Goal: Information Seeking & Learning: Learn about a topic

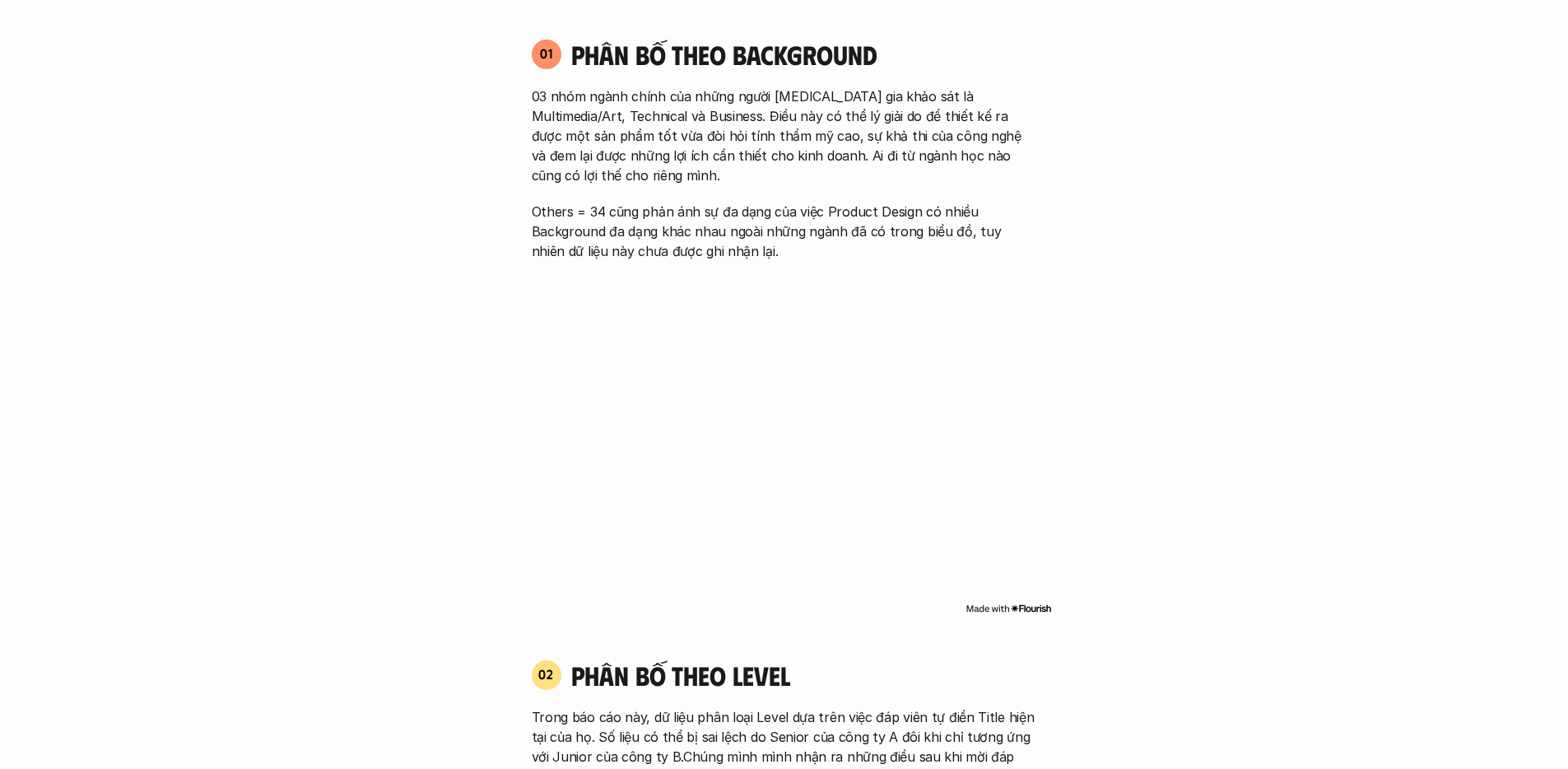
scroll to position [1718, 0]
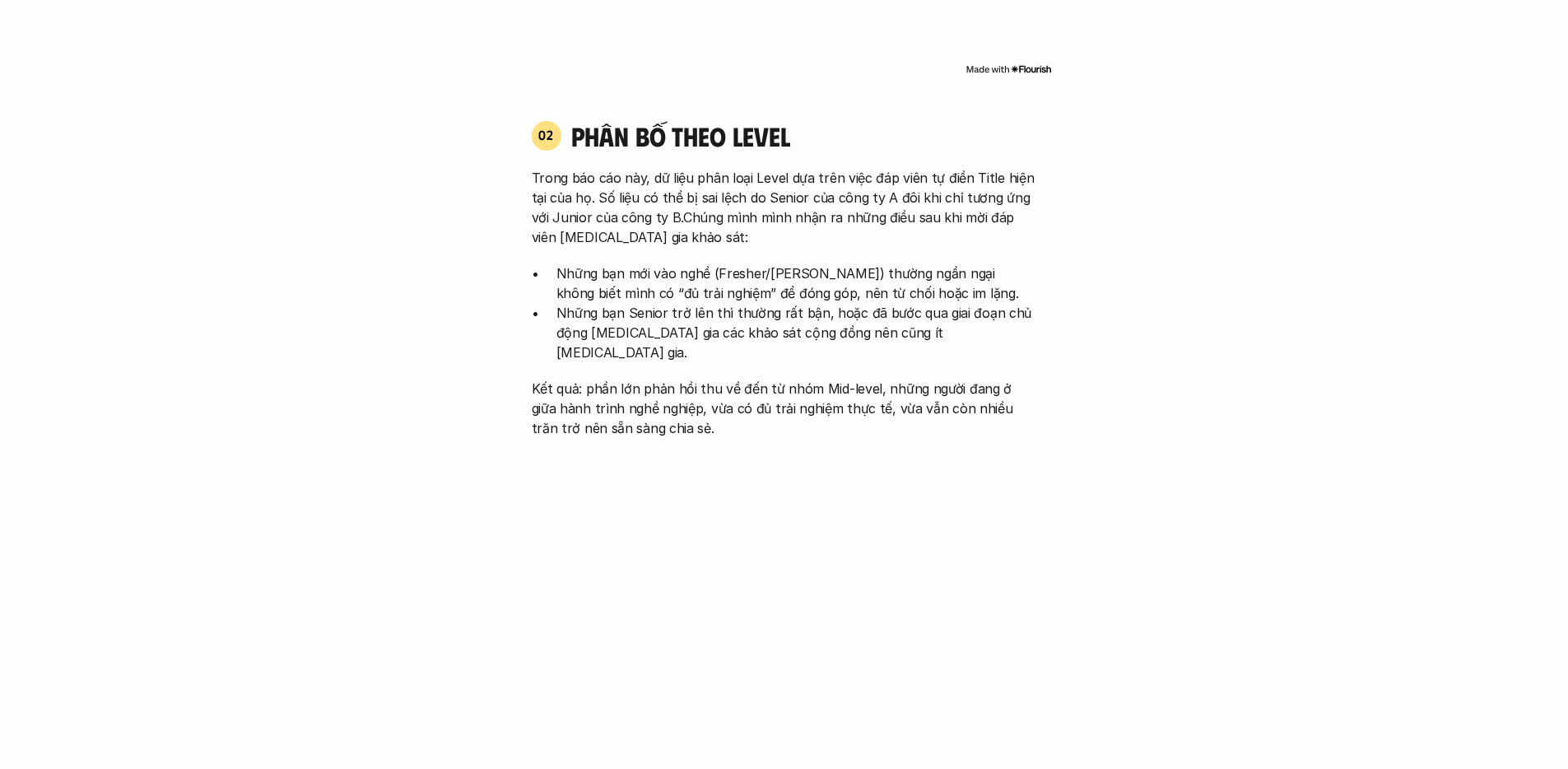
click at [922, 290] on p "Những bạn mới vào nghề (Fresher/[PERSON_NAME]) thường ngần ngại không biết mình…" at bounding box center [797, 282] width 480 height 39
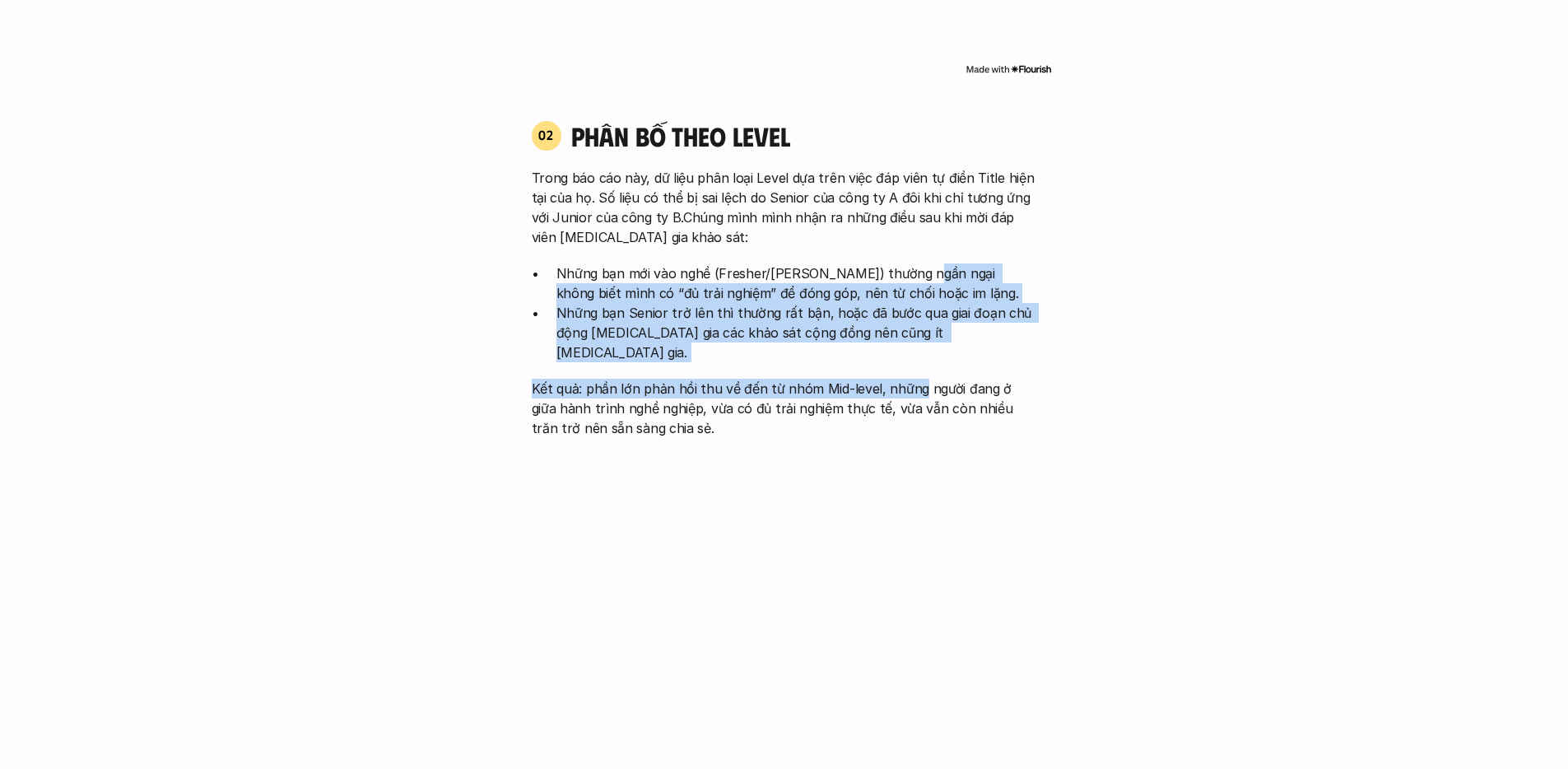
drag, startPoint x: 903, startPoint y: 266, endPoint x: 916, endPoint y: 380, distance: 114.7
click at [914, 373] on div "Trong báo cáo này, dữ liệu phân loại Level dựa trên việc đáp viên tự điền Title…" at bounding box center [784, 302] width 506 height 270
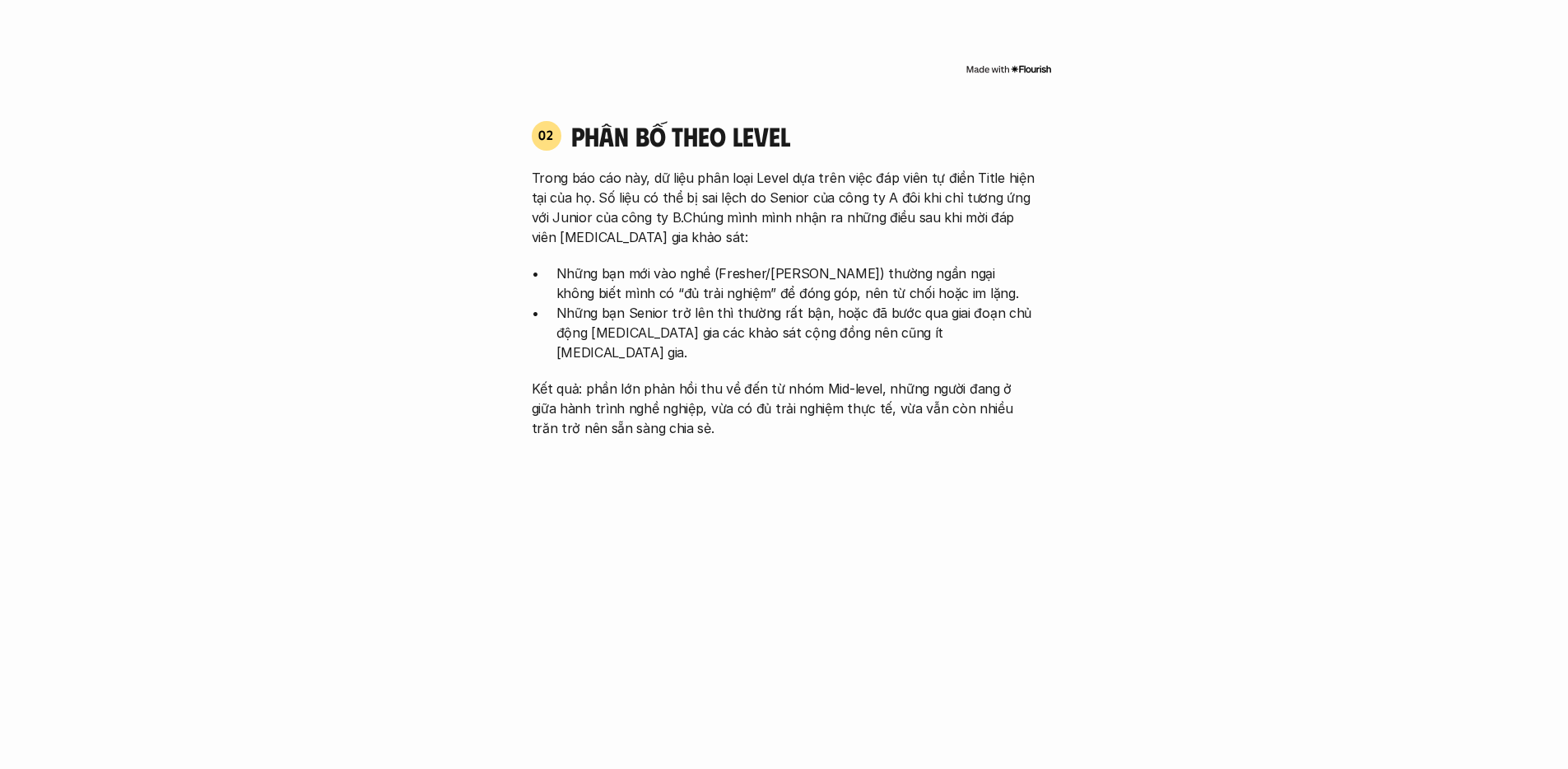
click at [916, 380] on p "Kết quả: phần lớn phản hồi thu về đến từ nhóm Mid-level, những người đang ở giữ…" at bounding box center [784, 408] width 506 height 59
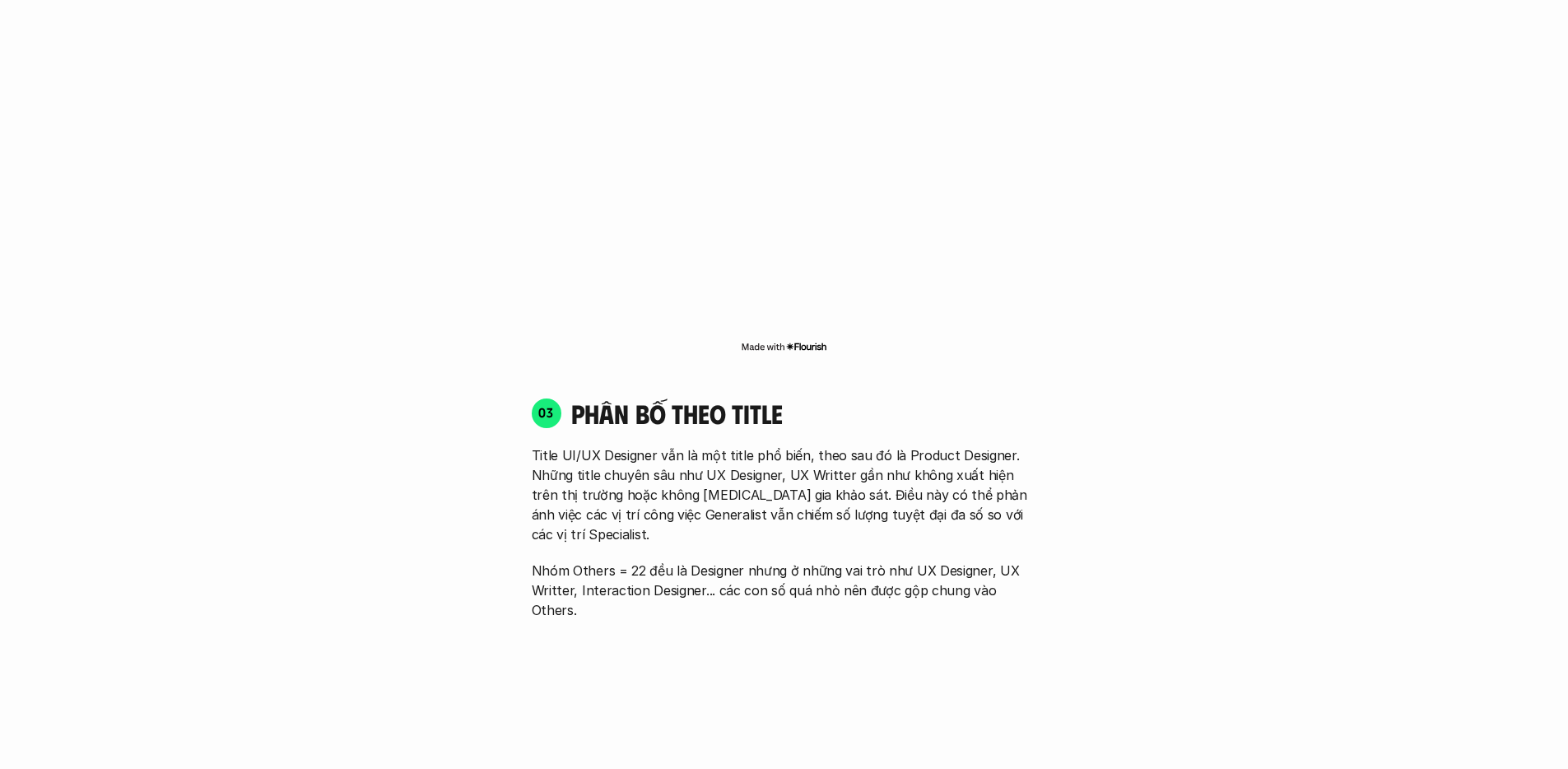
scroll to position [2257, 0]
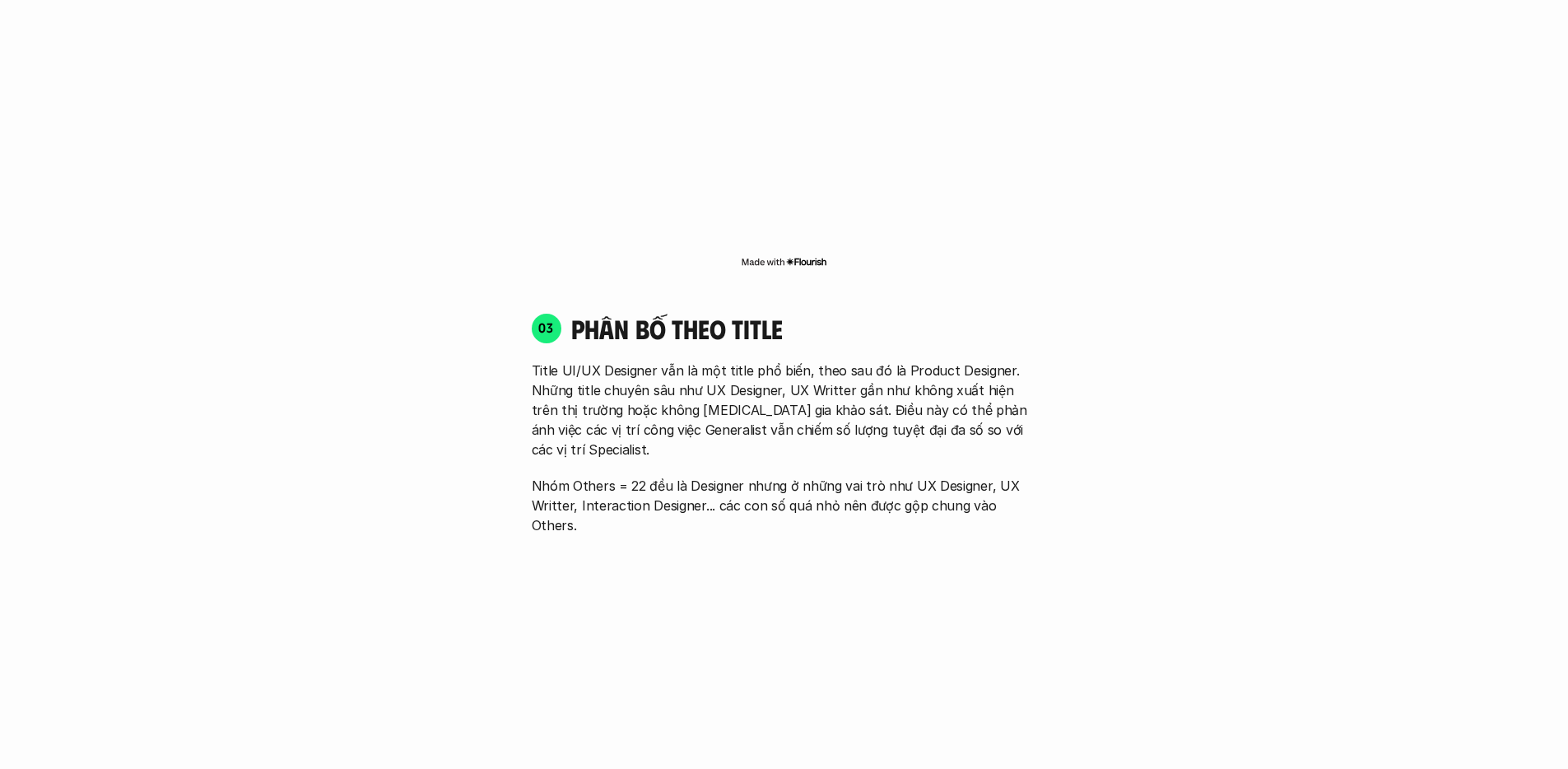
click at [337, 461] on div "01 Phân bố theo background 03 nhóm ngành chính của những người [MEDICAL_DATA] g…" at bounding box center [784, 447] width 1054 height 3011
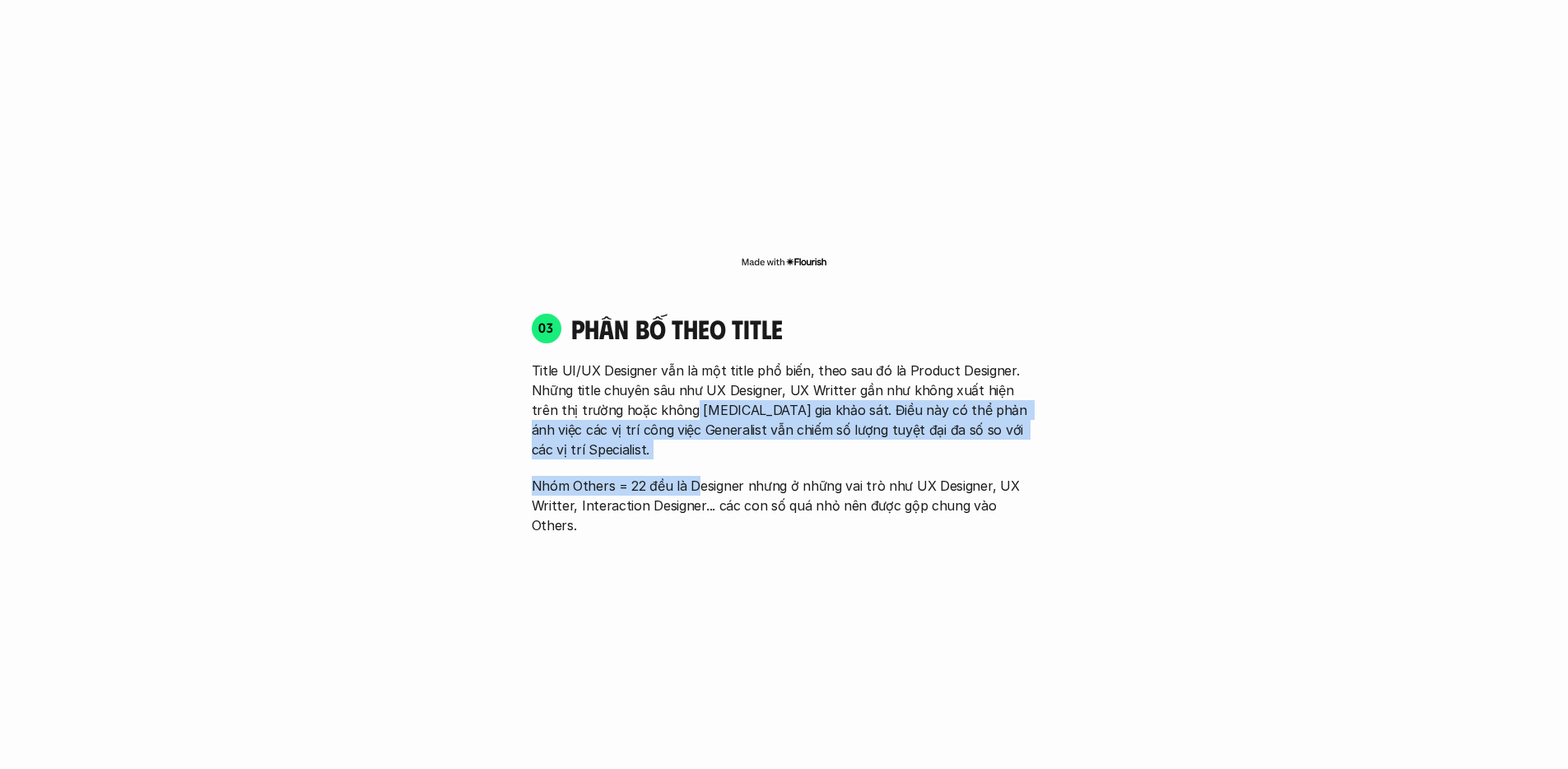
drag, startPoint x: 666, startPoint y: 400, endPoint x: 702, endPoint y: 463, distance: 72.6
click at [701, 462] on div "Title UI/UX Designer vẫn là một title phổ biến, theo sau đó là Product Designer…" at bounding box center [784, 447] width 506 height 175
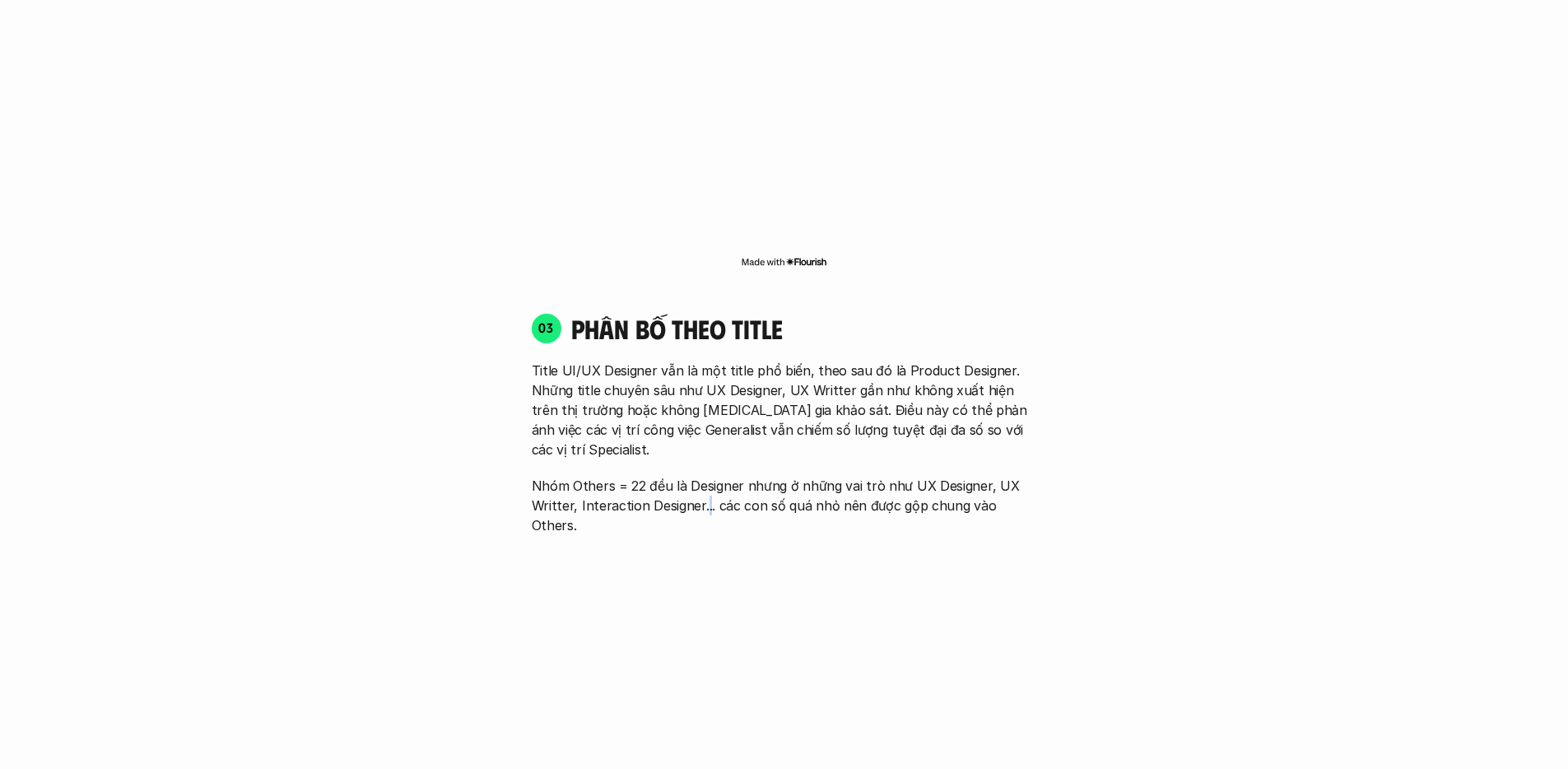
click at [703, 476] on p "Nhóm Others = 22 đều là Designer nhưng ở những vai trò như UX Designer, UX Writ…" at bounding box center [784, 506] width 506 height 59
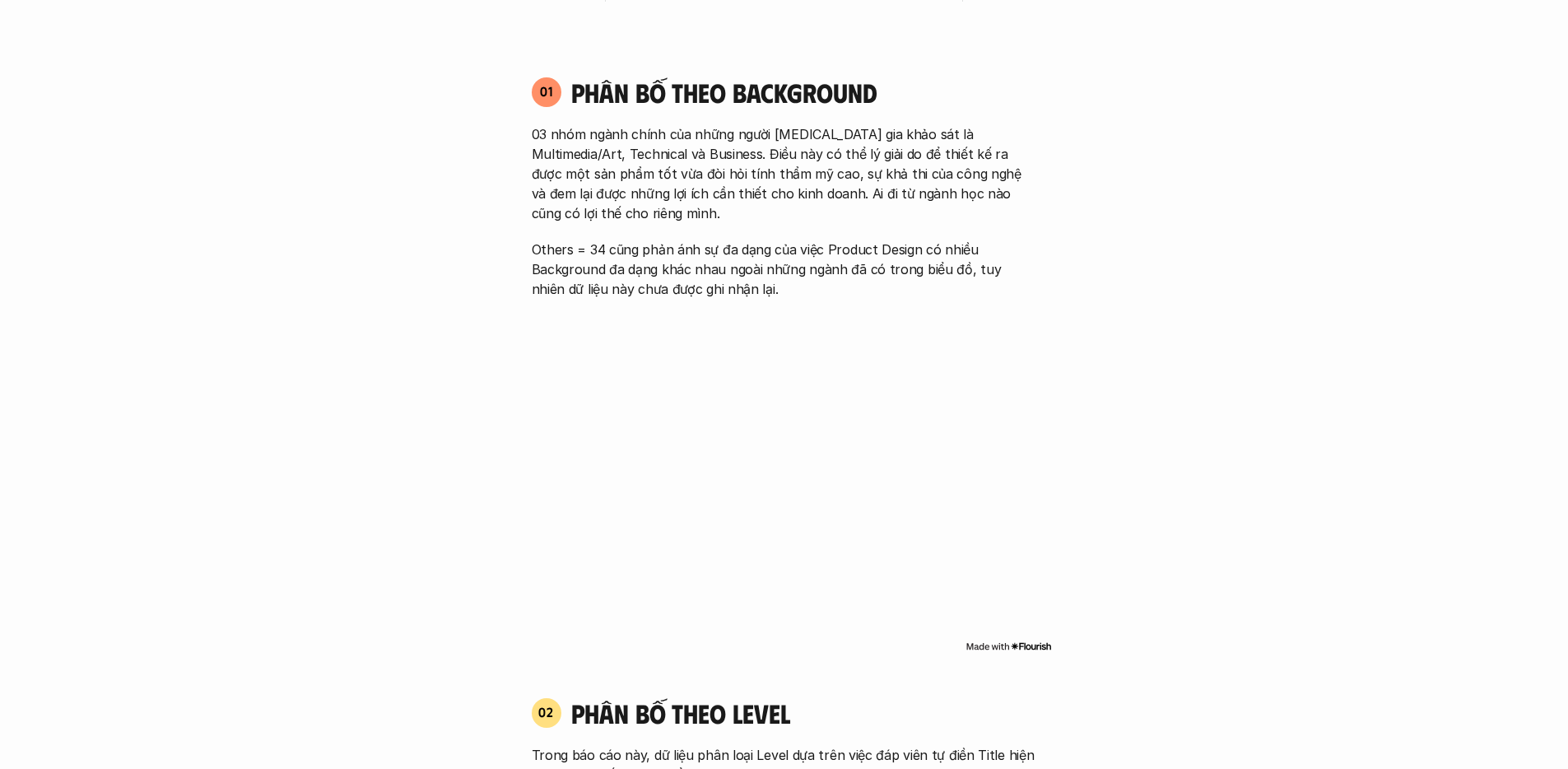
scroll to position [1056, 0]
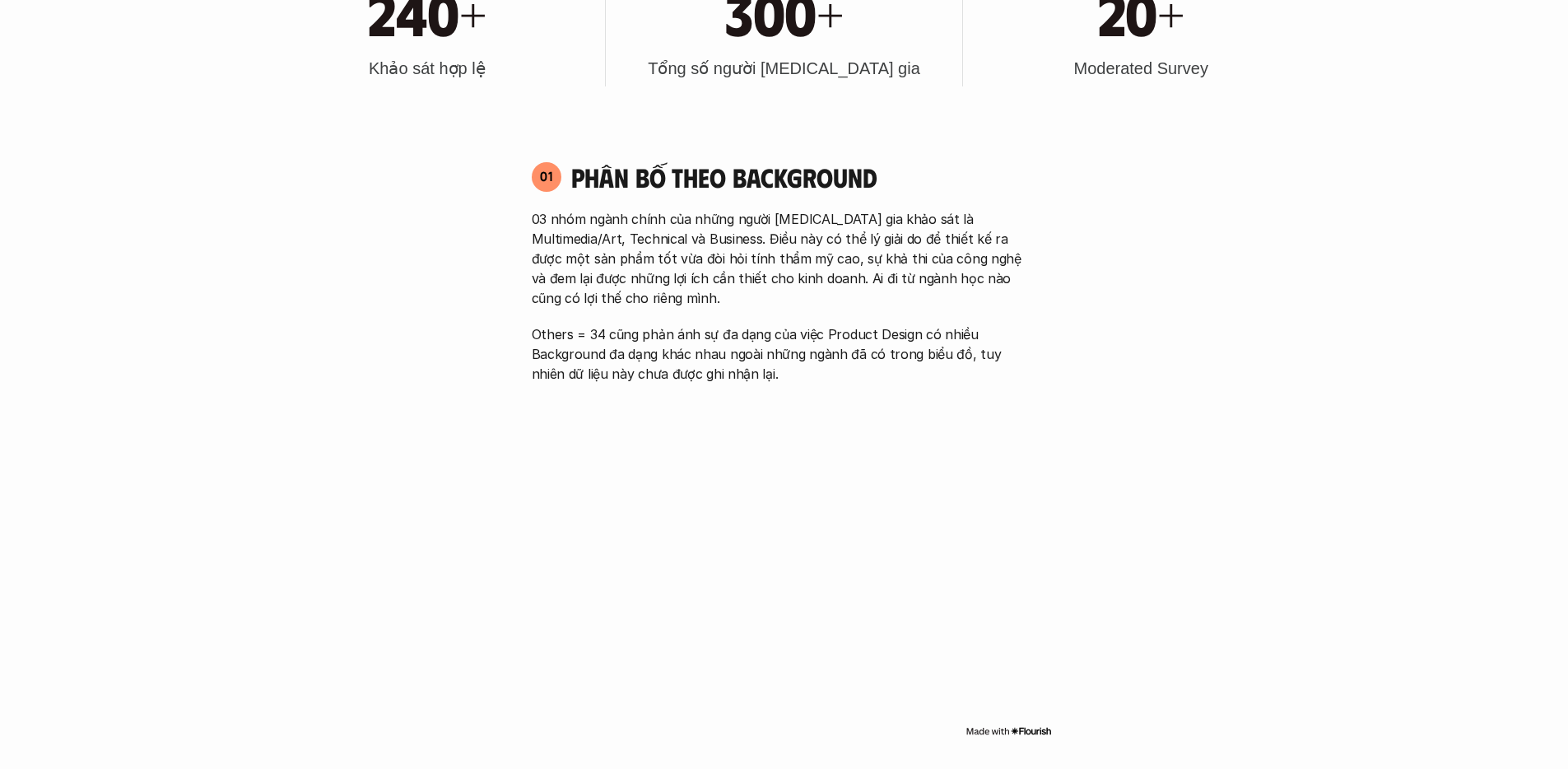
drag, startPoint x: 718, startPoint y: 279, endPoint x: 714, endPoint y: 288, distance: 9.8
click at [714, 288] on p "03 nhóm ngành chính của những người [MEDICAL_DATA] gia khảo sát là Multimedia/A…" at bounding box center [784, 259] width 506 height 99
click at [714, 286] on p "03 nhóm ngành chính của những người [MEDICAL_DATA] gia khảo sát là Multimedia/A…" at bounding box center [784, 259] width 506 height 99
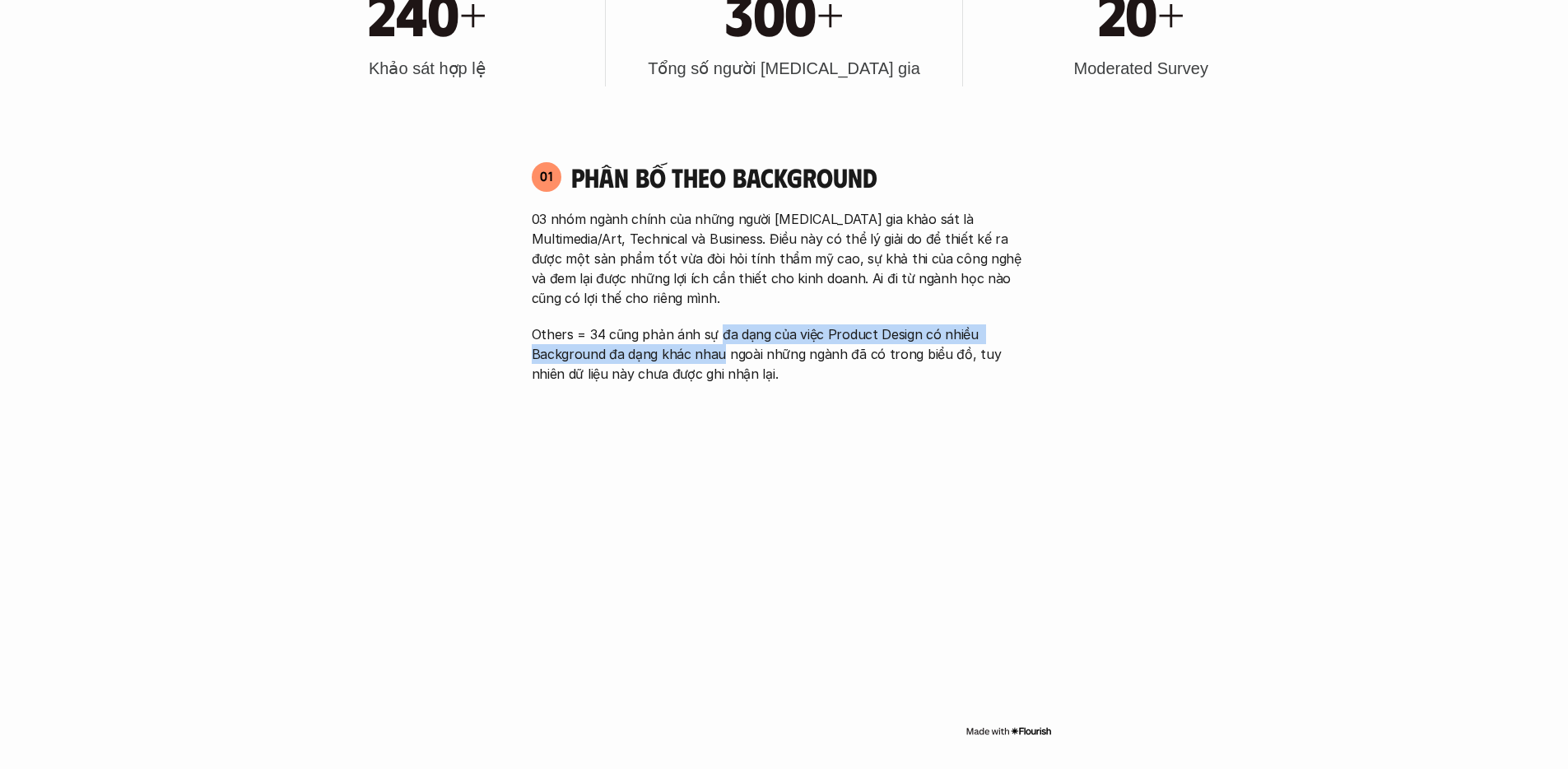
drag, startPoint x: 719, startPoint y: 334, endPoint x: 720, endPoint y: 361, distance: 27.0
click at [720, 361] on p "Others = 34 cũng phản ánh sự đa dạng của việc Product Design có nhiều Backgroun…" at bounding box center [784, 354] width 506 height 59
drag, startPoint x: 750, startPoint y: 341, endPoint x: 751, endPoint y: 363, distance: 22.0
click at [751, 363] on p "Others = 34 cũng phản ánh sự đa dạng của việc Product Design có nhiều Backgroun…" at bounding box center [784, 354] width 506 height 59
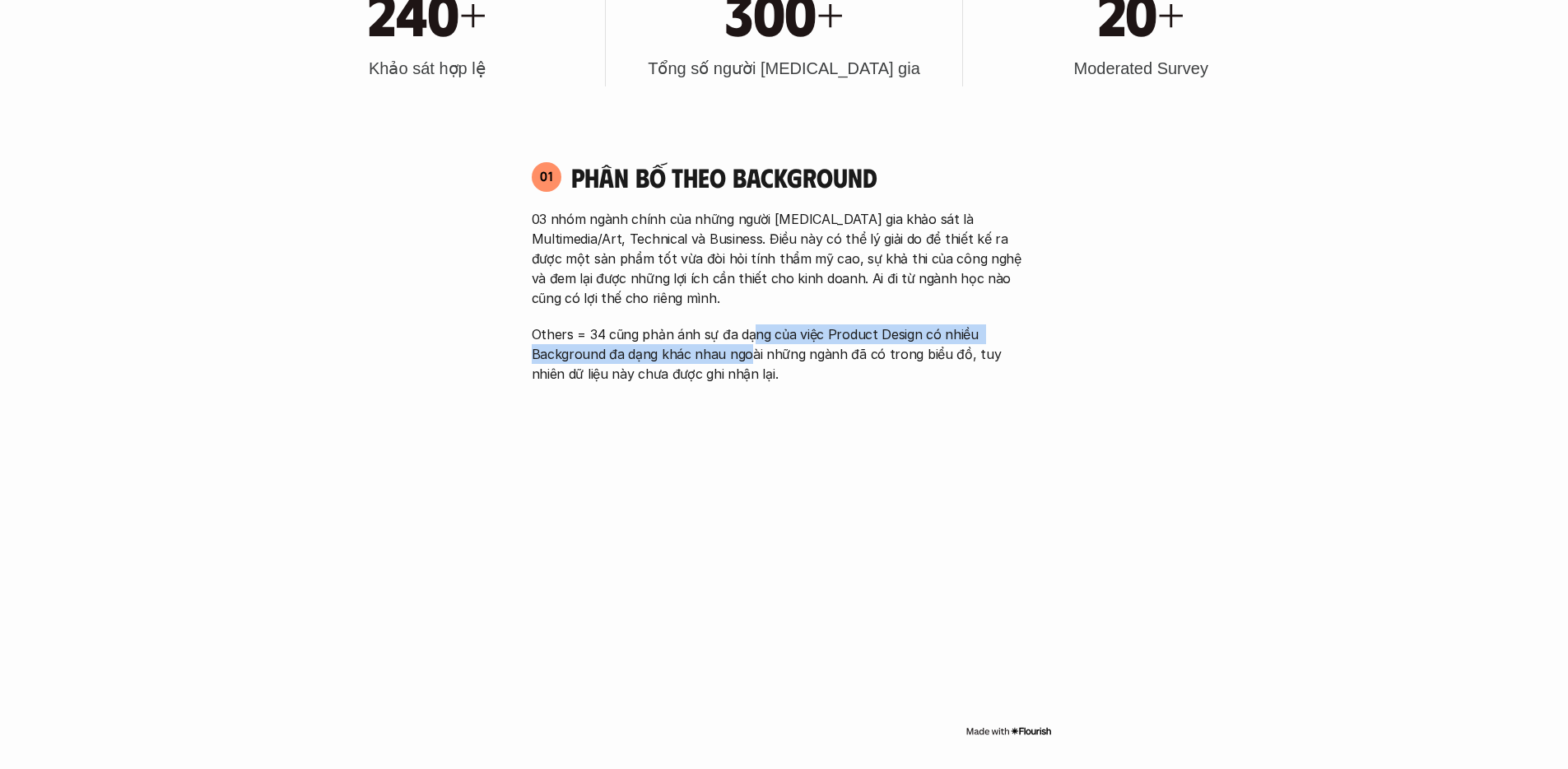
click at [751, 363] on p "Others = 34 cũng phản ánh sự đa dạng của việc Product Design có nhiều Backgroun…" at bounding box center [784, 354] width 506 height 59
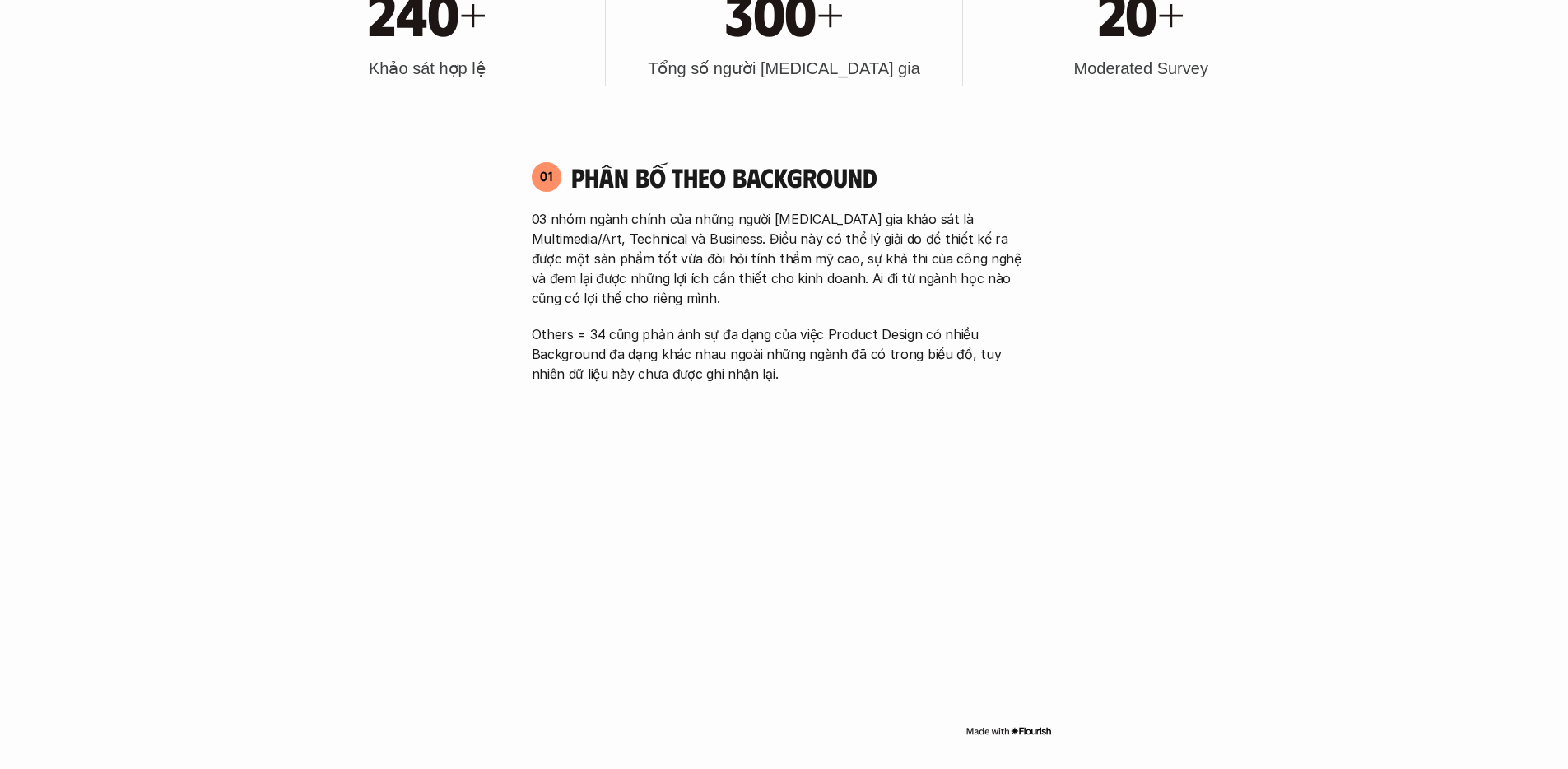
scroll to position [1545, 0]
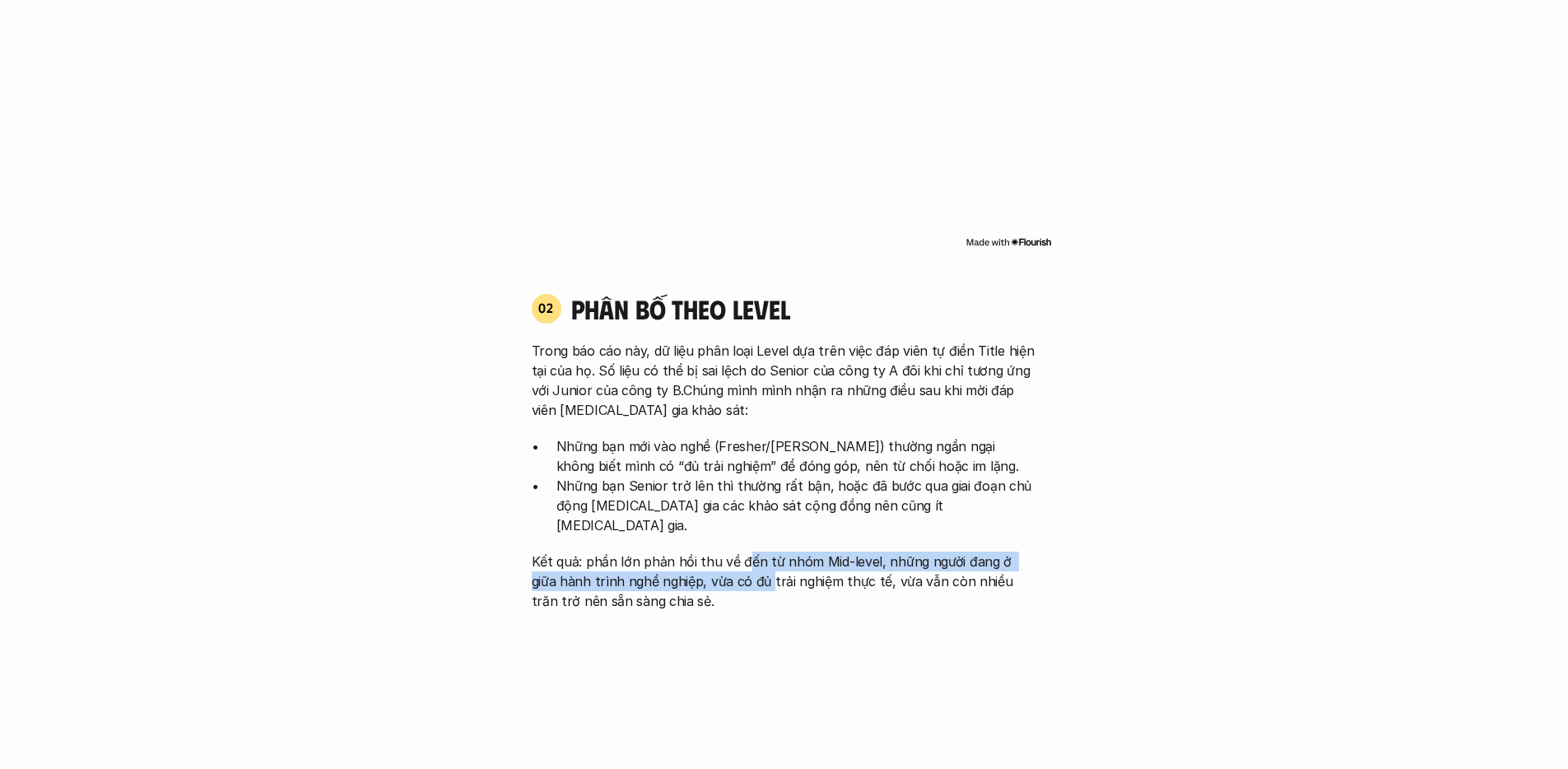
drag, startPoint x: 741, startPoint y: 541, endPoint x: 742, endPoint y: 554, distance: 13.0
click at [742, 554] on p "Kết quả: phần lớn phản hồi thu về đến từ nhóm Mid-level, những người đang ở giữ…" at bounding box center [784, 581] width 506 height 59
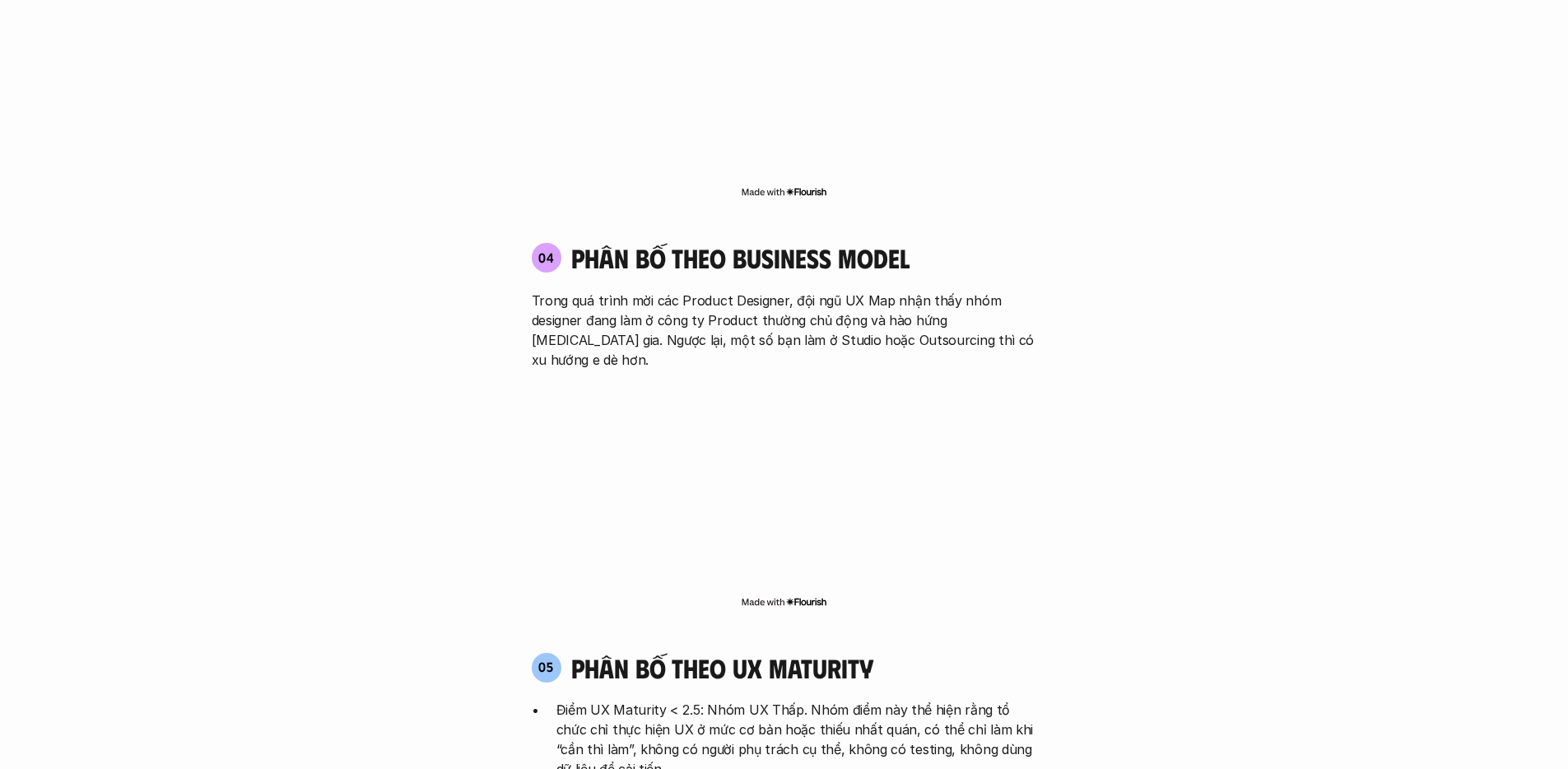
scroll to position [2951, 0]
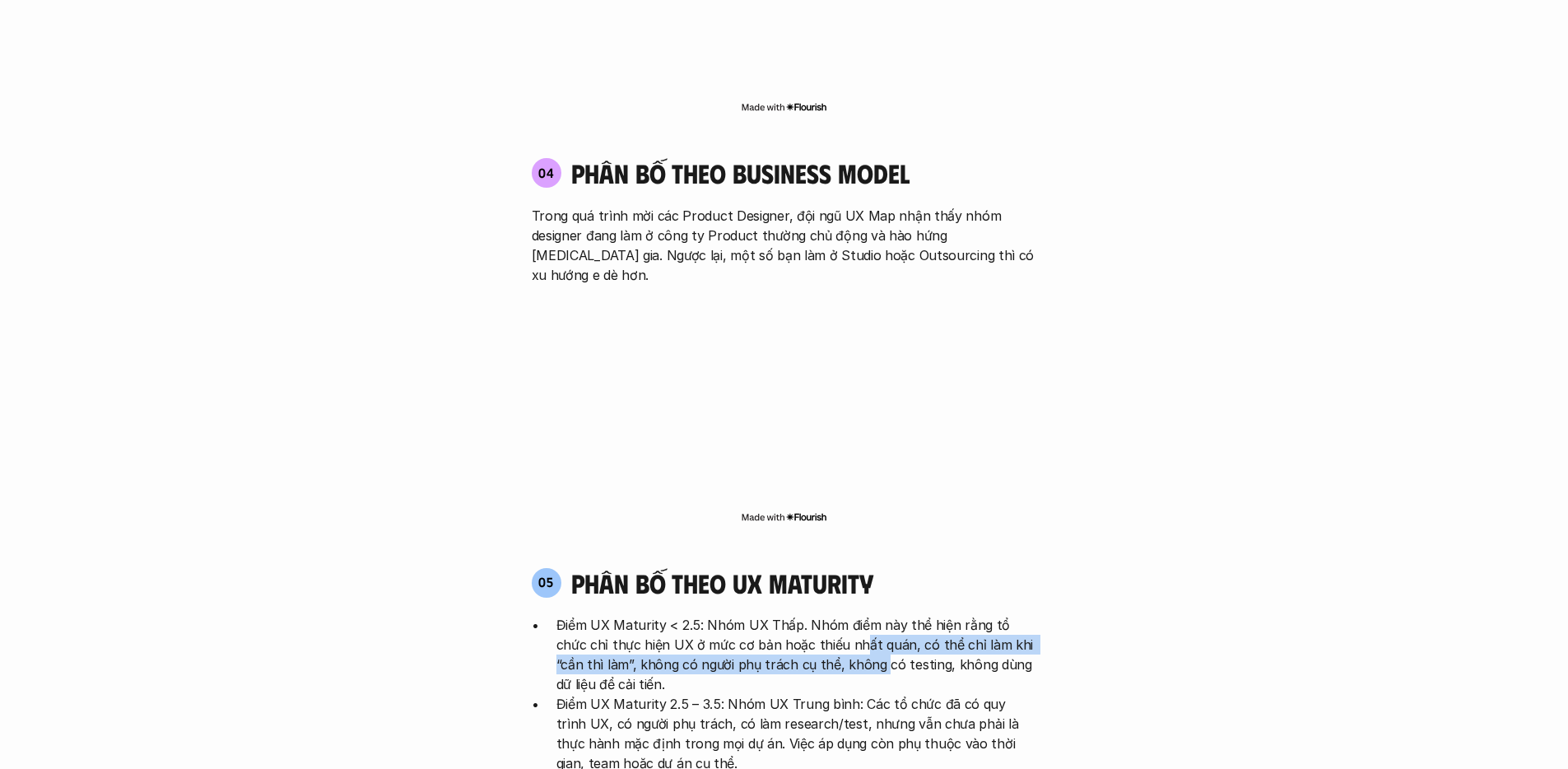
drag, startPoint x: 827, startPoint y: 565, endPoint x: 830, endPoint y: 588, distance: 23.2
click at [830, 615] on p "Điểm UX Maturity < 2.5: Nhóm UX Thấp. Nhóm điểm này thể hiện rằng tổ chức chỉ t…" at bounding box center [797, 654] width 480 height 79
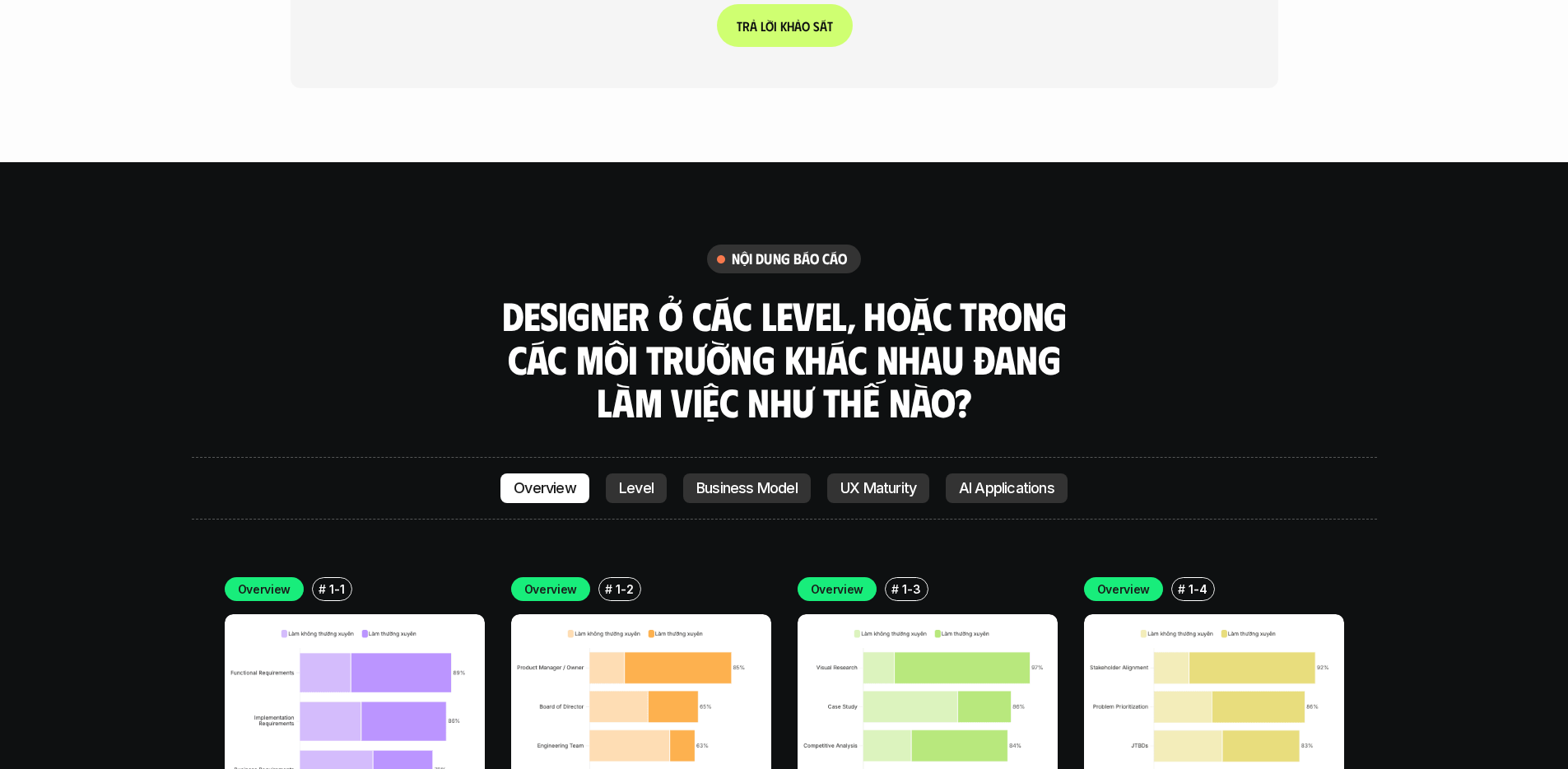
scroll to position [4632, 0]
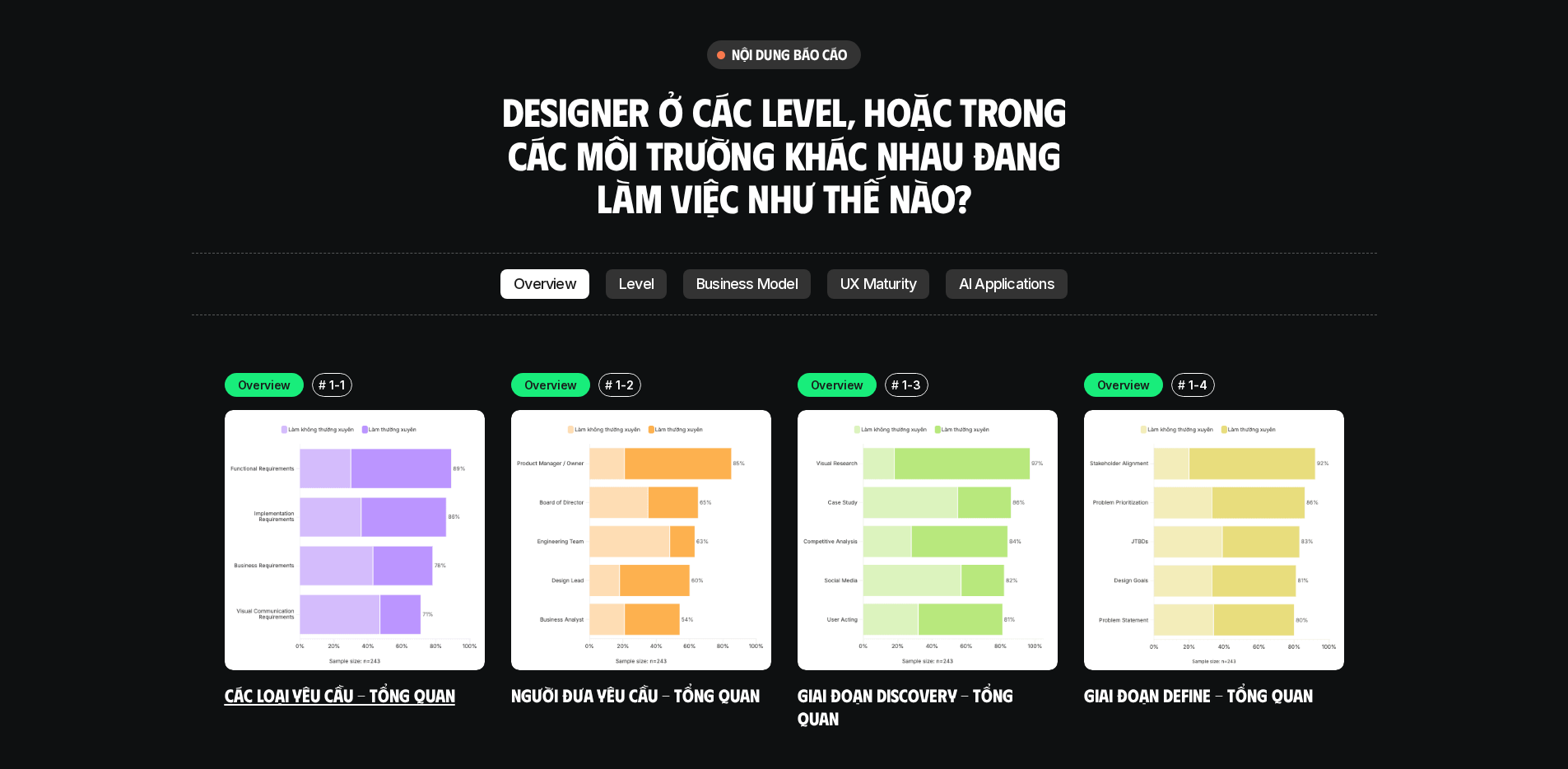
click at [314, 419] on img at bounding box center [354, 540] width 260 height 260
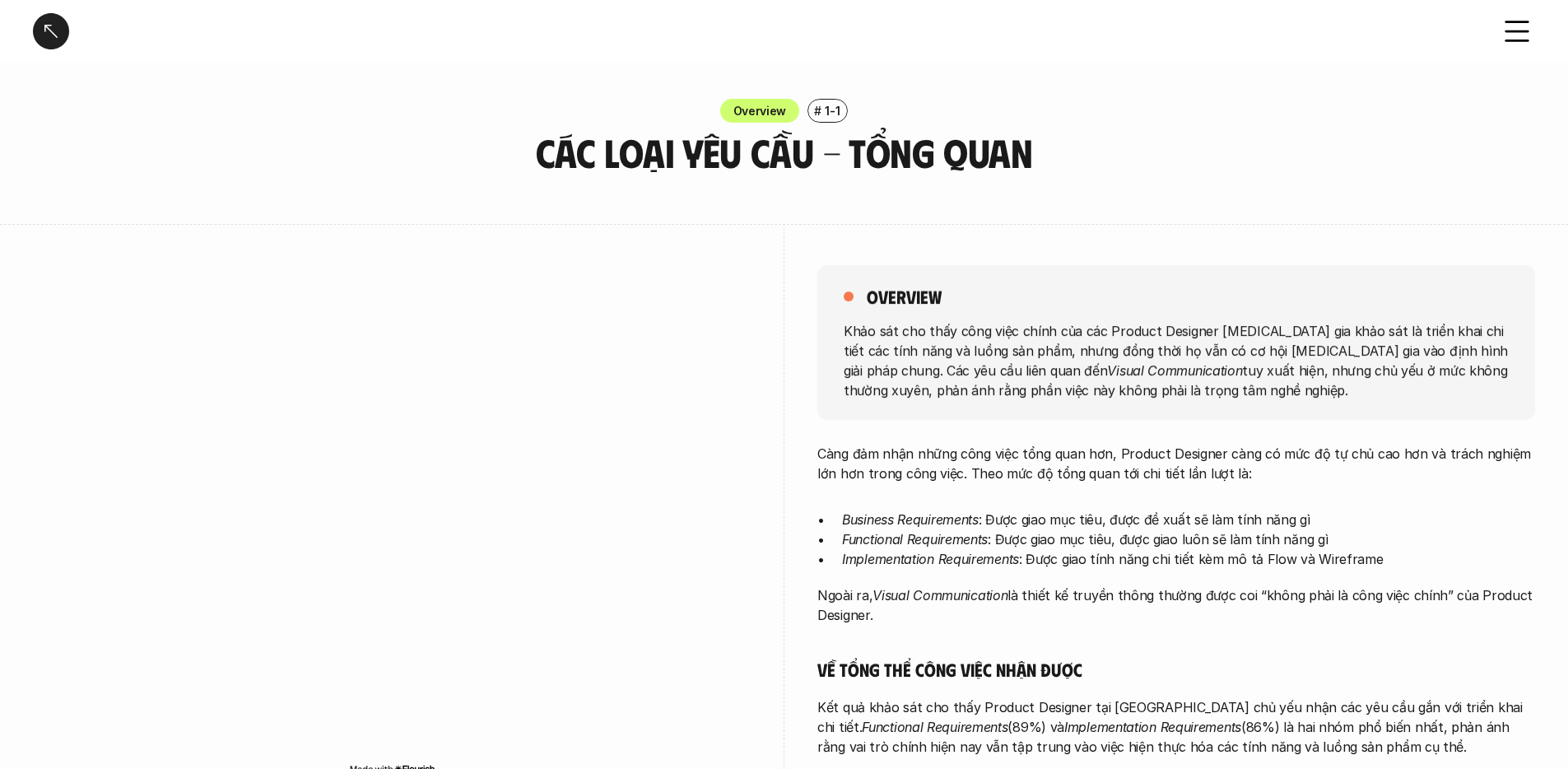
drag, startPoint x: 1339, startPoint y: 340, endPoint x: 1315, endPoint y: 375, distance: 42.4
click at [1315, 375] on p "Khảo sát cho thấy công việc chính của các Product Designer [MEDICAL_DATA] gia k…" at bounding box center [1176, 360] width 665 height 79
drag, startPoint x: 1319, startPoint y: 354, endPoint x: 1293, endPoint y: 389, distance: 43.6
click at [1293, 389] on p "Khảo sát cho thấy công việc chính của các Product Designer [MEDICAL_DATA] gia k…" at bounding box center [1176, 360] width 665 height 79
click at [1293, 388] on p "Khảo sát cho thấy công việc chính của các Product Designer [MEDICAL_DATA] gia k…" at bounding box center [1176, 360] width 665 height 79
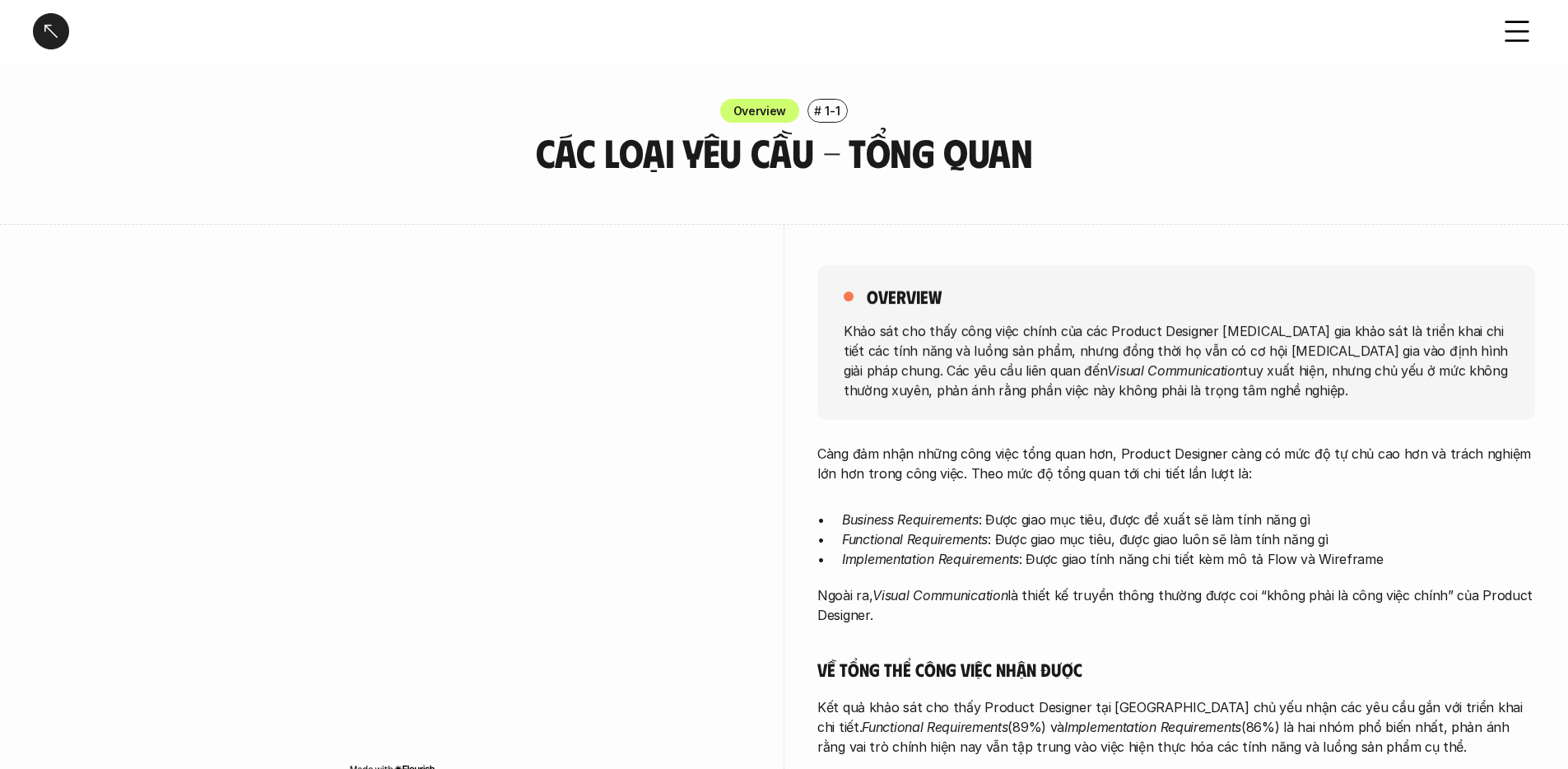
click at [1240, 322] on p "Khảo sát cho thấy công việc chính của các Product Designer [MEDICAL_DATA] gia k…" at bounding box center [1176, 360] width 665 height 79
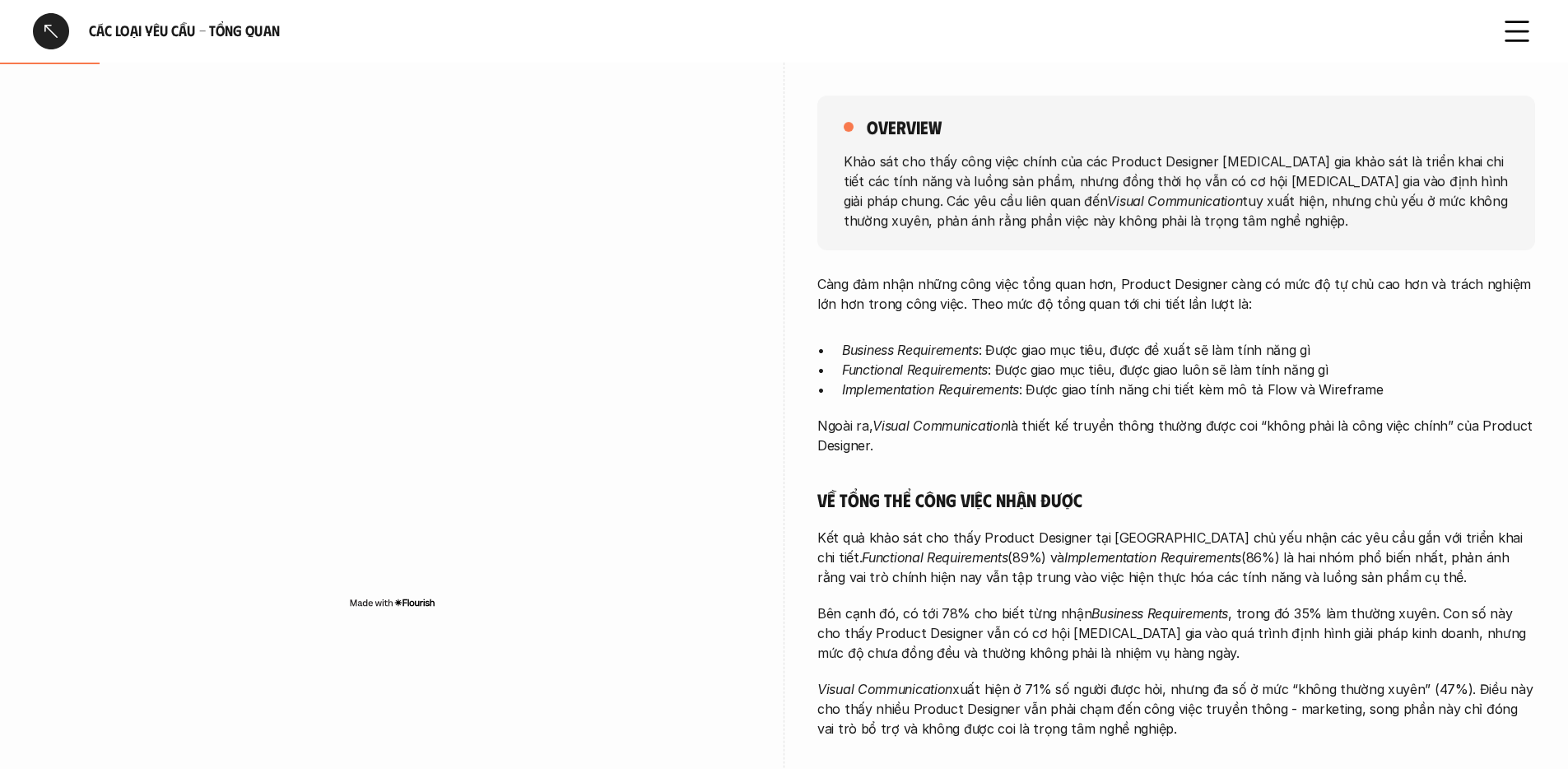
click at [1227, 617] on p "Bên cạnh đó, có tới 78% cho biết từng nhận Business Requirements , trong đó 35%…" at bounding box center [1176, 633] width 718 height 59
click at [1227, 618] on p "Bên cạnh đó, có tới 78% cho biết từng nhận Business Requirements , trong đó 35%…" at bounding box center [1176, 633] width 718 height 59
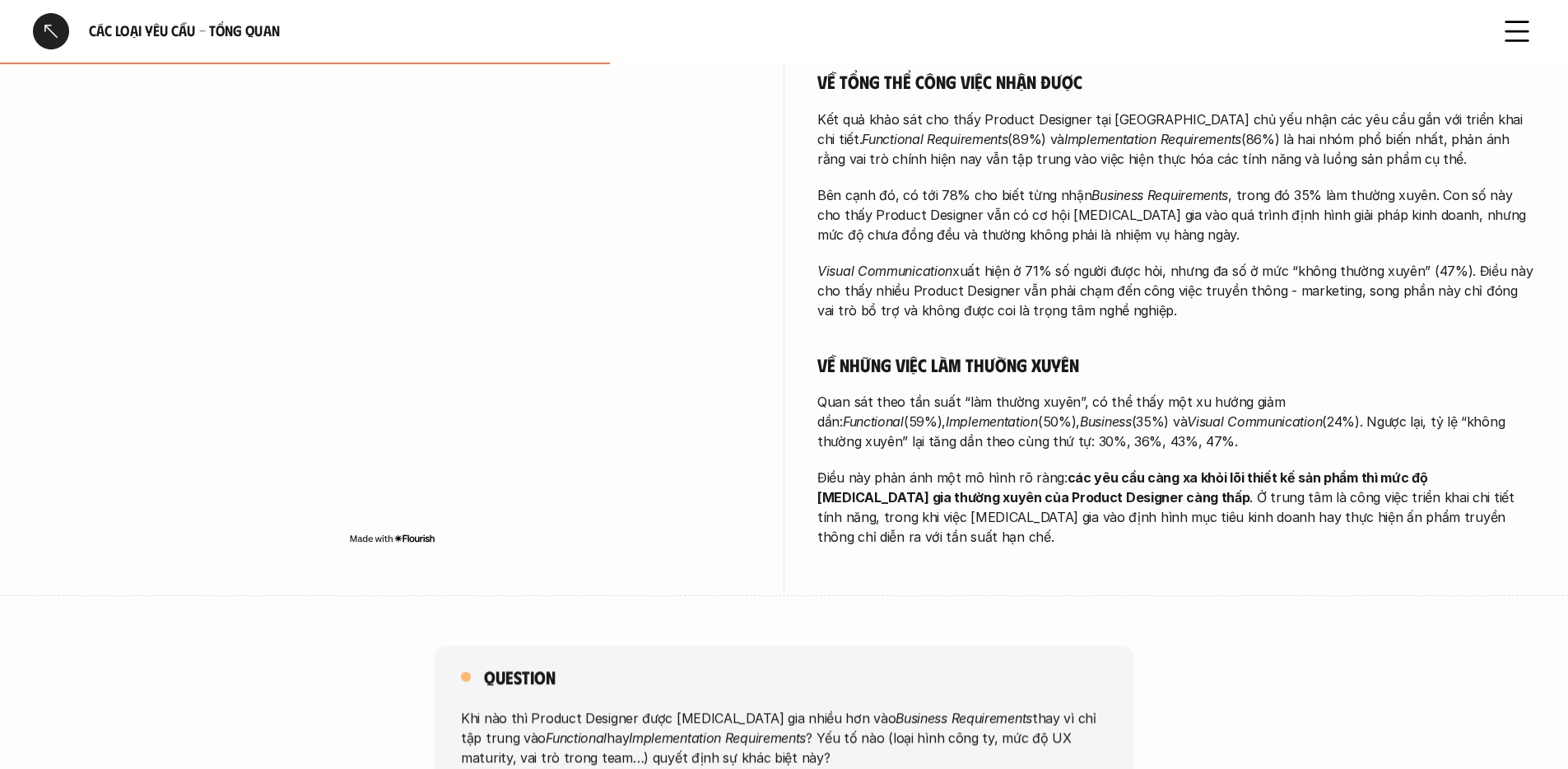
scroll to position [533, 0]
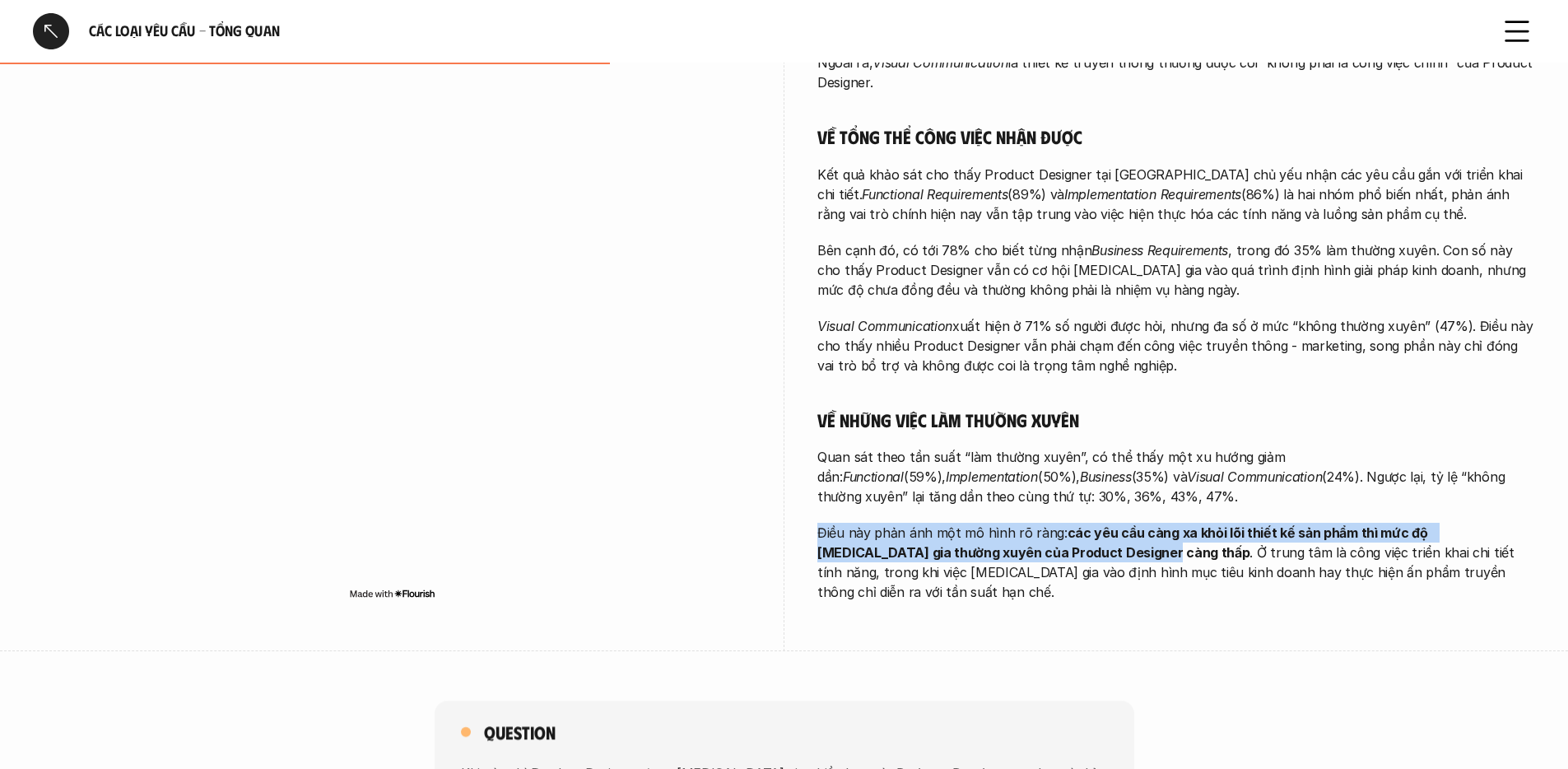
drag, startPoint x: 1015, startPoint y: 519, endPoint x: 1058, endPoint y: 551, distance: 53.6
click at [1058, 551] on div "Càng đảm nhận những công việc tổng quan hơn, Product Designer càng có mức độ tự…" at bounding box center [1176, 256] width 718 height 691
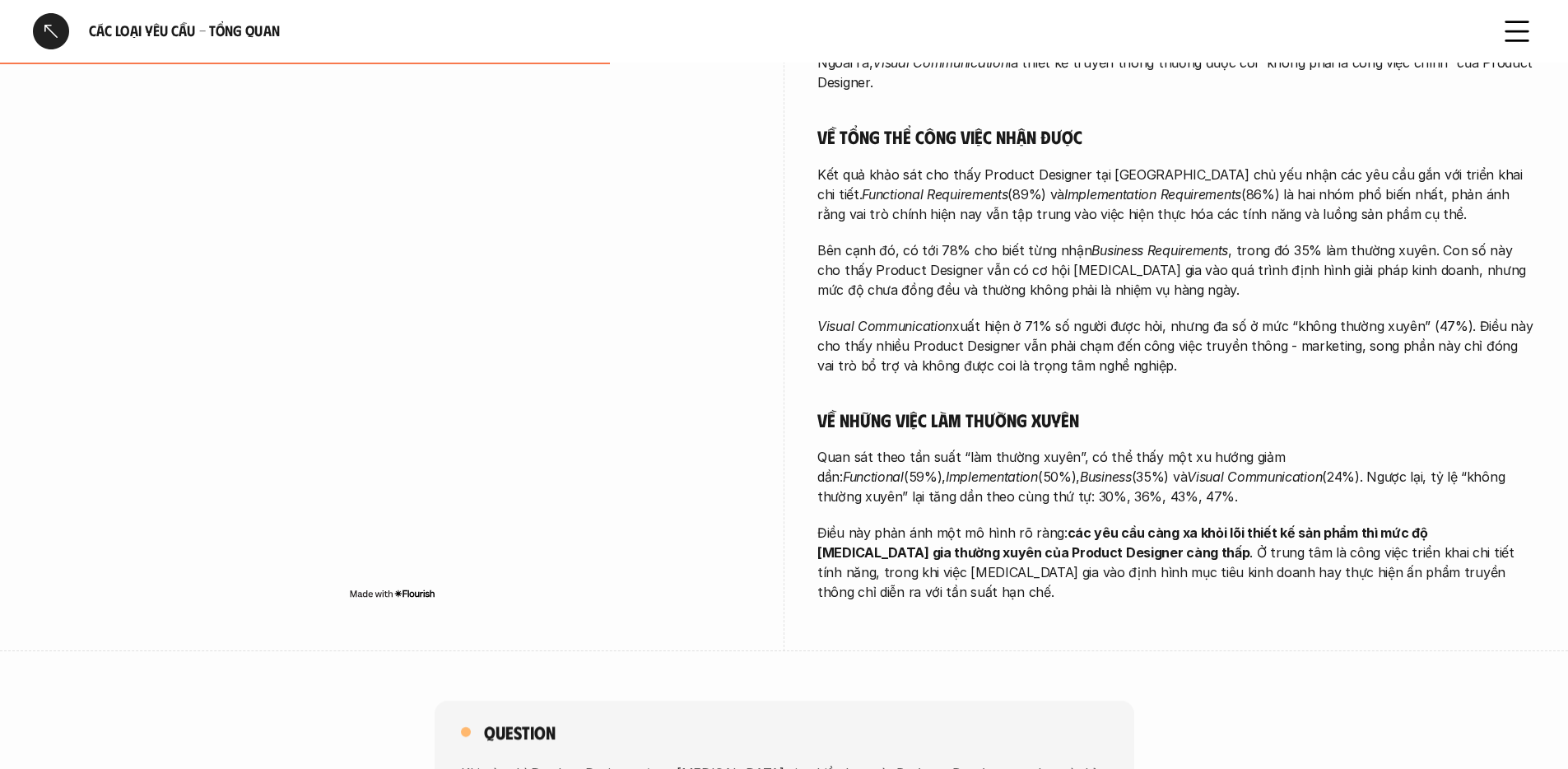
click at [1058, 551] on p "Điều này phản ánh một mô hình rõ ràng: các yêu cầu càng xa khỏi lõi thiết kế sả…" at bounding box center [1176, 562] width 718 height 79
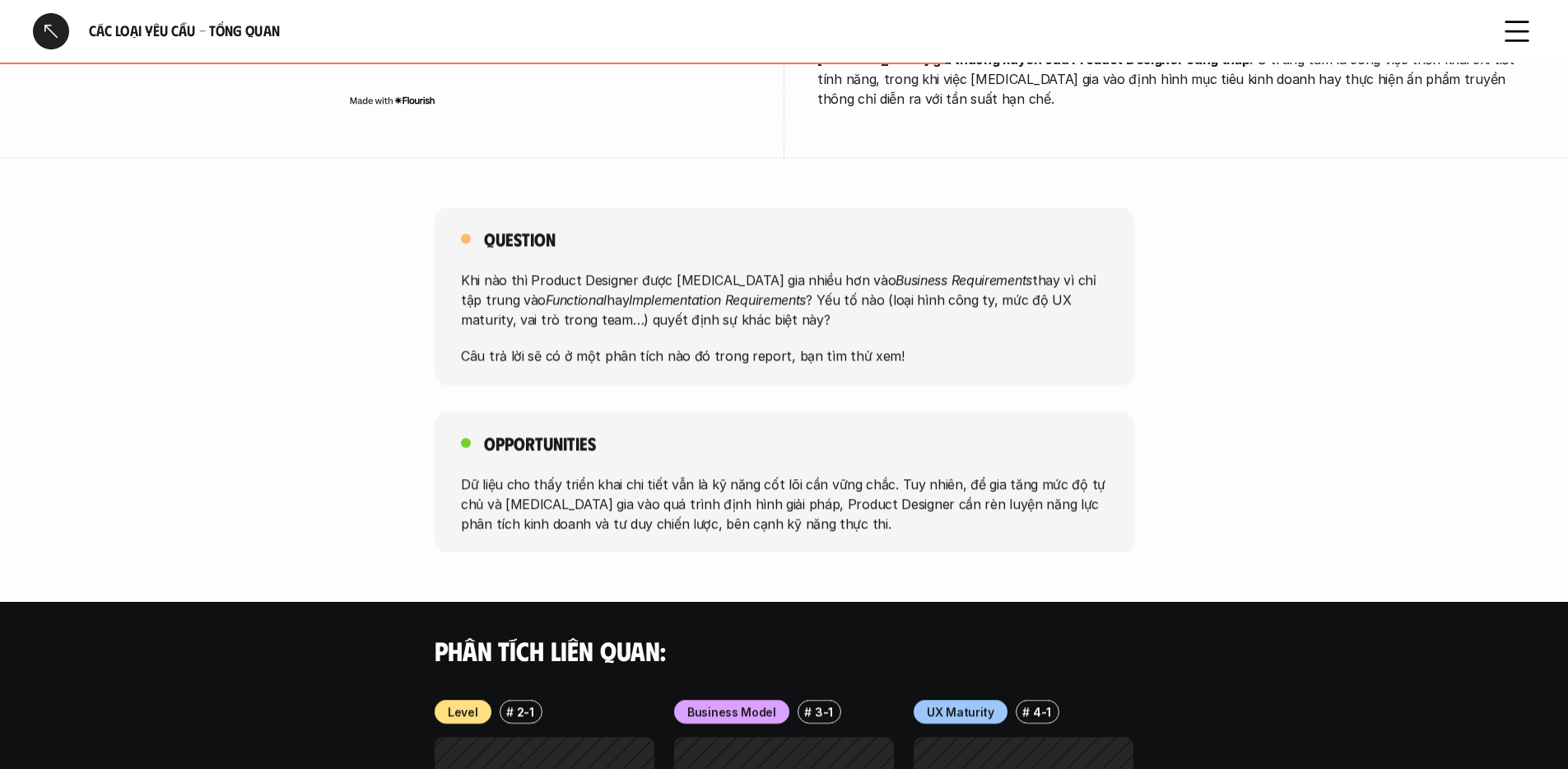
scroll to position [1110, 0]
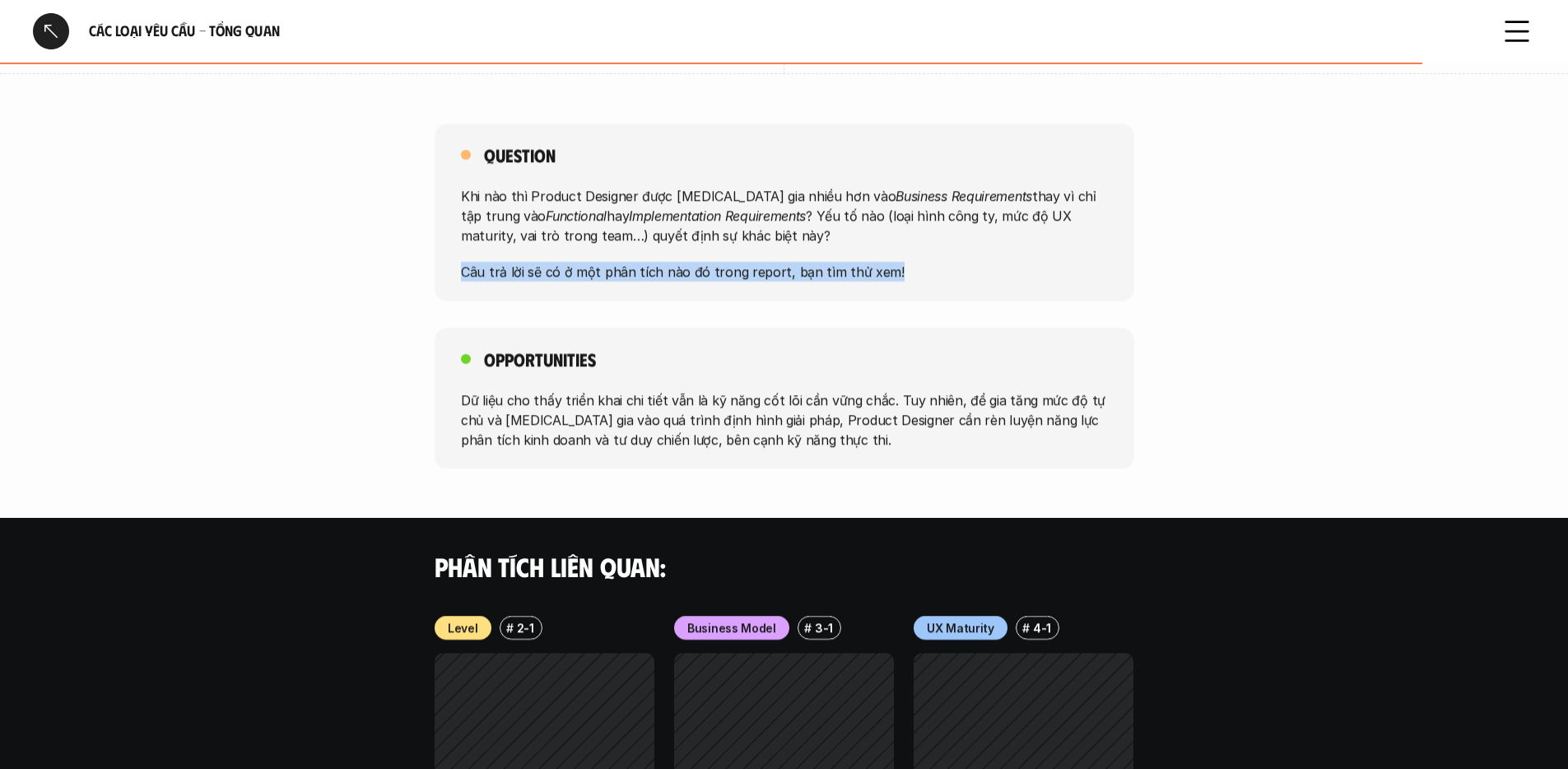
drag, startPoint x: 743, startPoint y: 239, endPoint x: 908, endPoint y: 248, distance: 165.2
click at [908, 248] on div "Khi nào thì Product Designer được [MEDICAL_DATA] gia nhiều hơn vào Business Req…" at bounding box center [784, 234] width 647 height 96
click at [908, 262] on p "Câu trả lời sẽ có ở một phân tích nào đó trong report, bạn tìm thử xem!" at bounding box center [784, 271] width 647 height 20
drag, startPoint x: 479, startPoint y: 373, endPoint x: 595, endPoint y: 373, distance: 116.0
click at [535, 389] on p "Dữ liệu cho thấy triển khai chi tiết vẫn là kỹ năng cốt lõi cần vững chắc. Tuy …" at bounding box center [784, 419] width 647 height 59
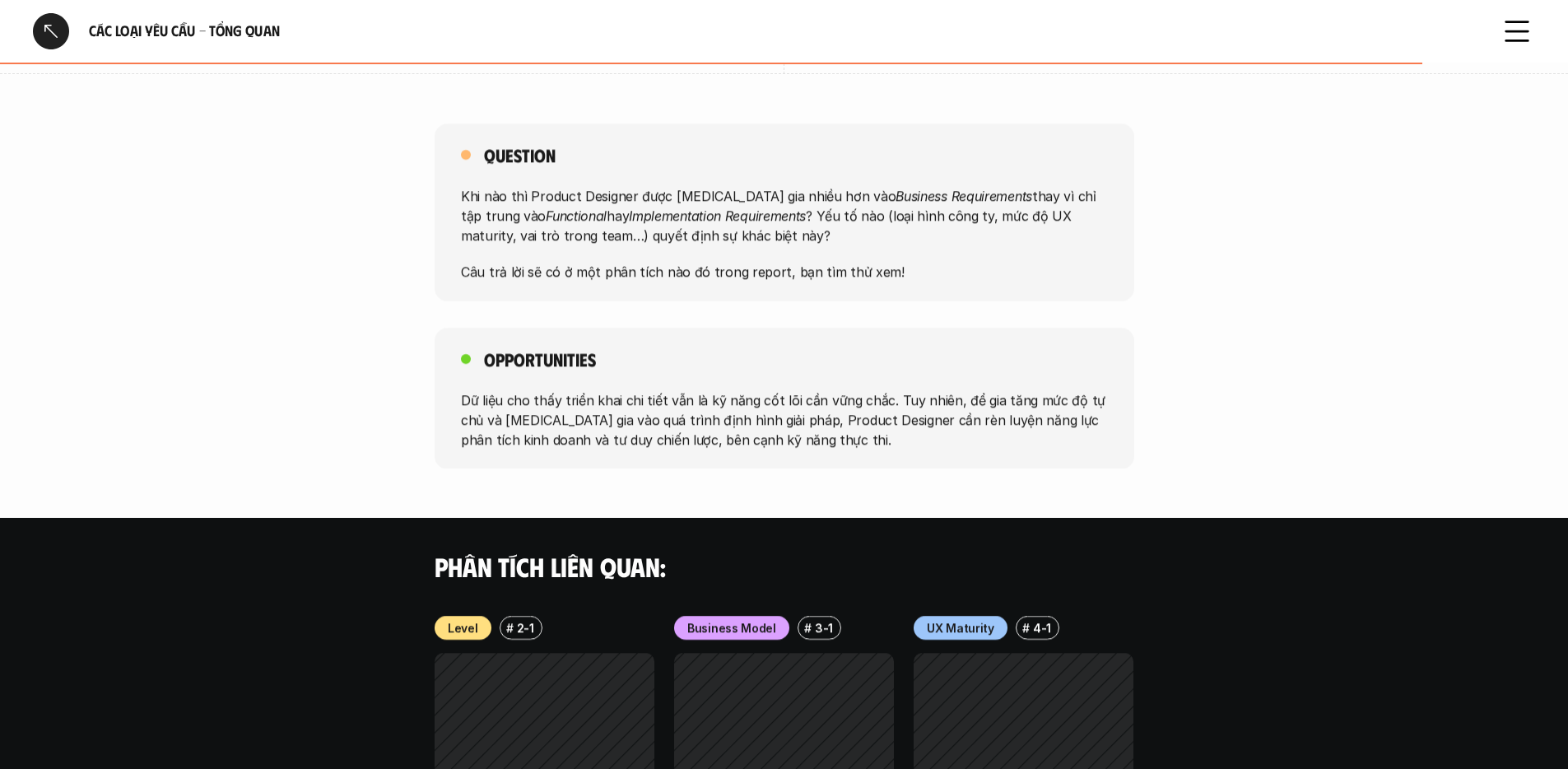
click at [656, 389] on p "Dữ liệu cho thấy triển khai chi tiết vẫn là kỹ năng cốt lõi cần vững chắc. Tuy …" at bounding box center [784, 419] width 647 height 59
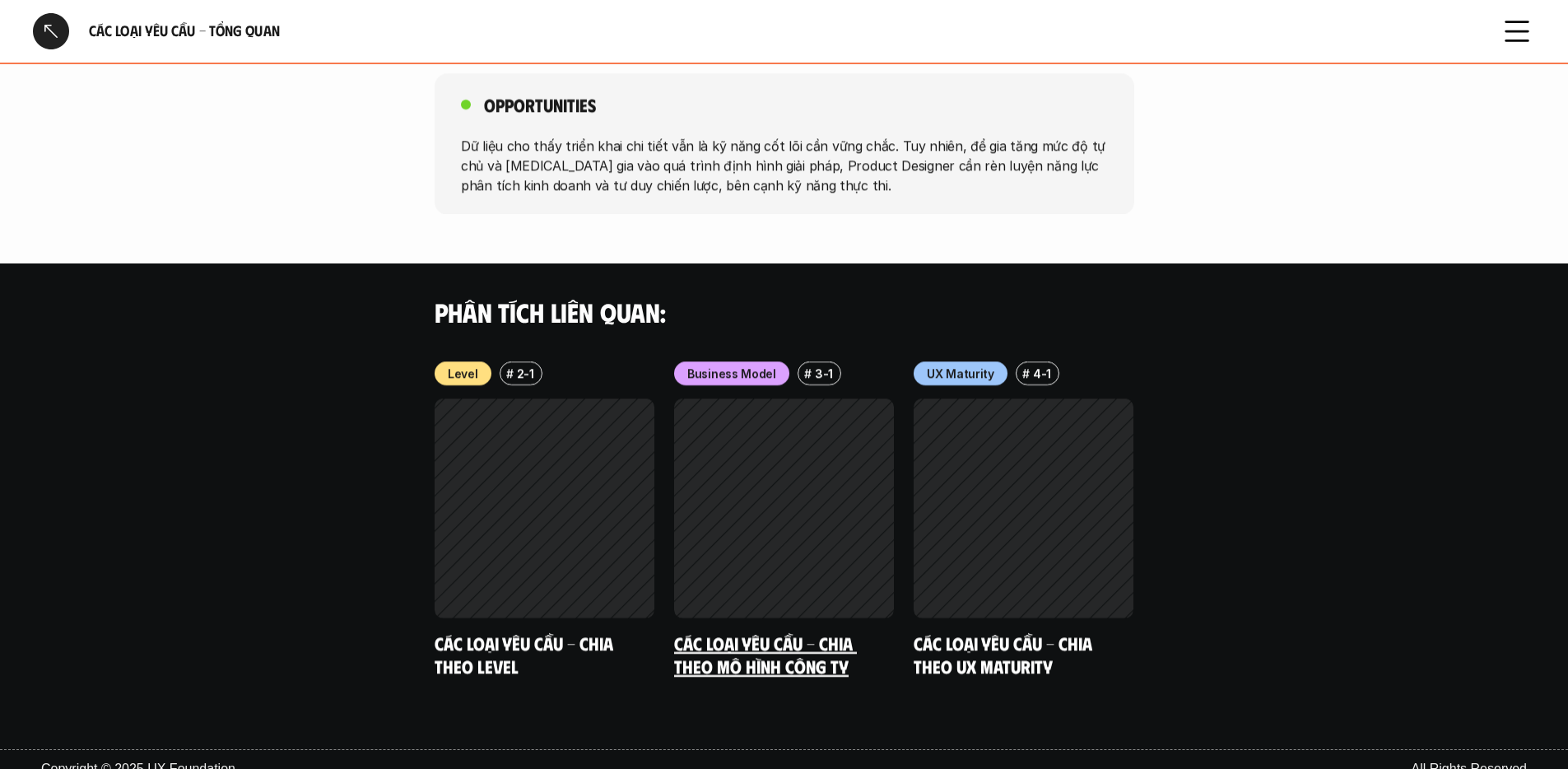
scroll to position [1078, 0]
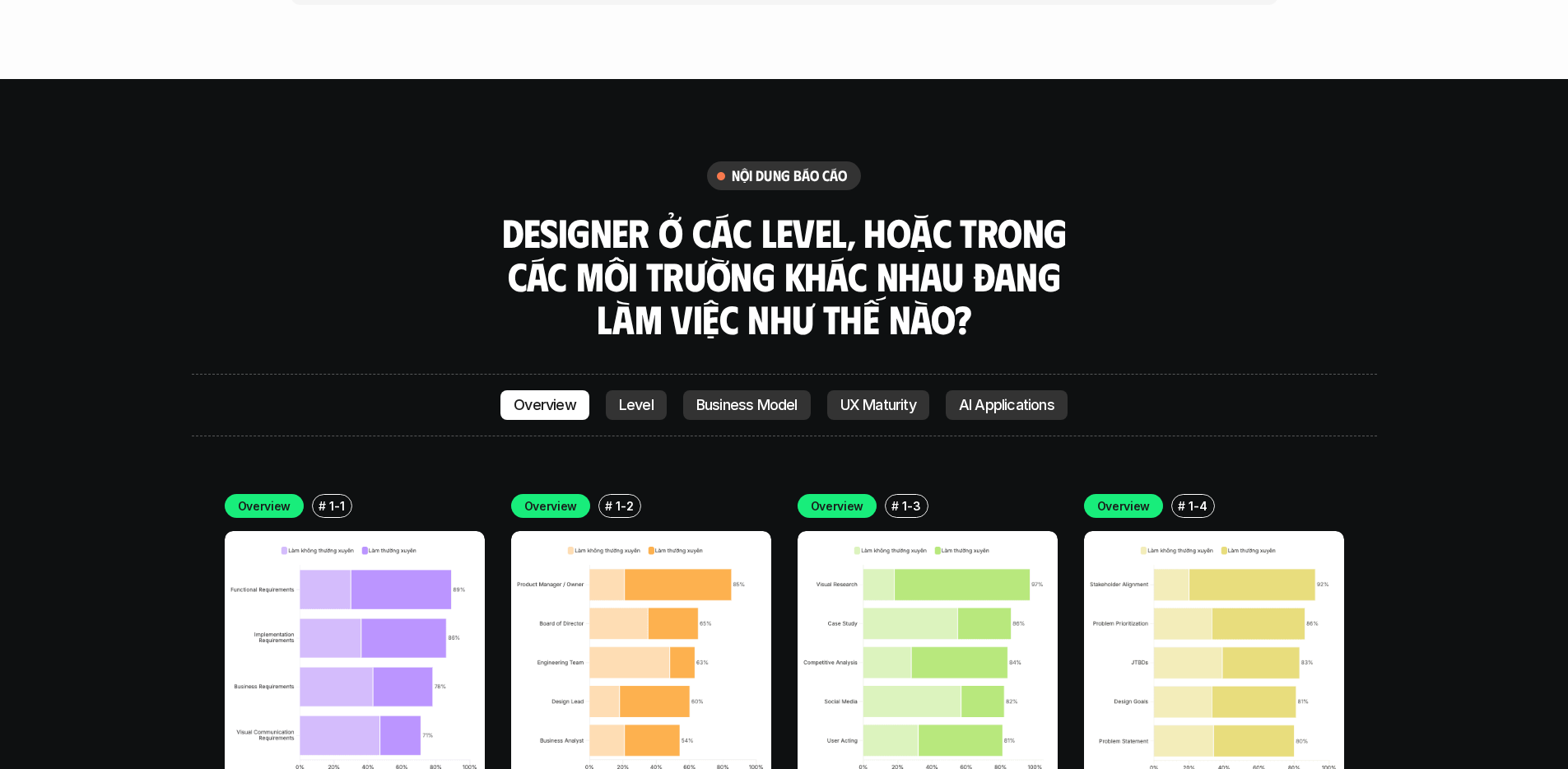
scroll to position [4617, 0]
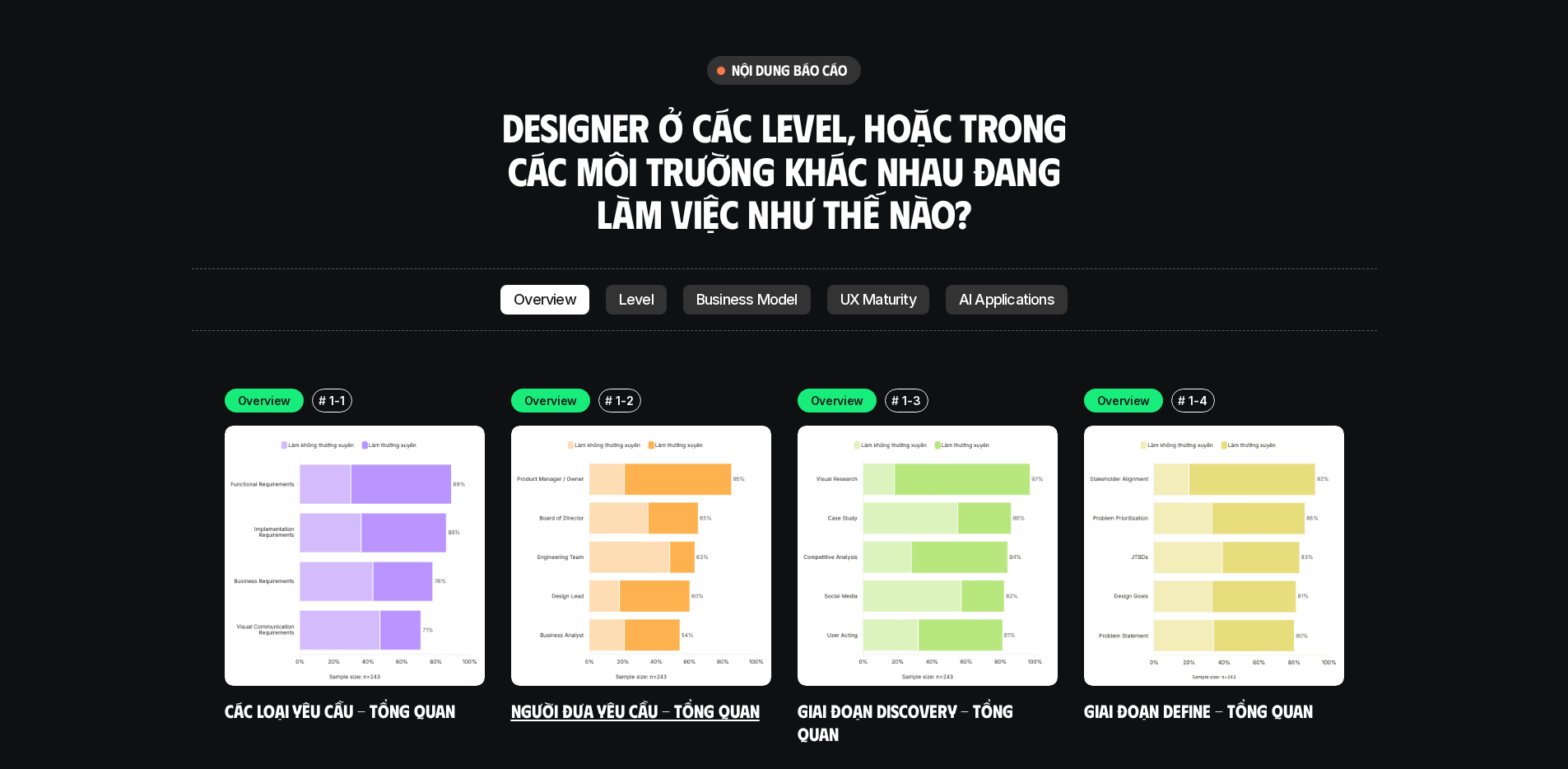
click at [679, 426] on img at bounding box center [640, 555] width 260 height 260
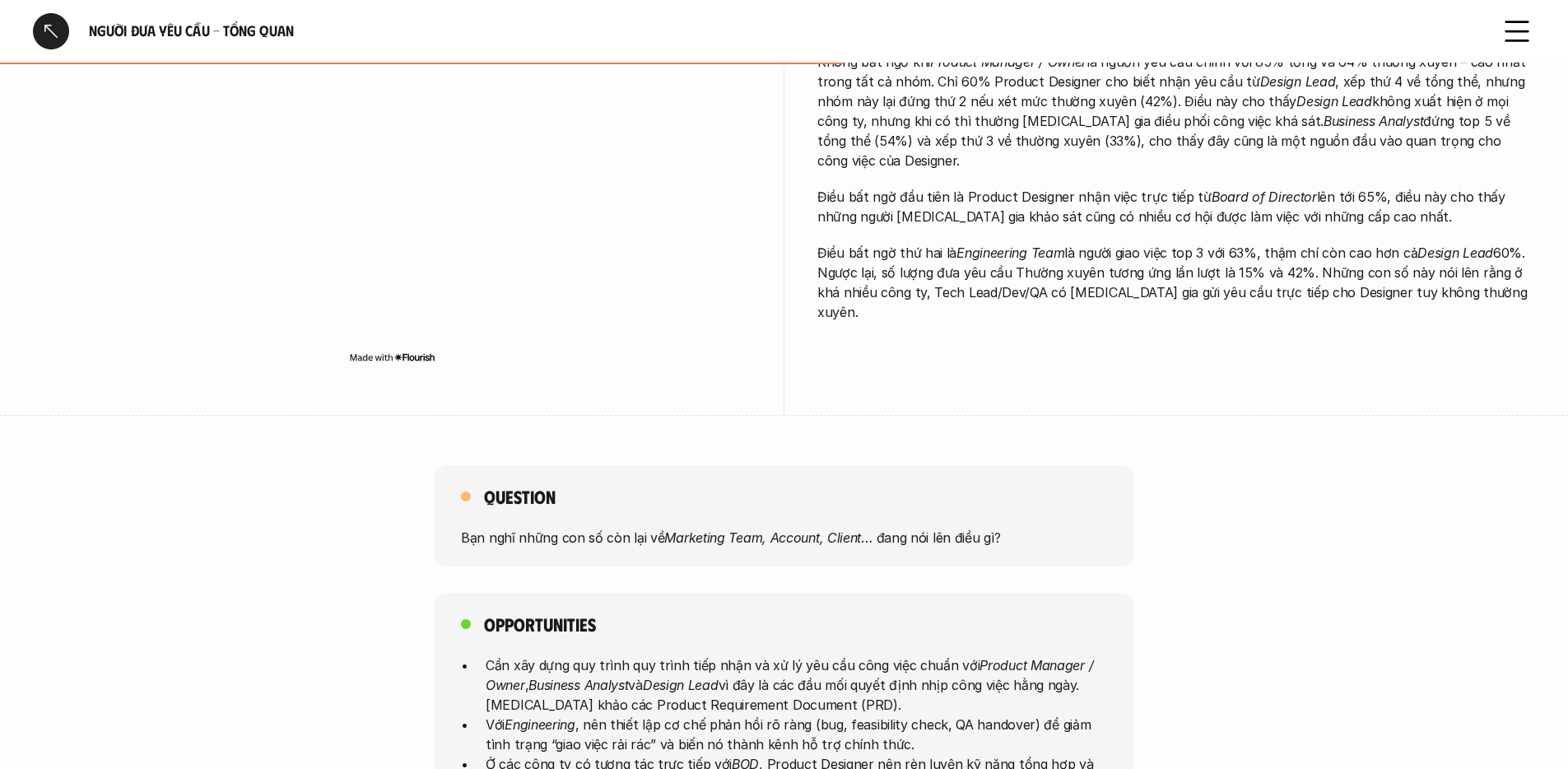
scroll to position [517, 0]
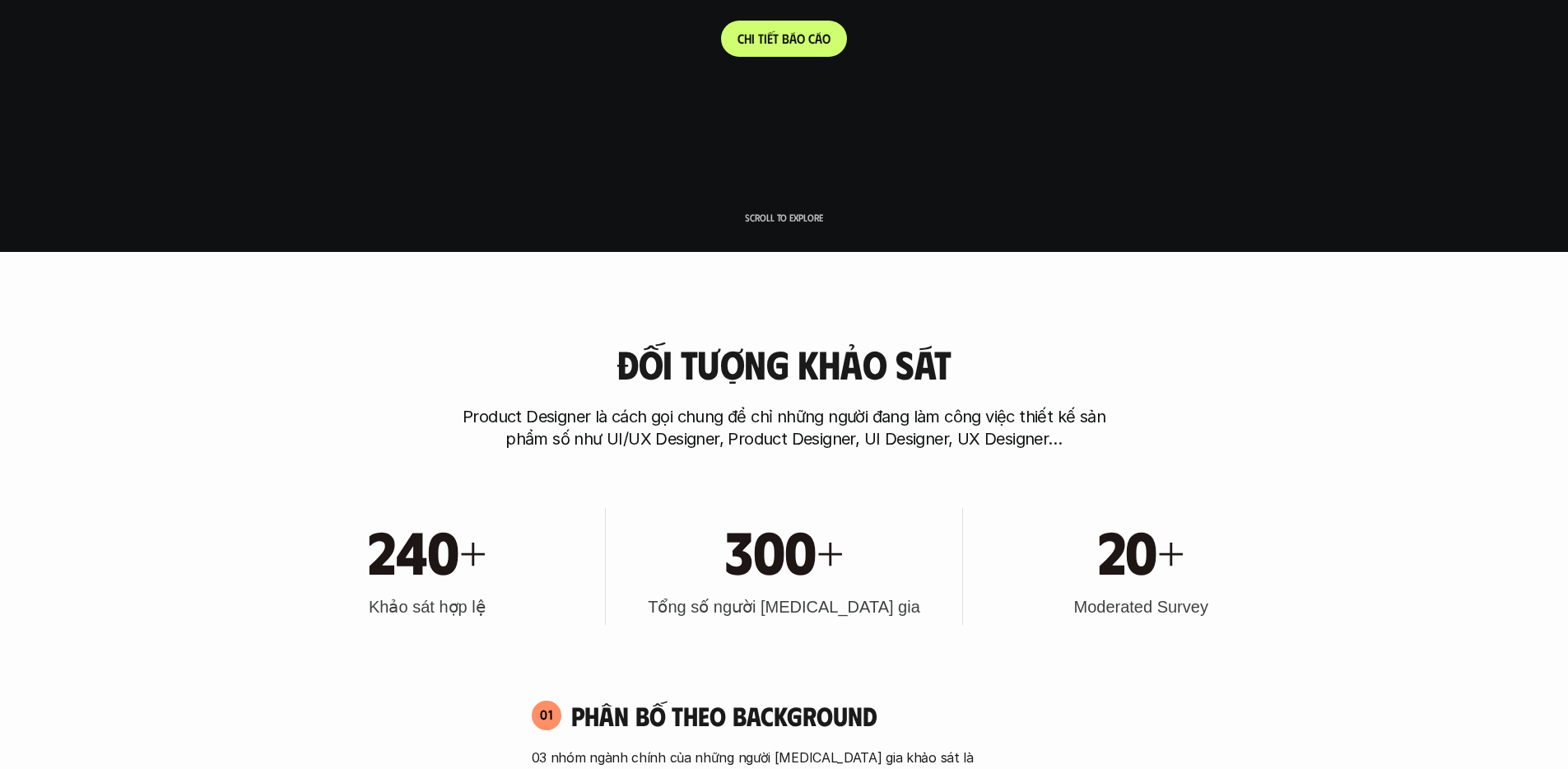
scroll to position [4511, 0]
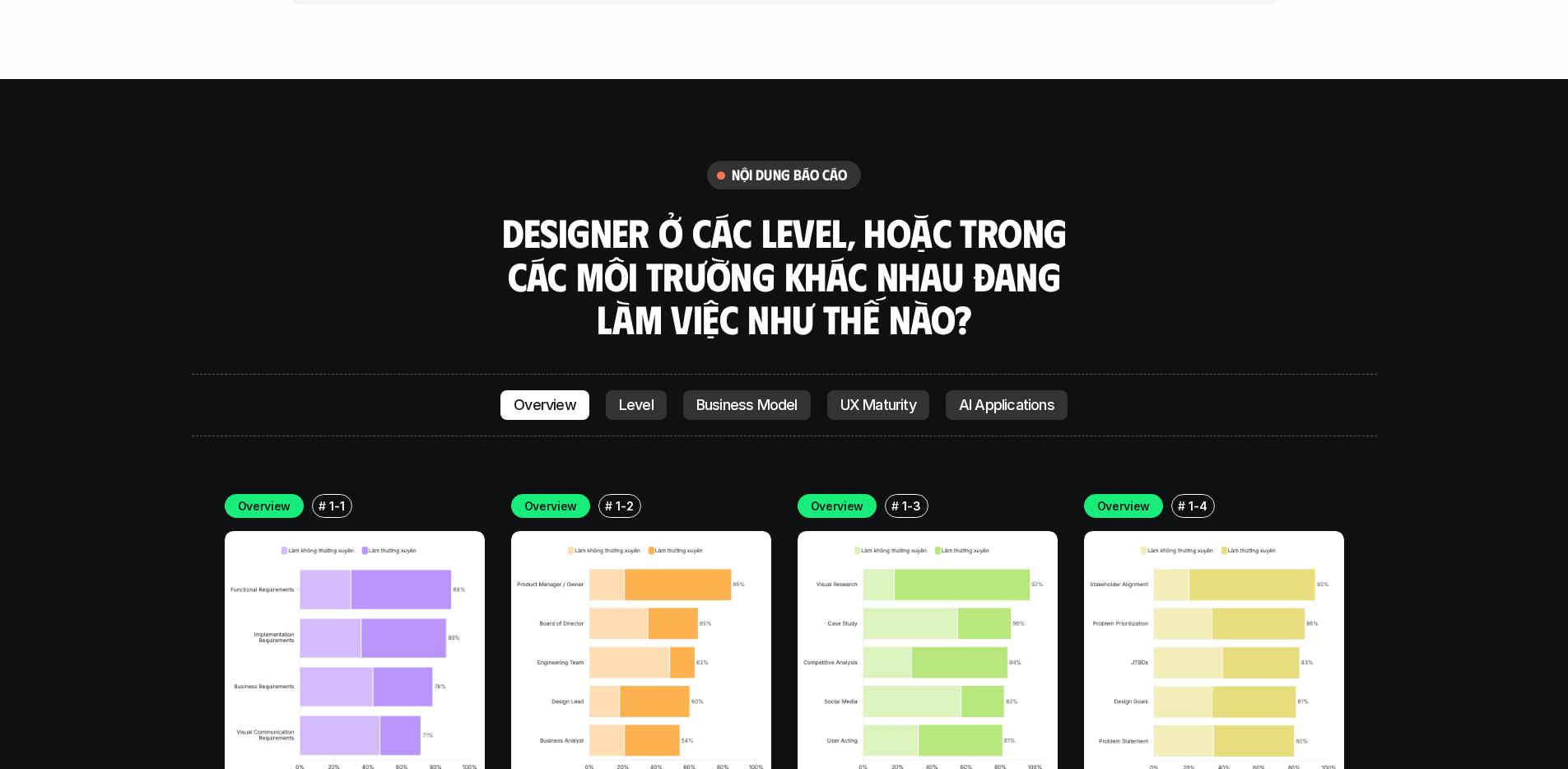
click at [921, 531] on img at bounding box center [927, 660] width 260 height 260
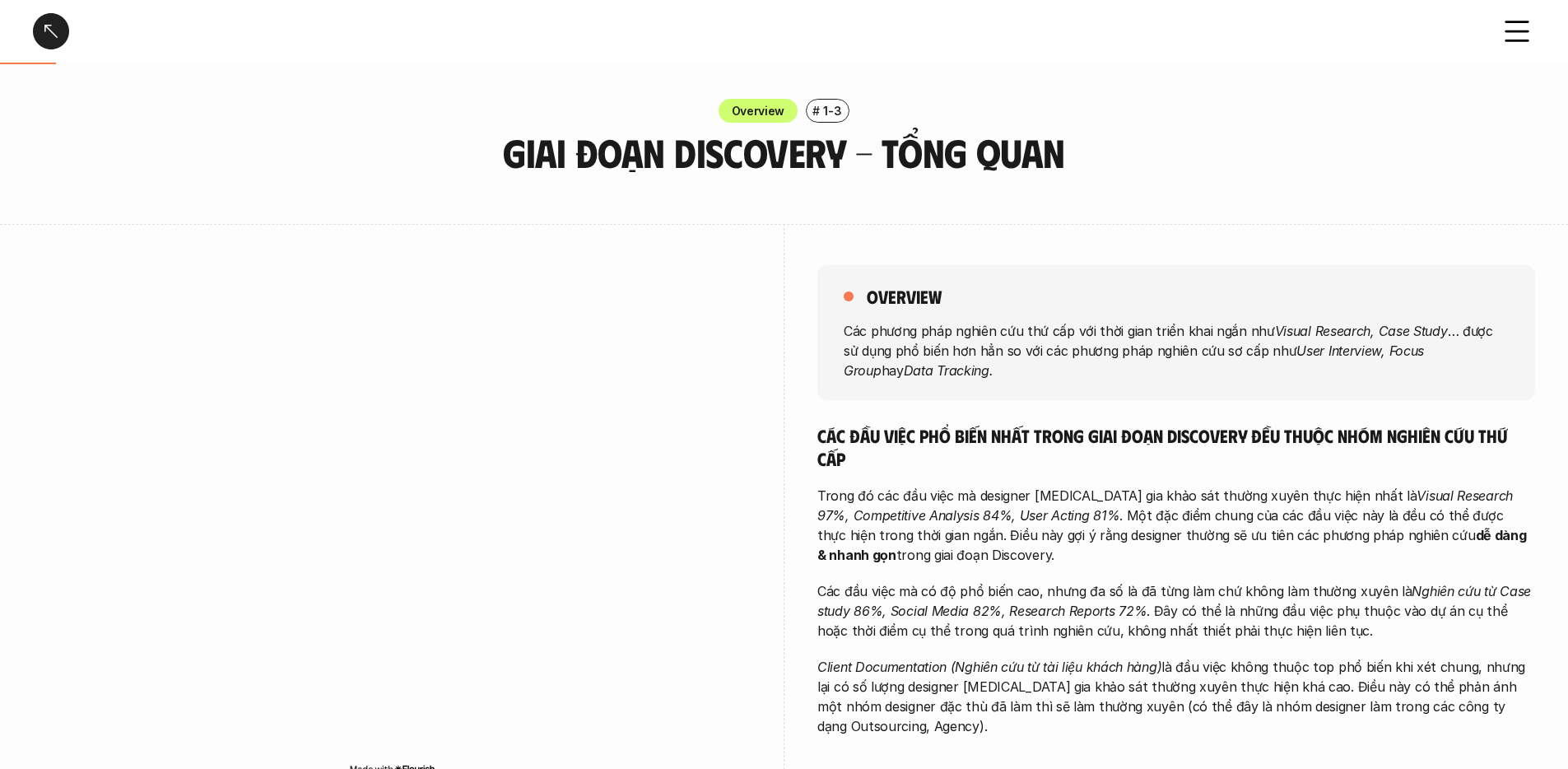
scroll to position [21, 0]
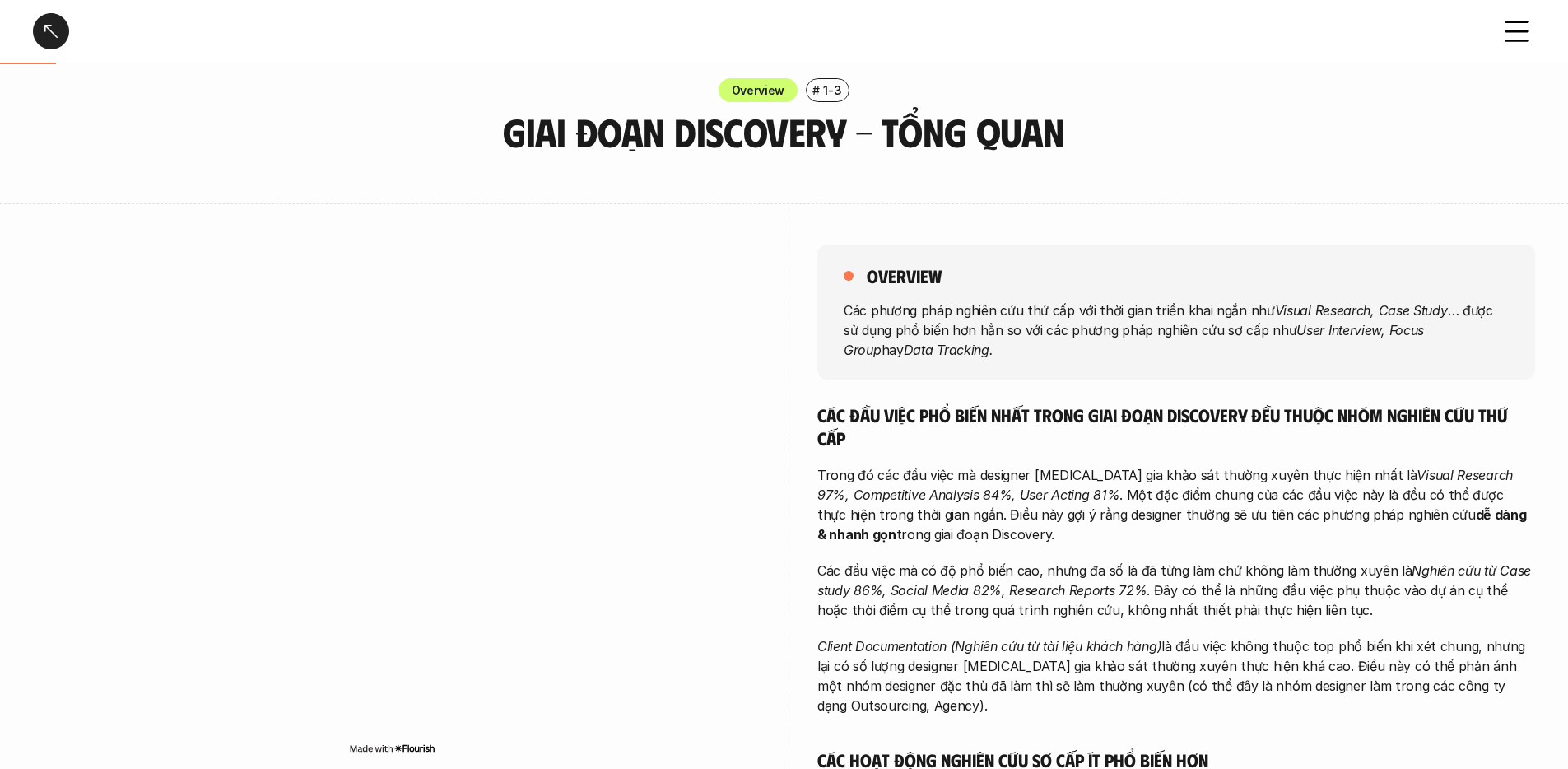
drag, startPoint x: 1146, startPoint y: 552, endPoint x: 1216, endPoint y: 600, distance: 84.9
click at [1216, 600] on p "Các đầu việc mà có độ phổ biến cao, nhưng đa số là đã từng làm chứ không làm th…" at bounding box center [1176, 590] width 718 height 59
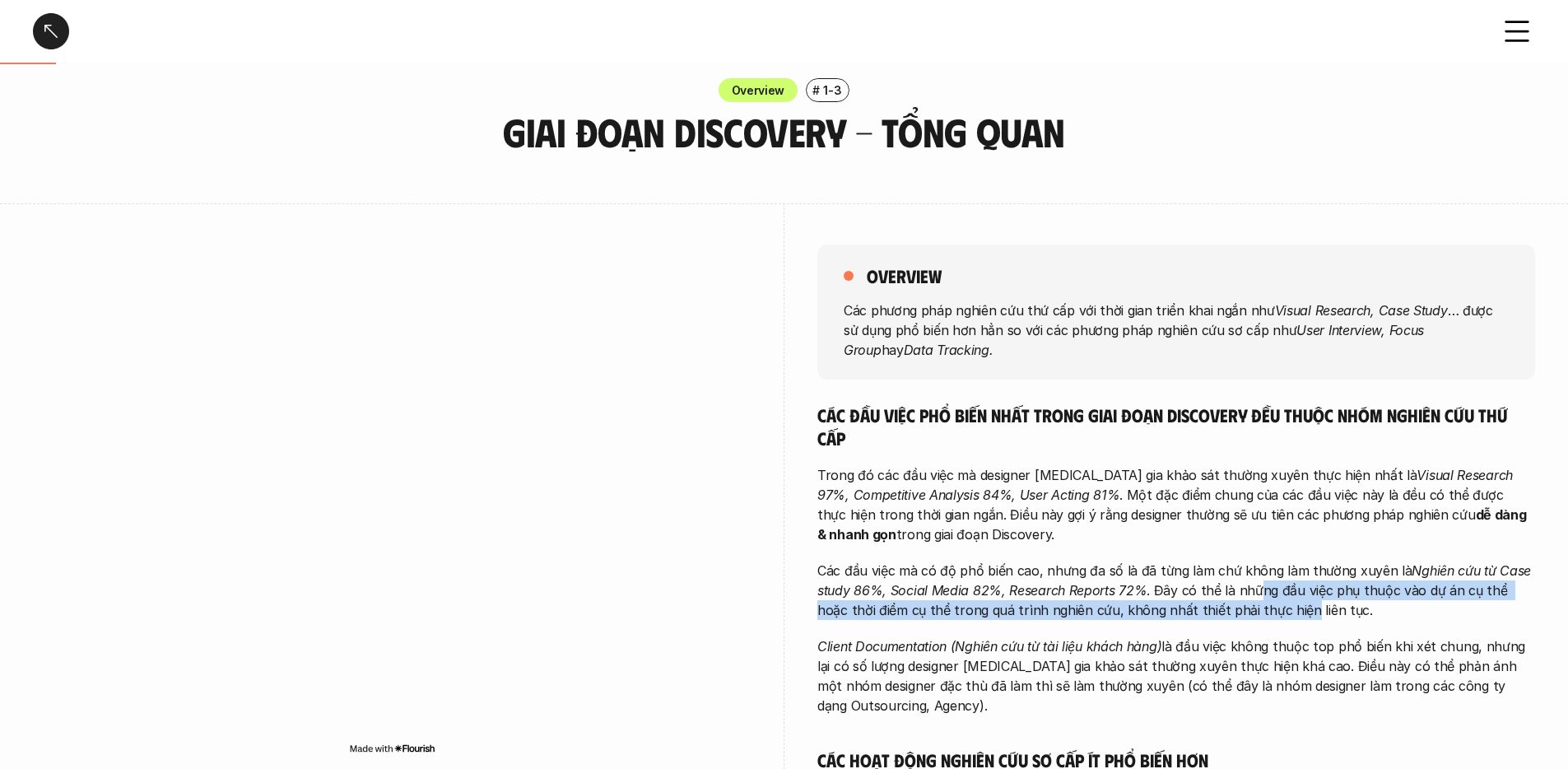
drag, startPoint x: 1254, startPoint y: 582, endPoint x: 1265, endPoint y: 602, distance: 22.8
click at [1265, 602] on p "Các đầu việc mà có độ phổ biến cao, nhưng đa số là đã từng làm chứ không làm th…" at bounding box center [1176, 590] width 718 height 59
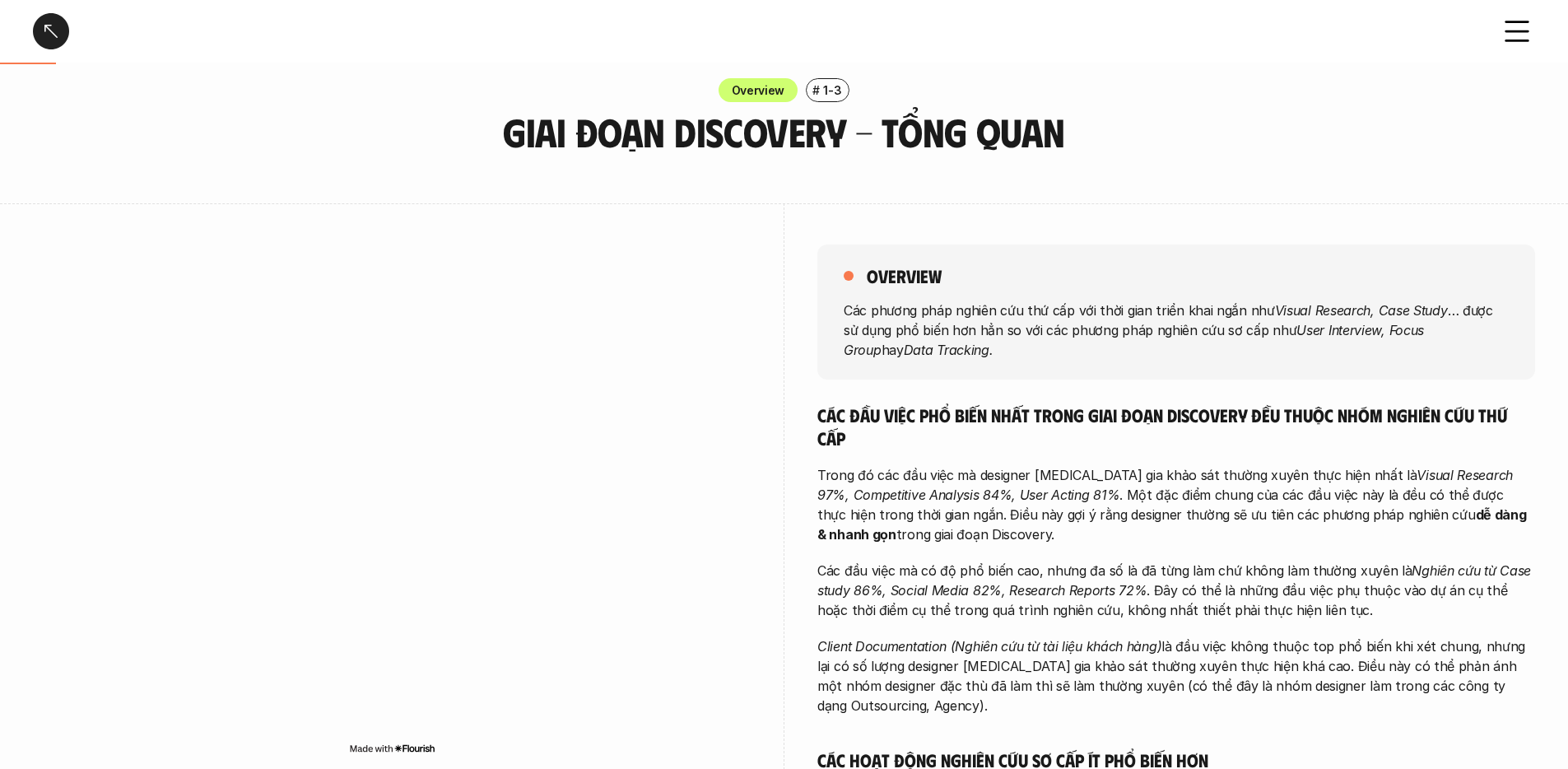
scroll to position [222, 0]
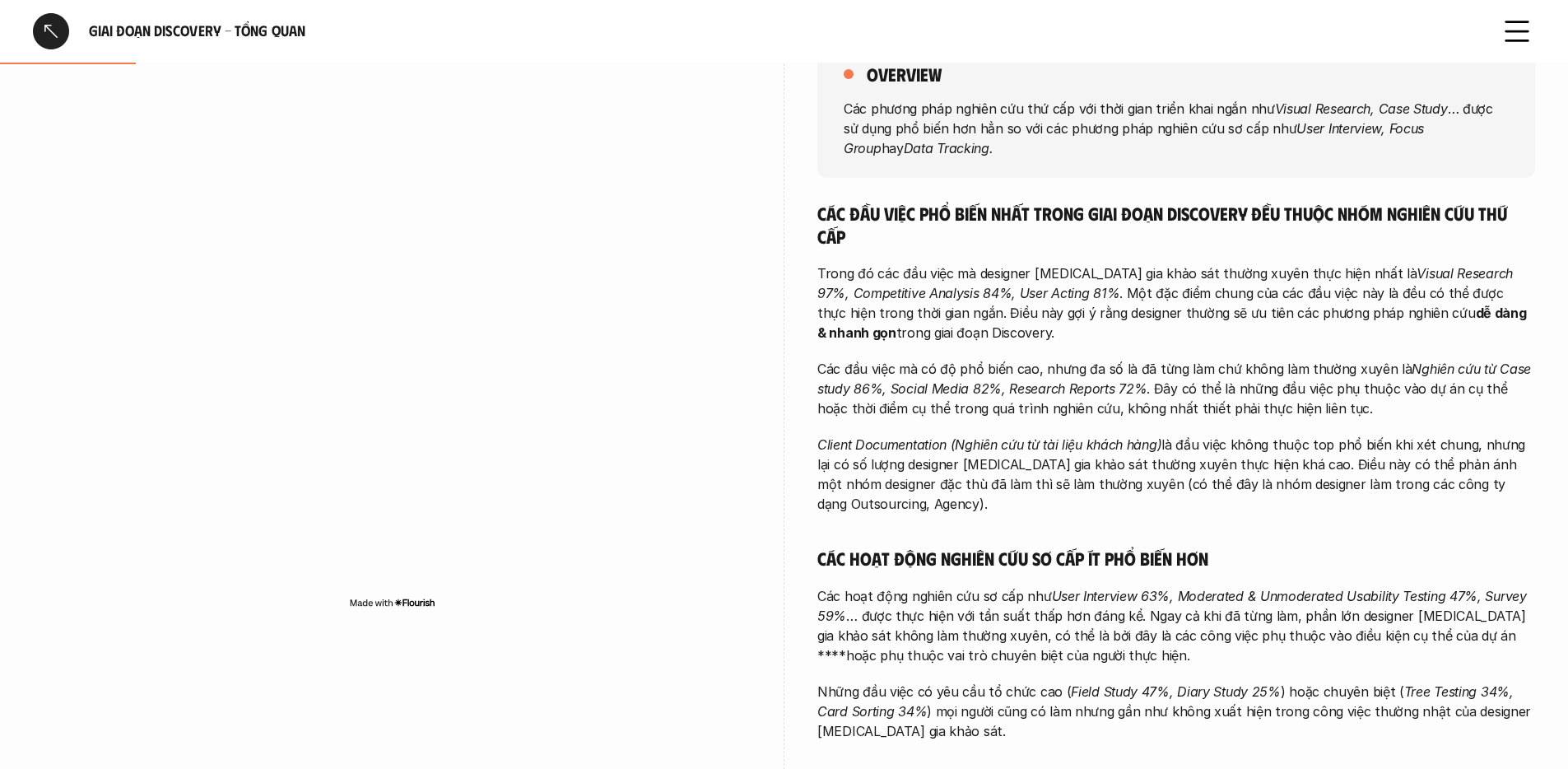
drag, startPoint x: 1166, startPoint y: 427, endPoint x: 1181, endPoint y: 461, distance: 37.2
click at [1167, 428] on div "Các đầu việc phổ biến nhất trong giai đoạn Discovery đều thuộc nhóm nghiên cứu …" at bounding box center [1176, 712] width 718 height 1021
click at [1188, 471] on p "Client Documentation (Nghiên cứu từ tài liệu khách hàng) là đầu việc không thuộ…" at bounding box center [1176, 474] width 718 height 79
click at [1191, 474] on p "Client Documentation (Nghiên cứu từ tài liệu khách hàng) là đầu việc không thuộ…" at bounding box center [1176, 474] width 718 height 79
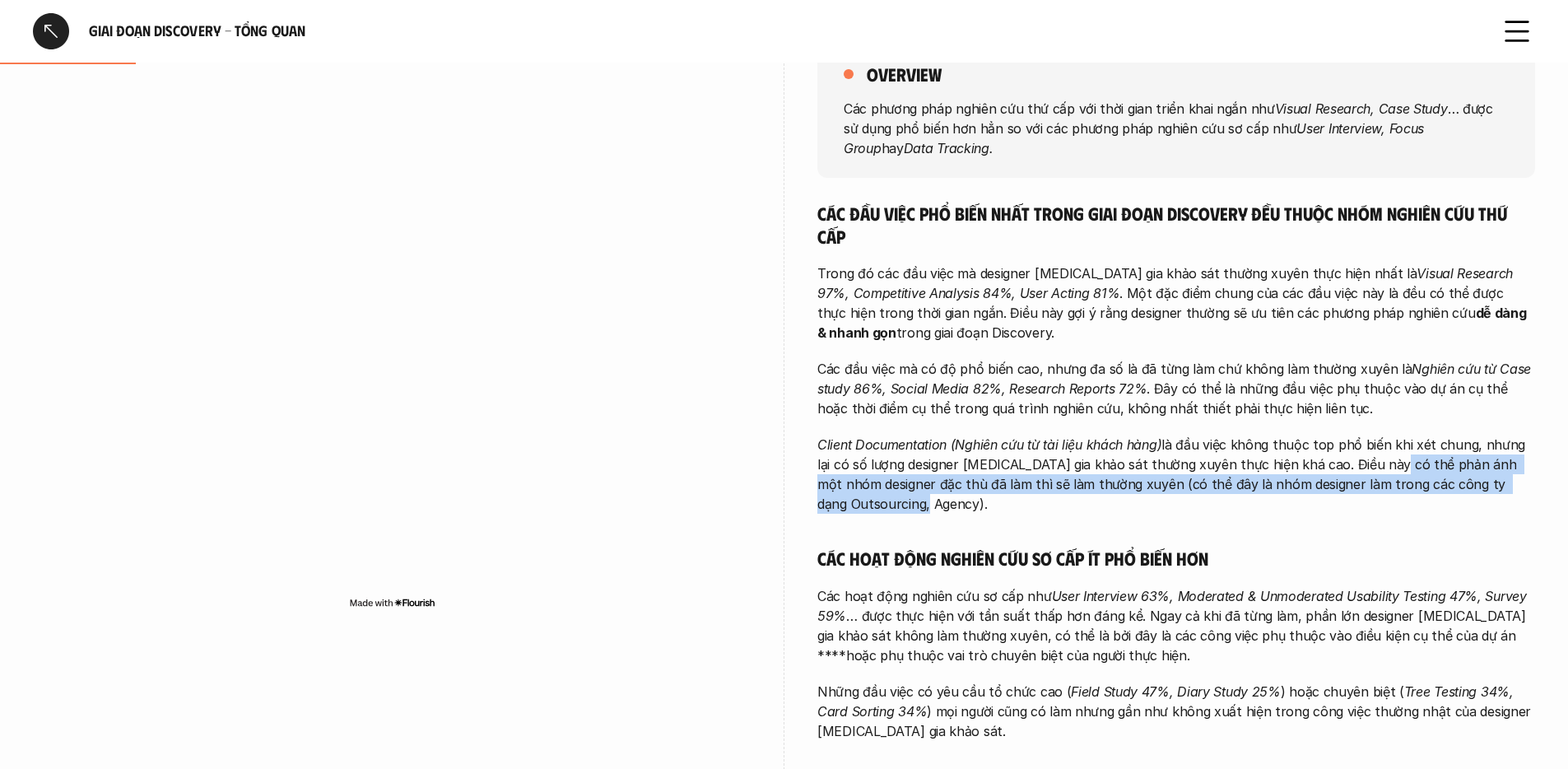
drag, startPoint x: 1358, startPoint y: 458, endPoint x: 1335, endPoint y: 503, distance: 50.5
click at [1337, 501] on div "Các đầu việc phổ biến nhất trong giai đoạn Discovery đều thuộc nhóm nghiên cứu …" at bounding box center [1176, 712] width 718 height 1021
click at [1335, 503] on div "Các đầu việc phổ biến nhất trong giai đoạn Discovery đều thuộc nhóm nghiên cứu …" at bounding box center [1176, 712] width 718 height 1021
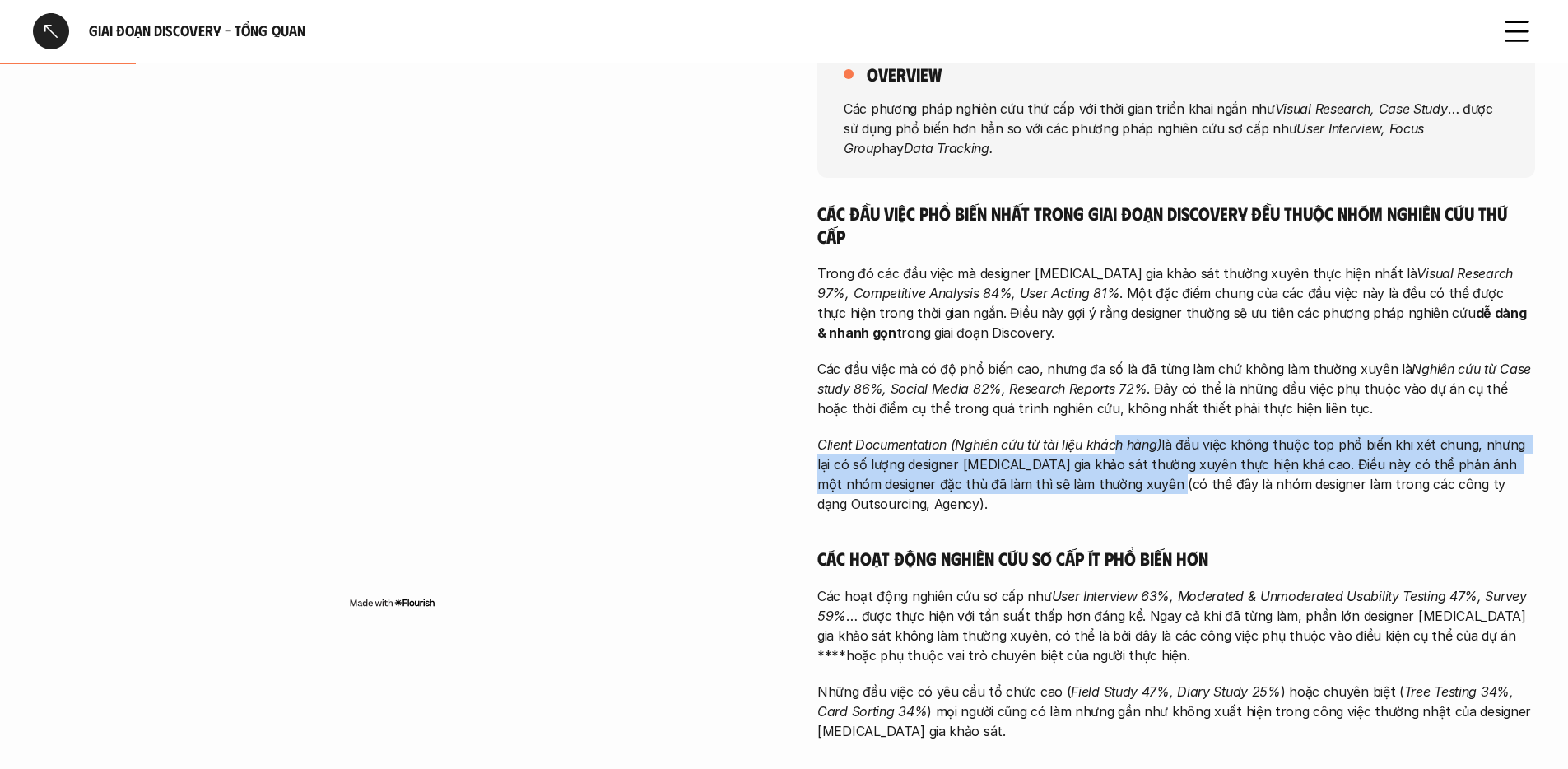
drag, startPoint x: 1114, startPoint y: 438, endPoint x: 1106, endPoint y: 481, distance: 43.7
click at [1106, 481] on p "Client Documentation (Nghiên cứu từ tài liệu khách hàng) là đầu việc không thuộ…" at bounding box center [1176, 474] width 718 height 79
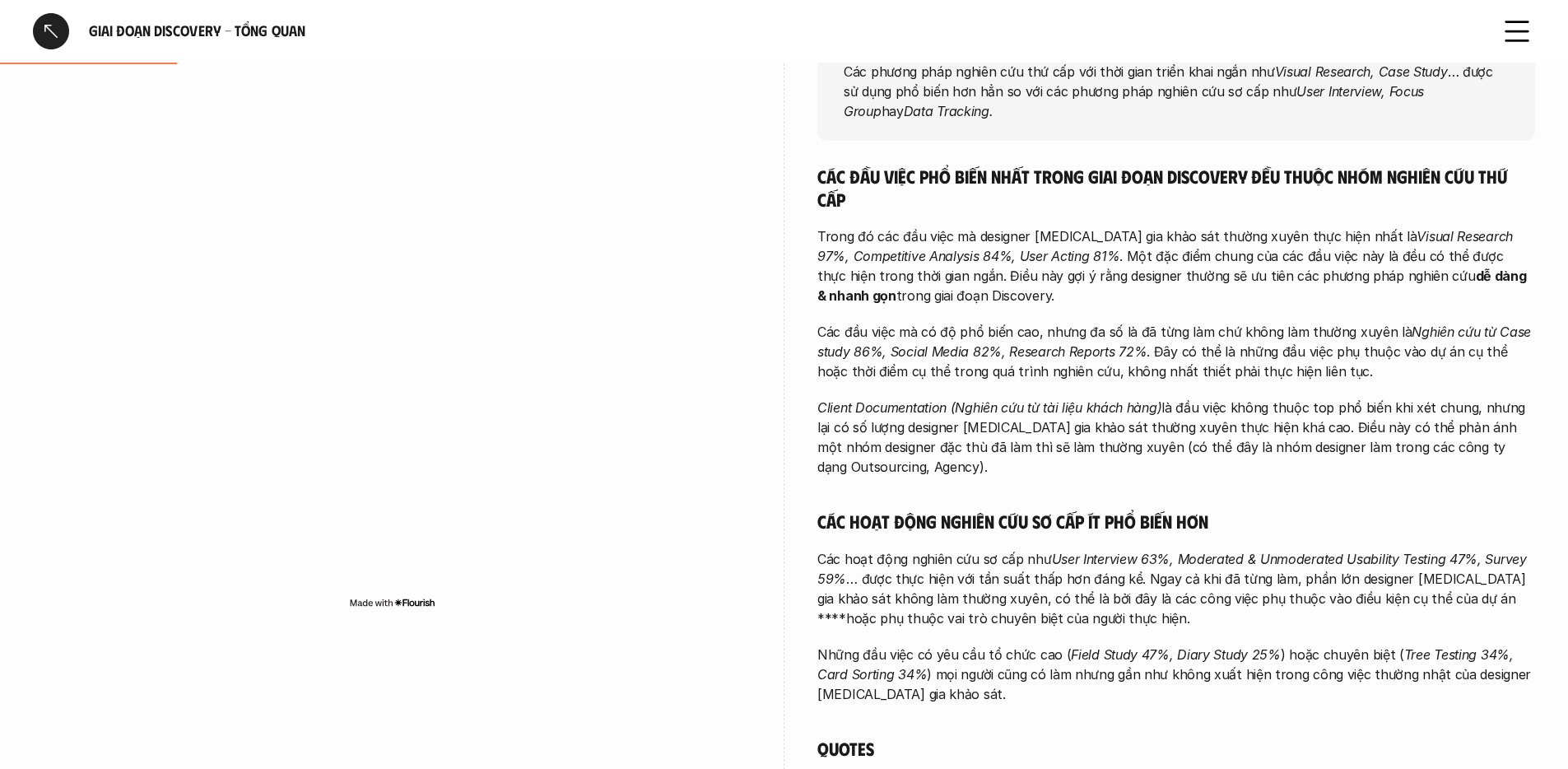
scroll to position [270, 0]
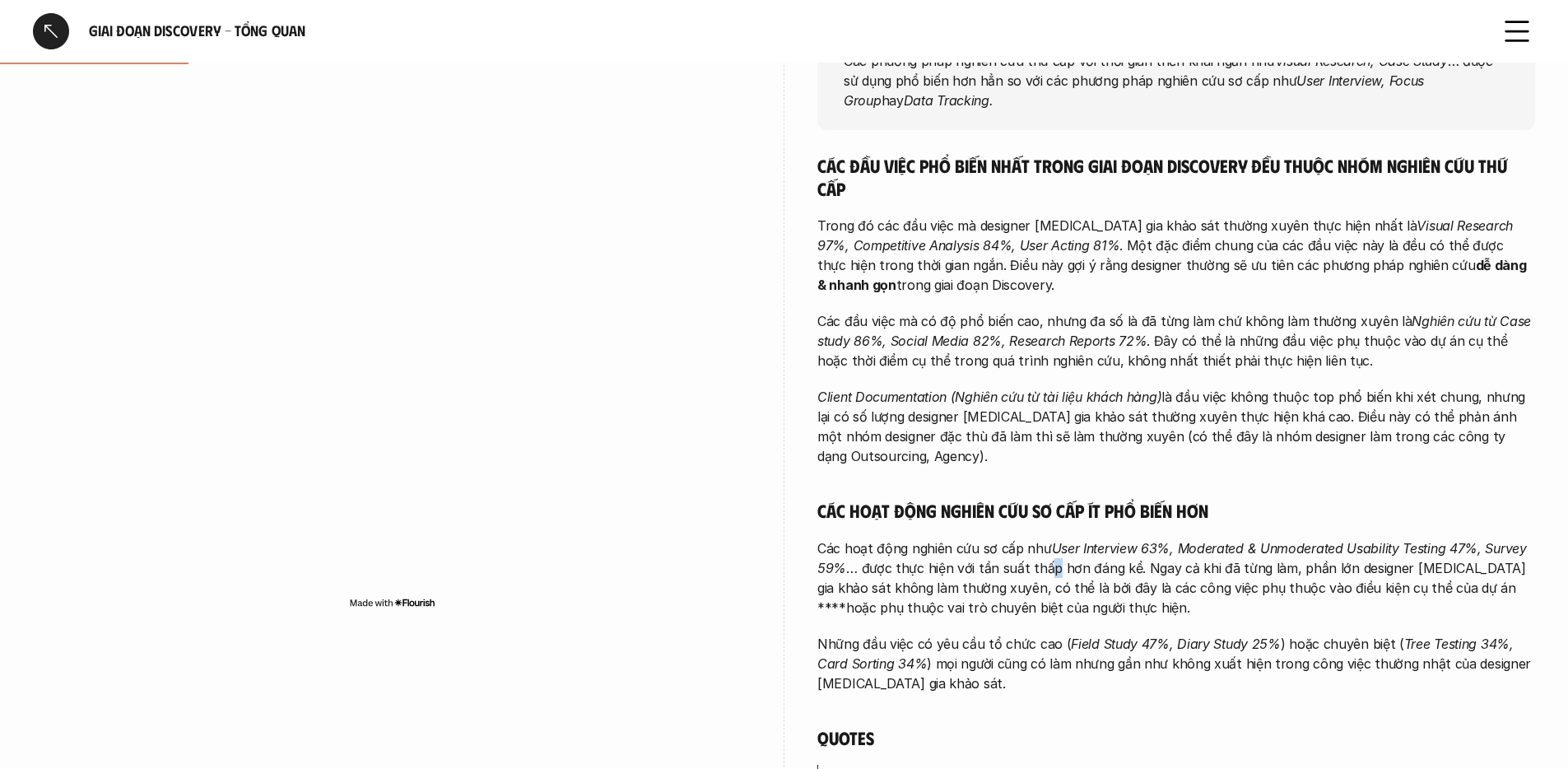
drag, startPoint x: 1043, startPoint y: 540, endPoint x: 1053, endPoint y: 558, distance: 20.6
click at [1053, 558] on p "Các hoạt động nghiên cứu sơ cấp như User Interview 63%, Moderated & Unmoderated…" at bounding box center [1176, 578] width 718 height 79
drag, startPoint x: 1053, startPoint y: 558, endPoint x: 1115, endPoint y: 525, distance: 70.2
click at [1054, 558] on p "Các hoạt động nghiên cứu sơ cấp như User Interview 63%, Moderated & Unmoderated…" at bounding box center [1176, 578] width 718 height 79
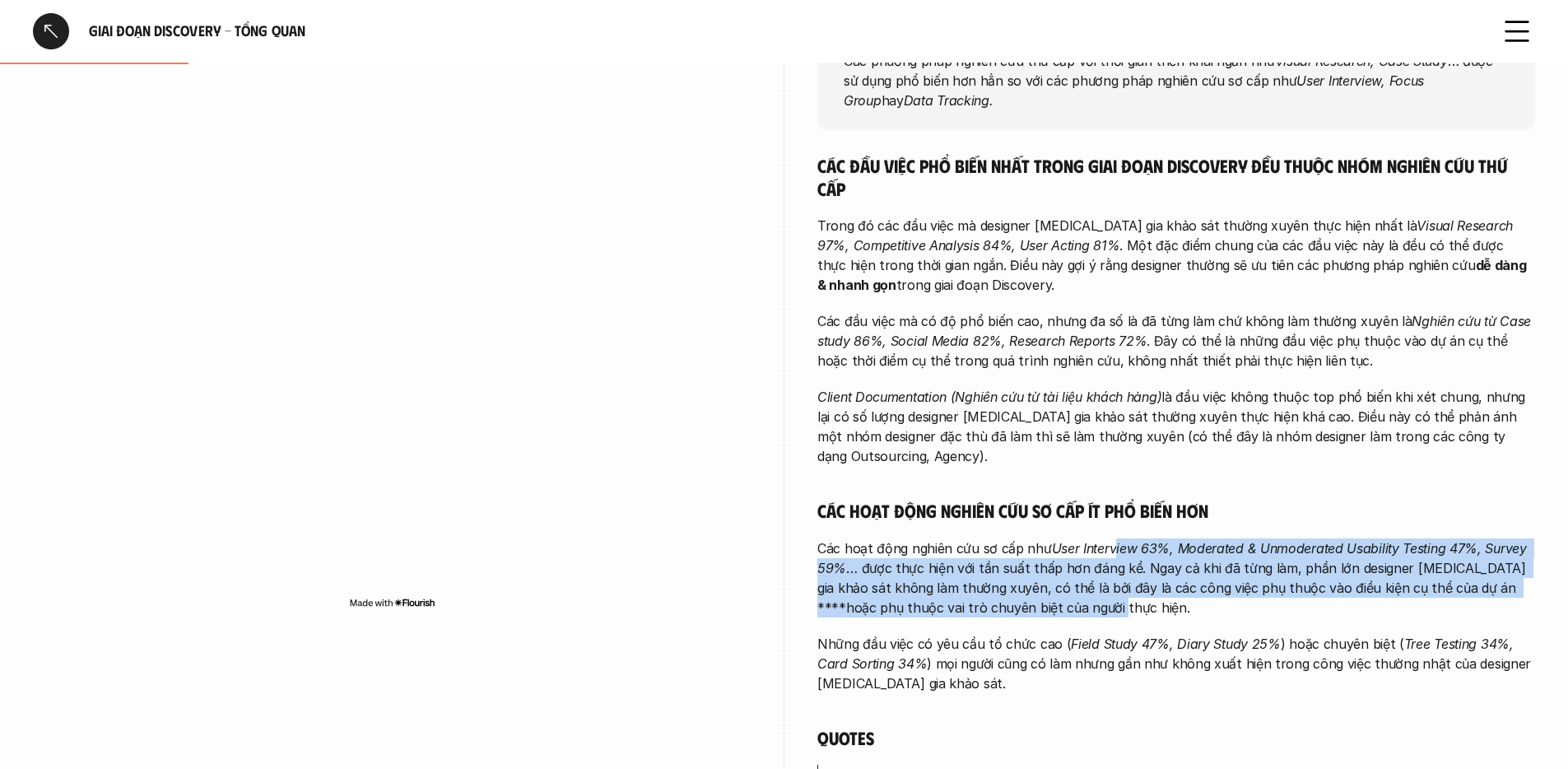
drag, startPoint x: 1117, startPoint y: 527, endPoint x: 1292, endPoint y: 588, distance: 185.3
click at [1292, 588] on p "Các hoạt động nghiên cứu sơ cấp như User Interview 63%, Moderated & Unmoderated…" at bounding box center [1176, 578] width 718 height 79
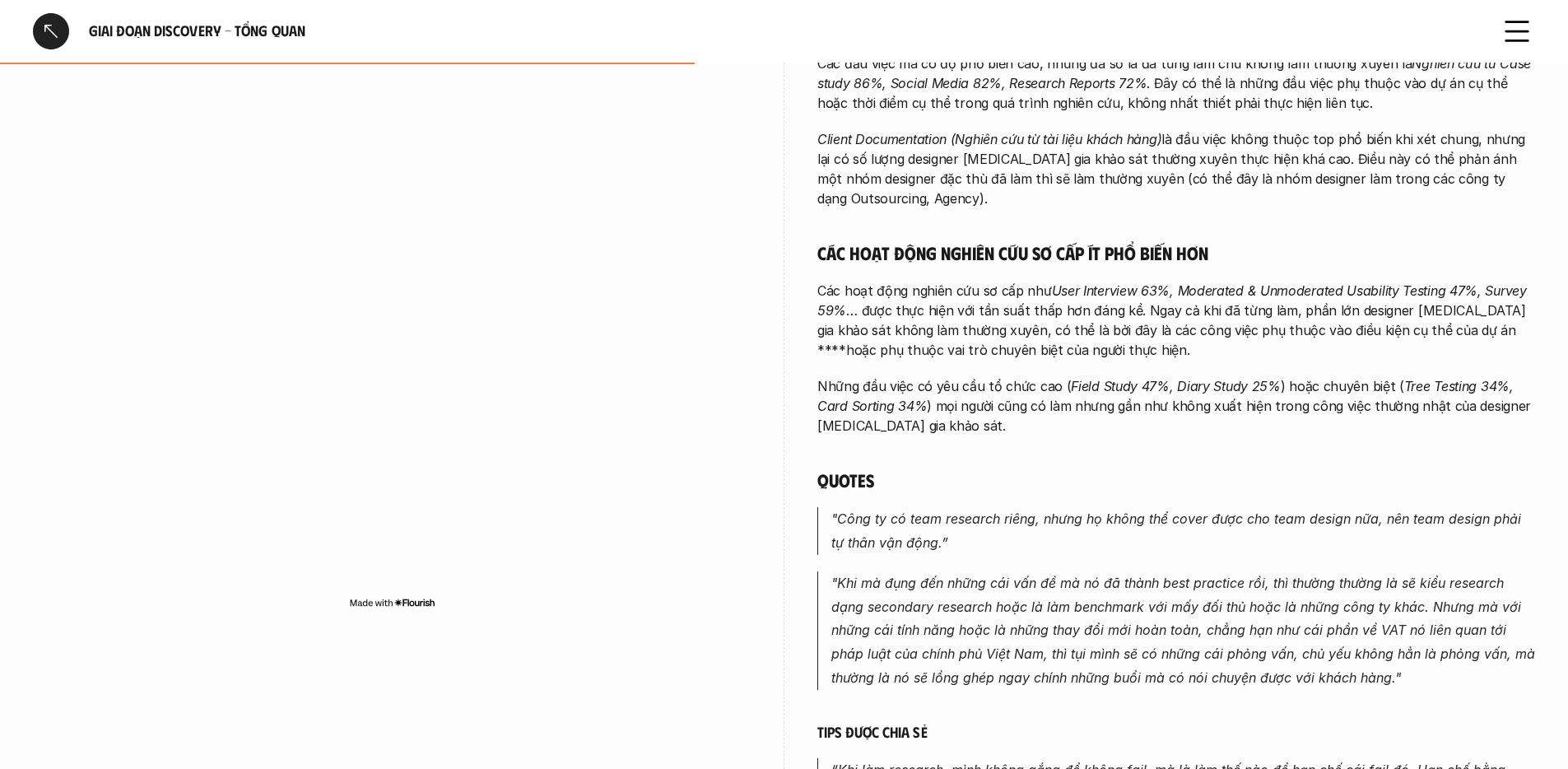
scroll to position [730, 0]
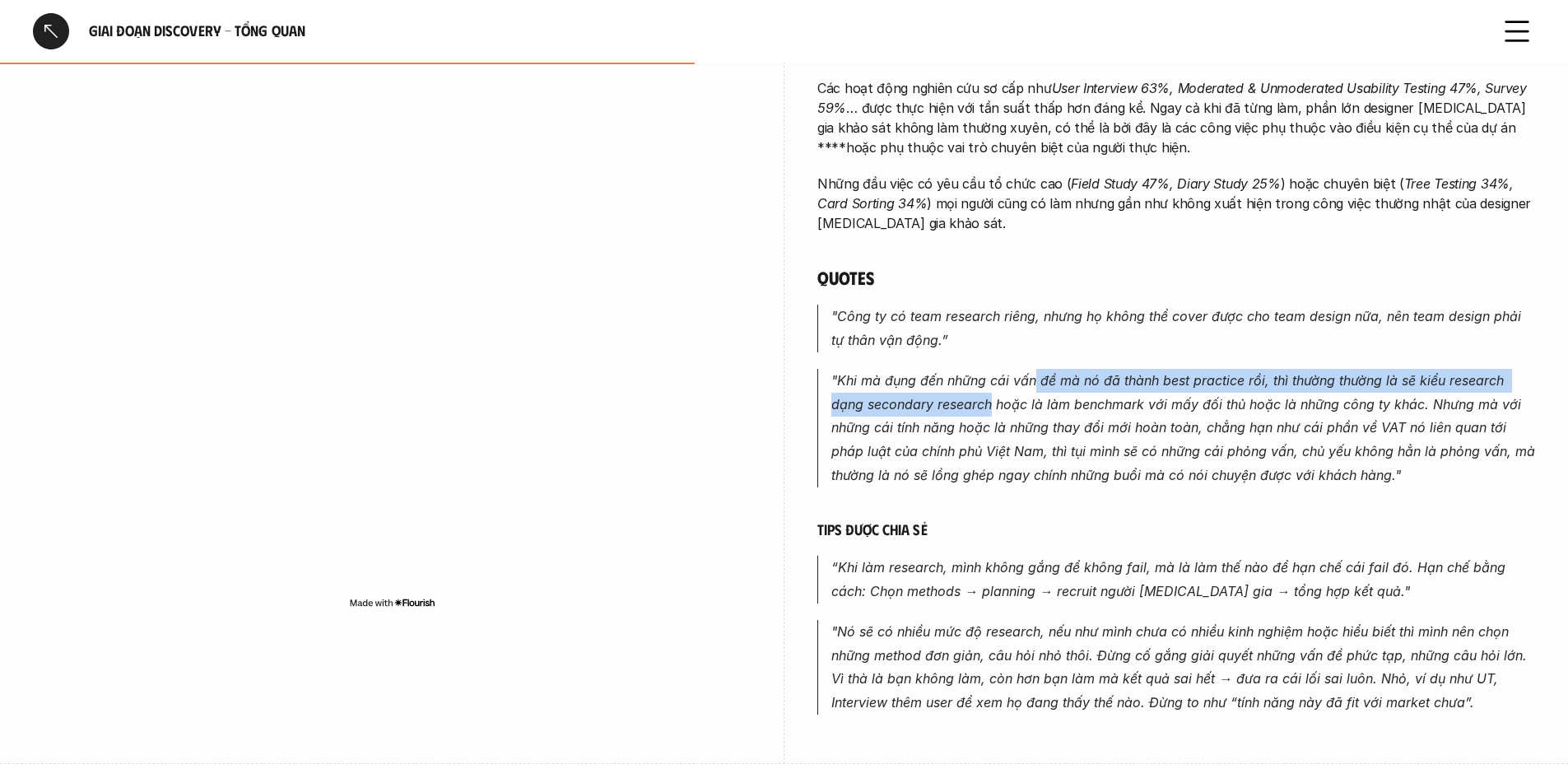
drag, startPoint x: 1035, startPoint y: 362, endPoint x: 992, endPoint y: 377, distance: 45.5
click at [992, 377] on em ""Khi mà đụng đến những cái vấn đề mà nó đã thành best practice rồi, thì thường …" at bounding box center [1185, 428] width 708 height 111
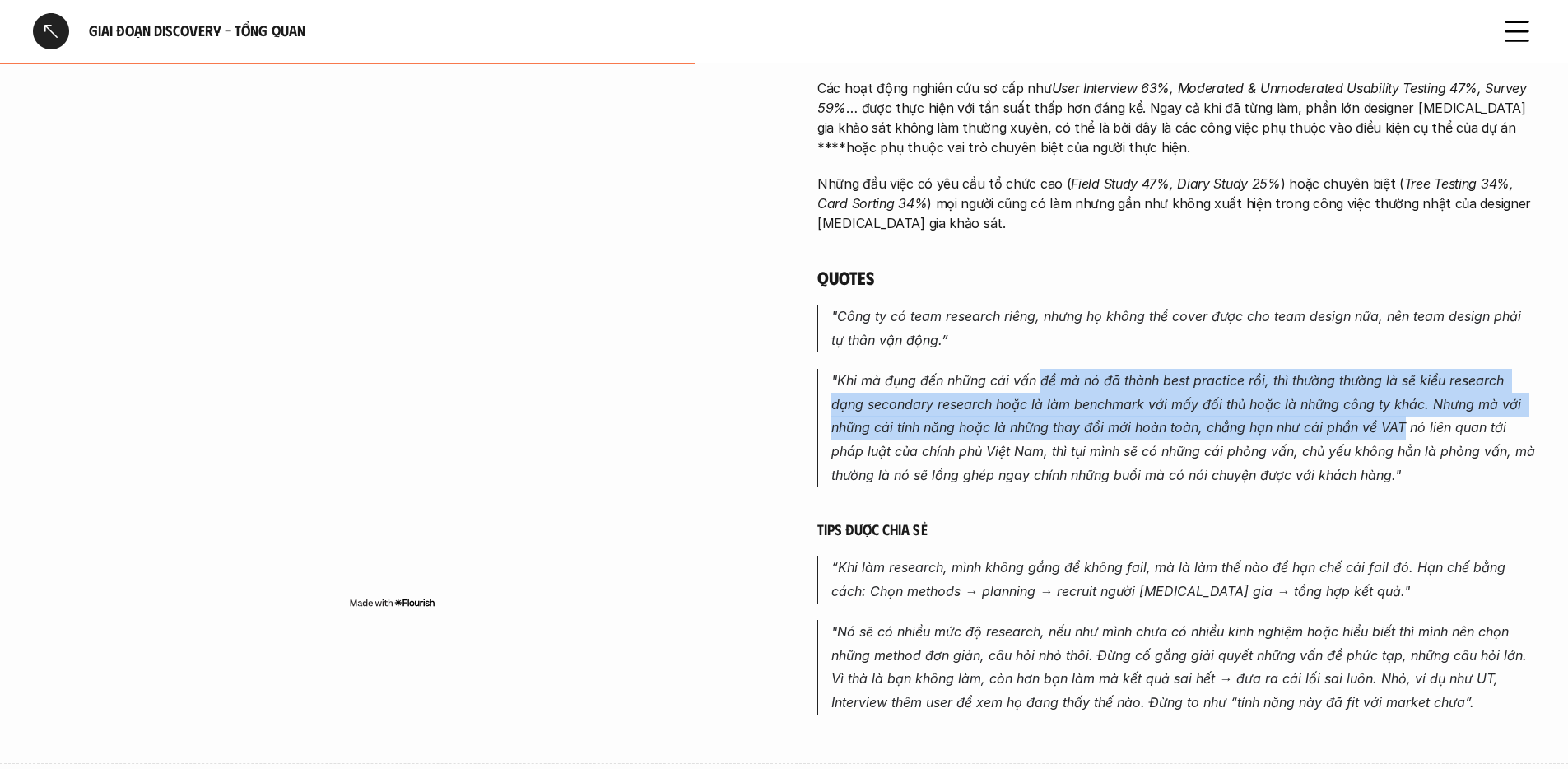
drag, startPoint x: 1038, startPoint y: 356, endPoint x: 1401, endPoint y: 397, distance: 365.3
click at [1401, 397] on p ""Khi mà đụng đến những cái vấn đề mà nó đã thành best practice rồi, thì thường …" at bounding box center [1183, 428] width 704 height 118
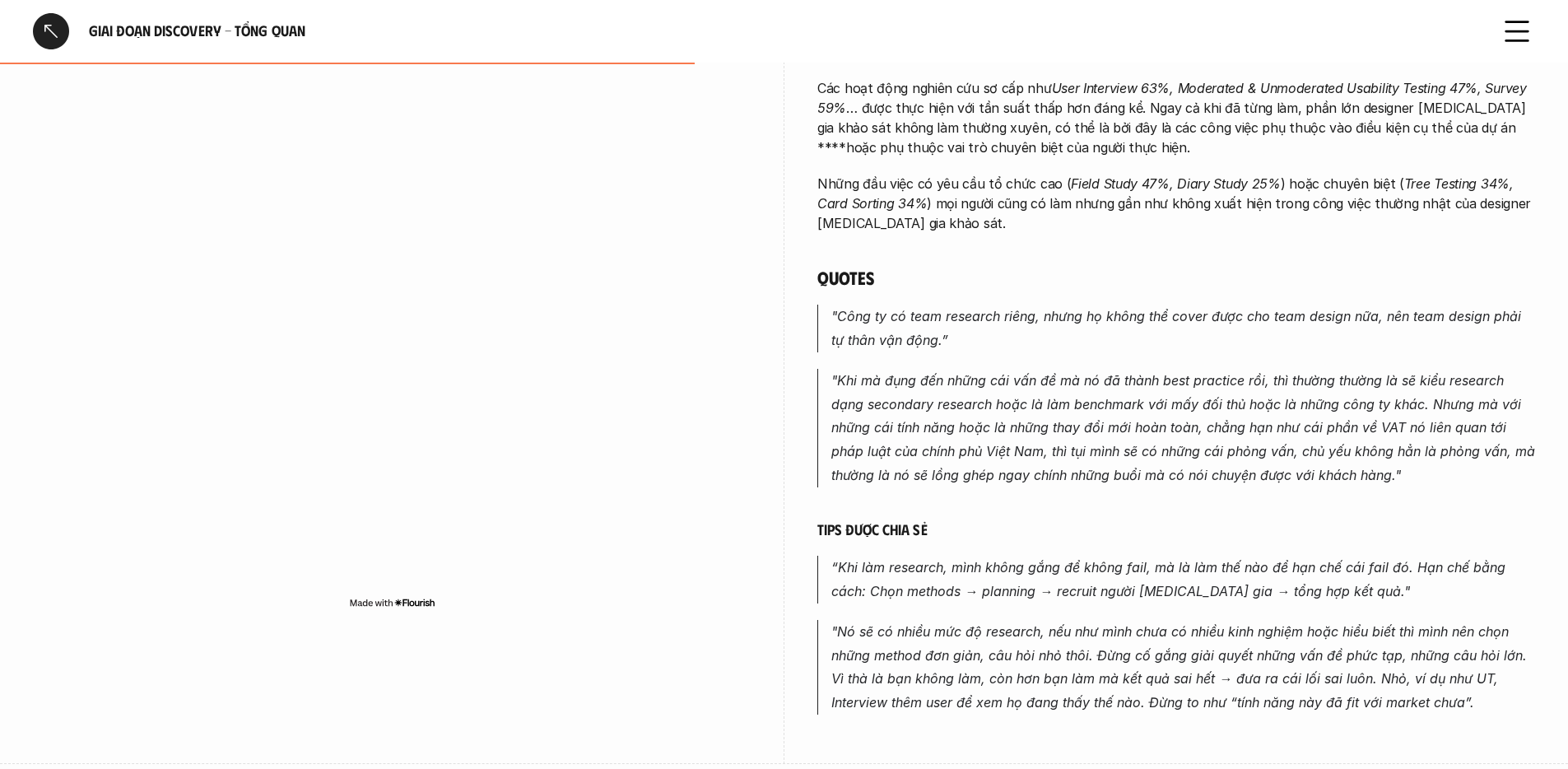
click at [1215, 494] on div "Các đầu việc phổ biến nhất trong giai đoạn Discovery đều thuộc nhóm nghiên cứu …" at bounding box center [1176, 204] width 718 height 1021
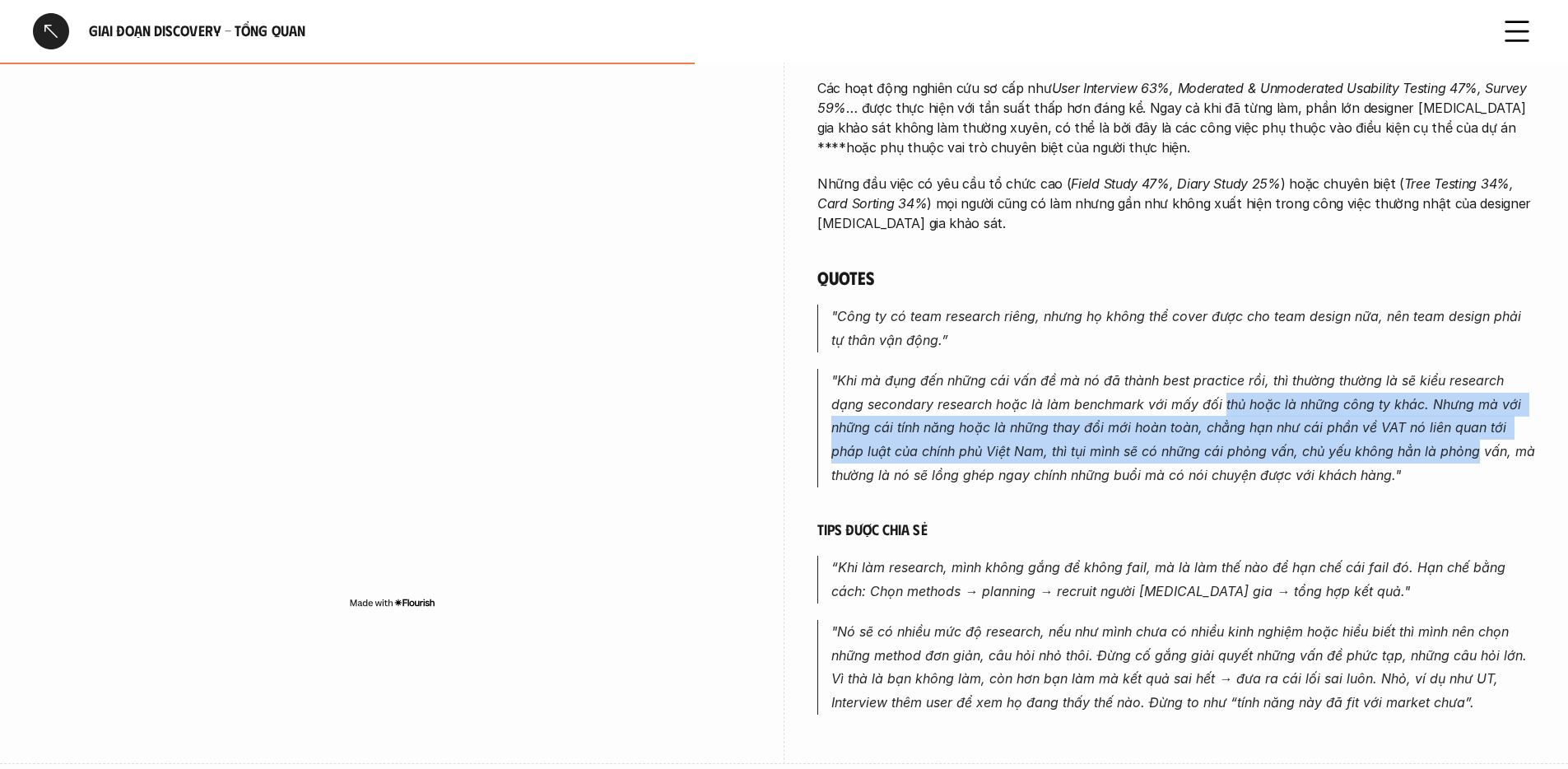
drag, startPoint x: 1222, startPoint y: 380, endPoint x: 1476, endPoint y: 444, distance: 261.9
click at [1476, 444] on p ""Khi mà đụng đến những cái vấn đề mà nó đã thành best practice rồi, thì thường …" at bounding box center [1183, 428] width 704 height 118
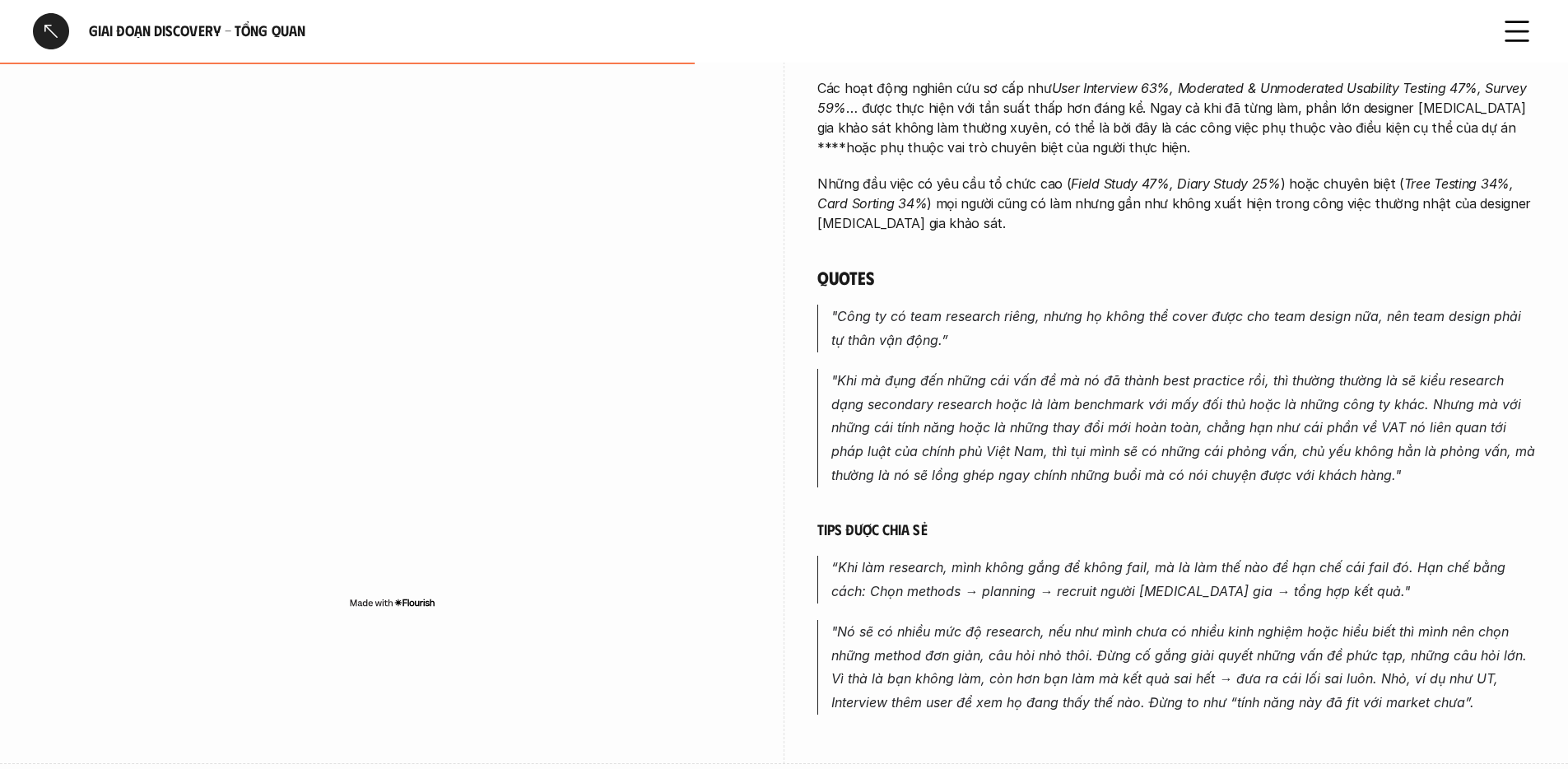
click at [1466, 450] on p ""Khi mà đụng đến những cái vấn đề mà nó đã thành best practice rồi, thì thường …" at bounding box center [1183, 428] width 704 height 118
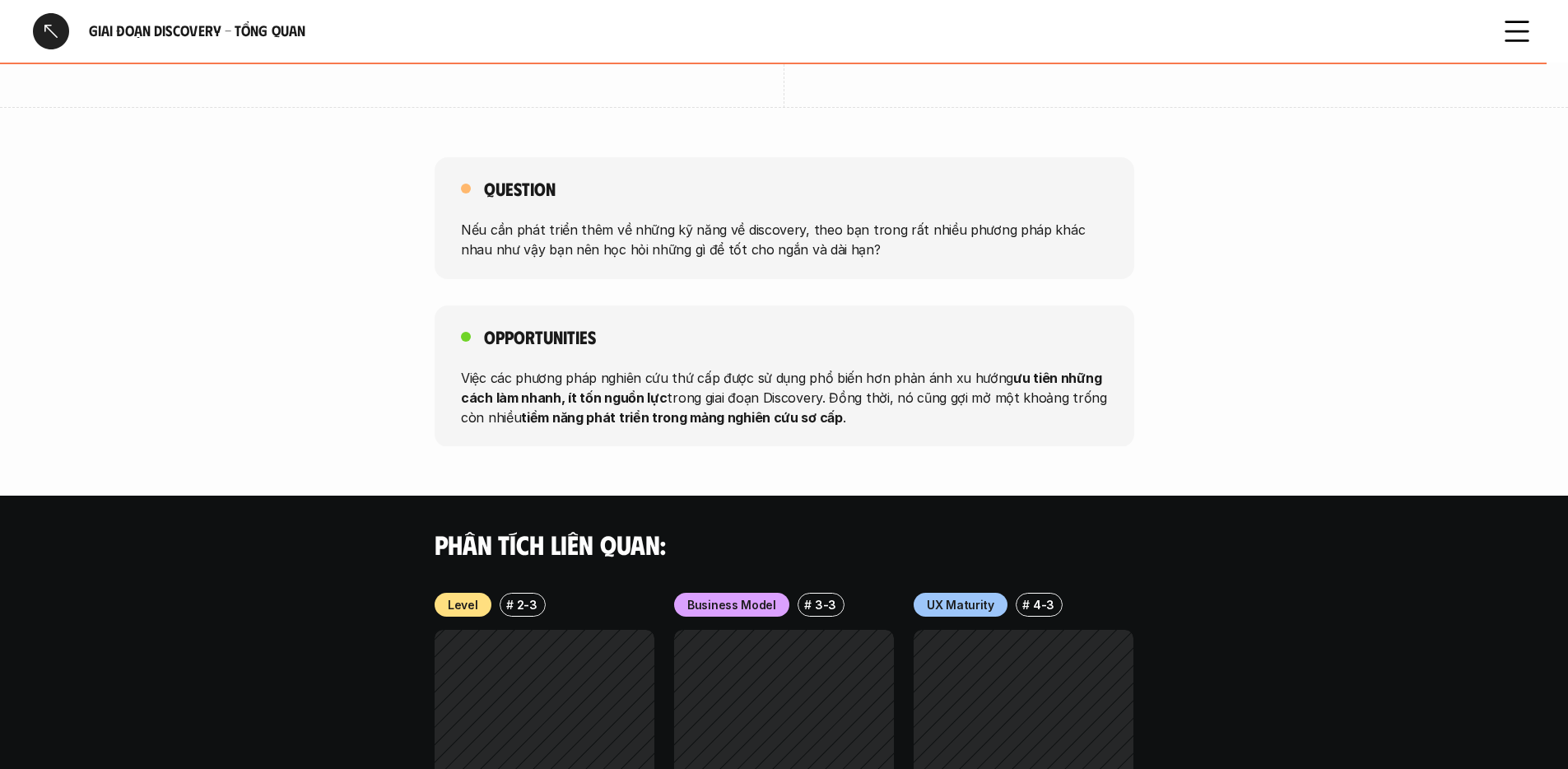
scroll to position [1589, 0]
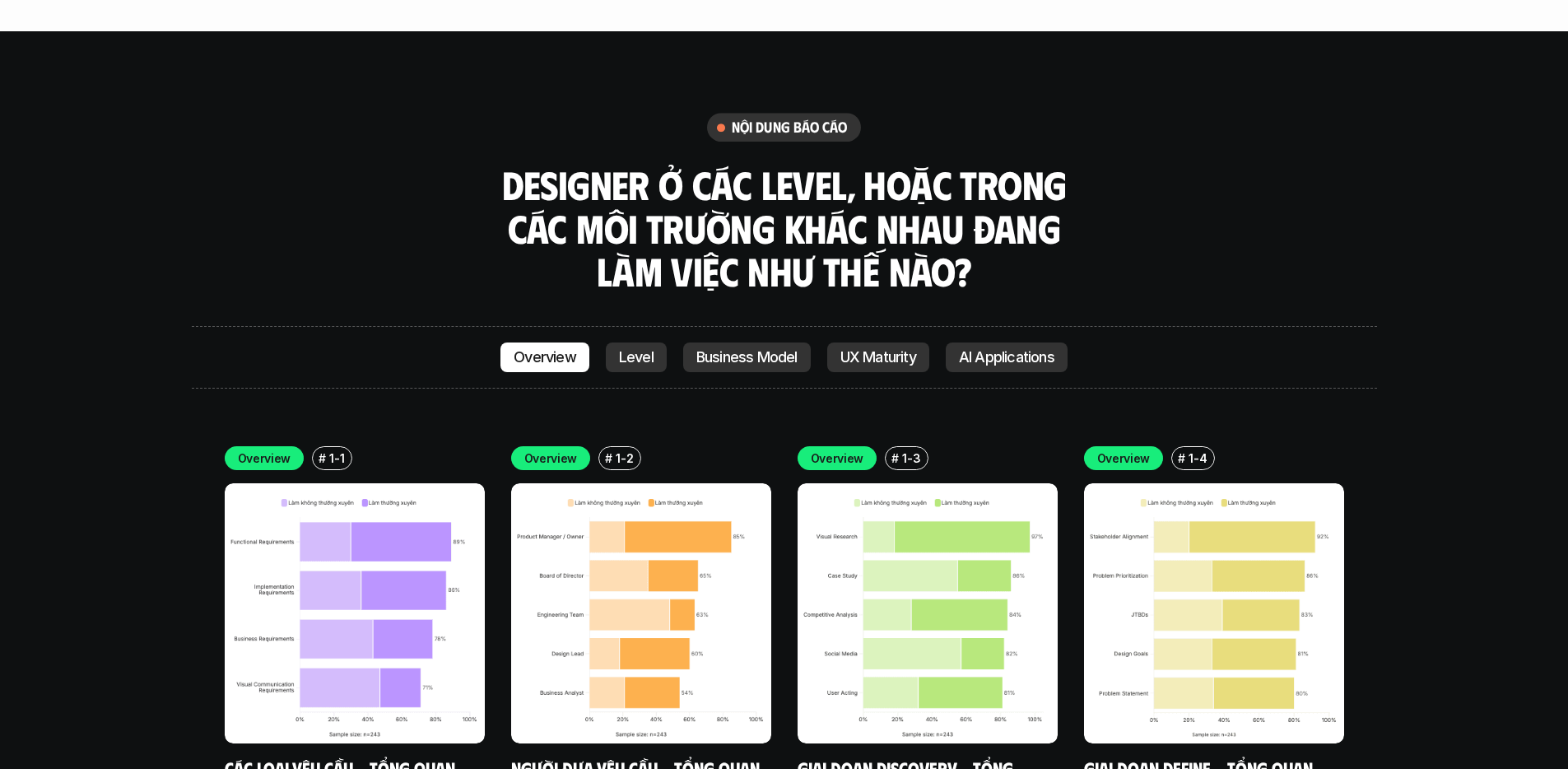
scroll to position [4729, 0]
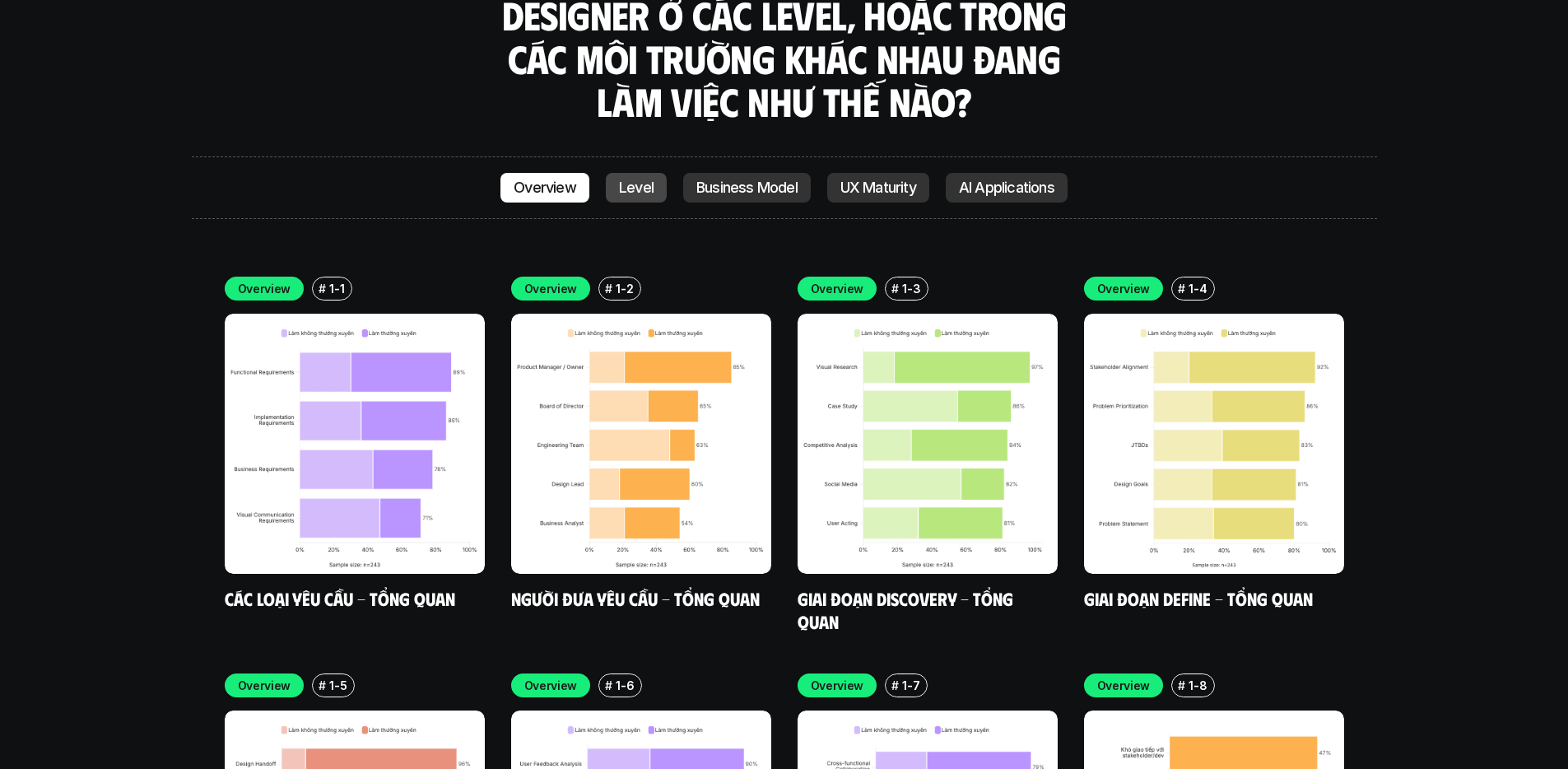
click at [626, 173] on link "Level" at bounding box center [636, 188] width 61 height 30
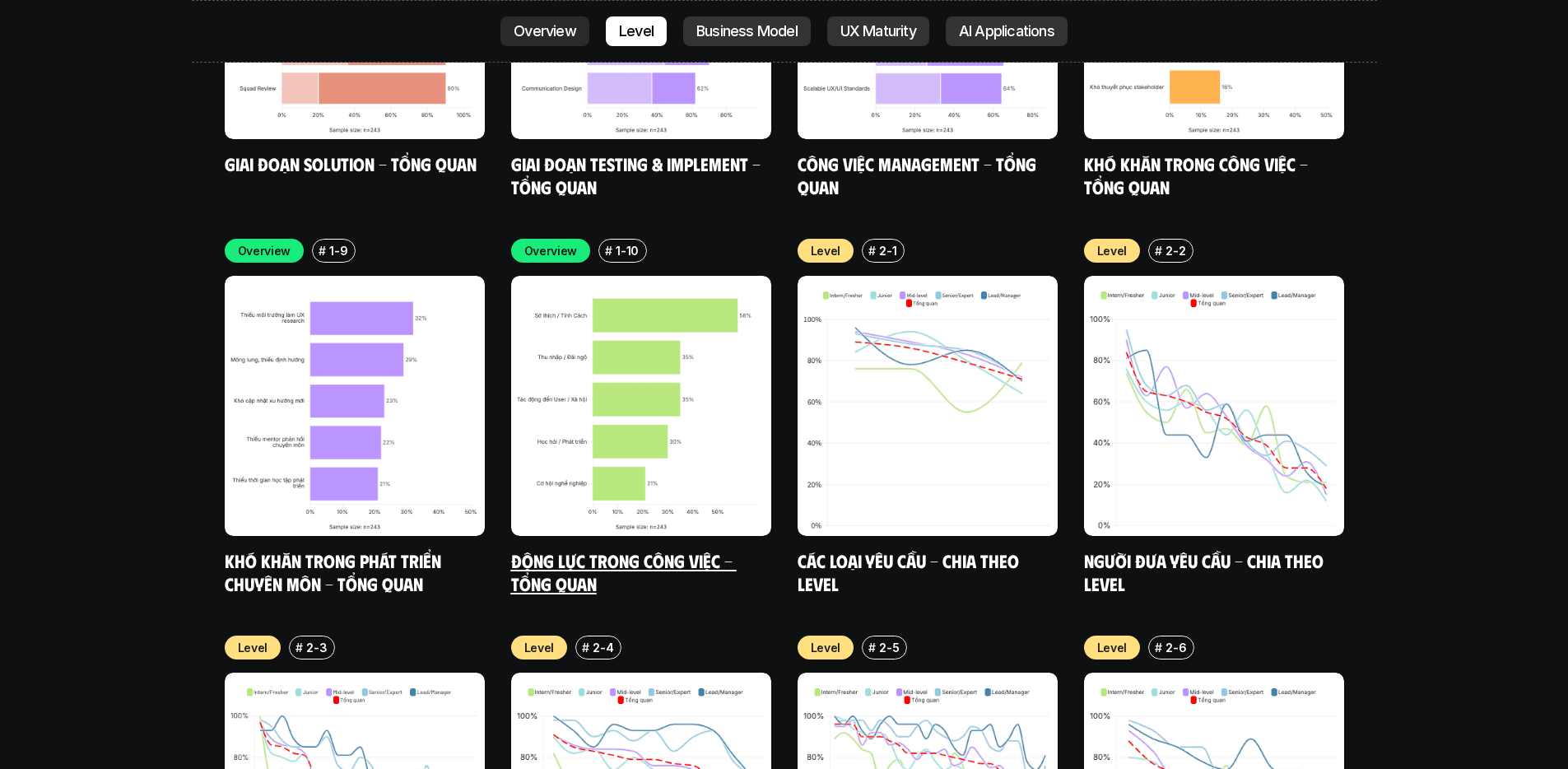
scroll to position [5645, 0]
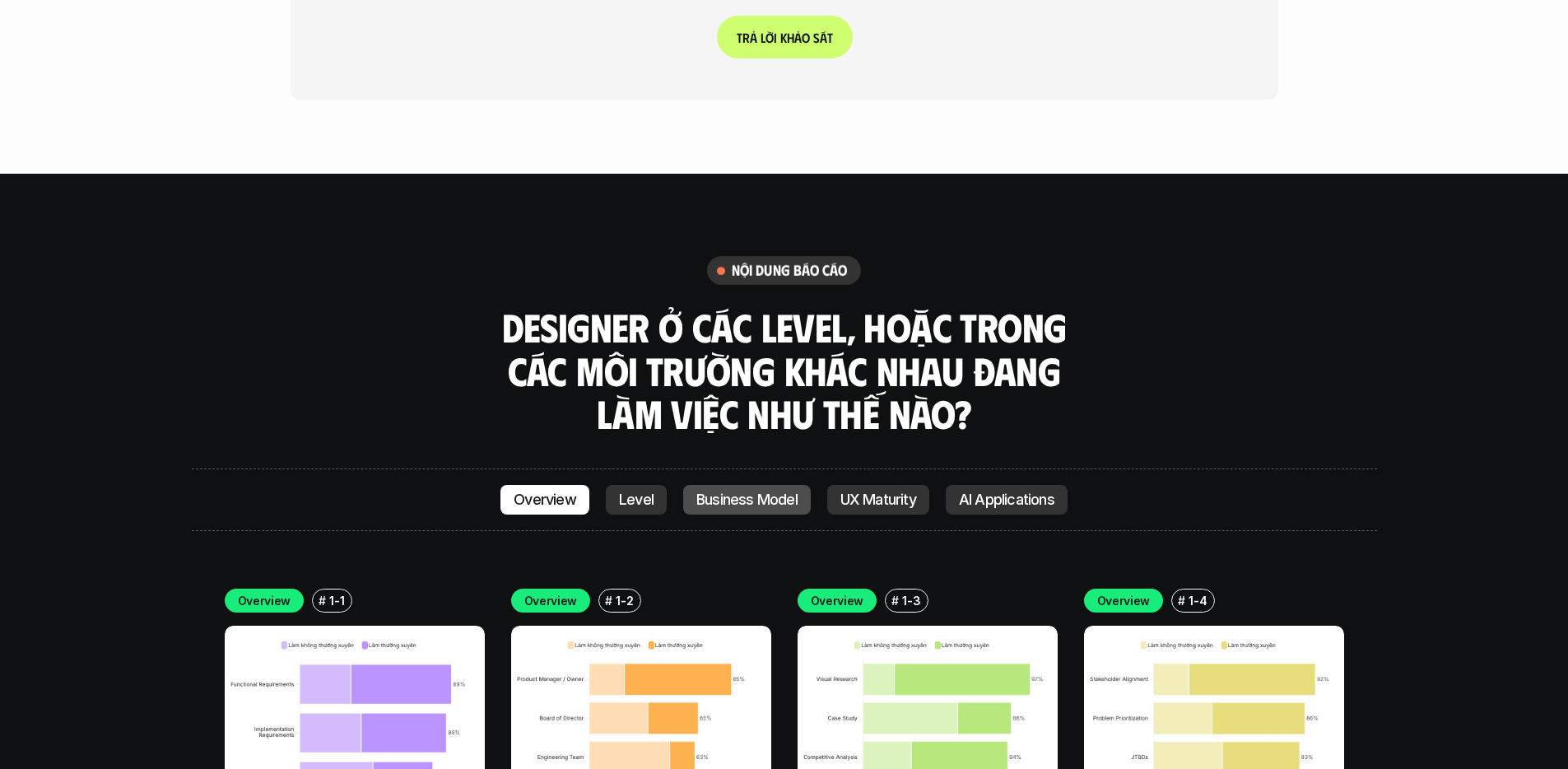
click at [778, 492] on p "Business Model" at bounding box center [747, 500] width 102 height 17
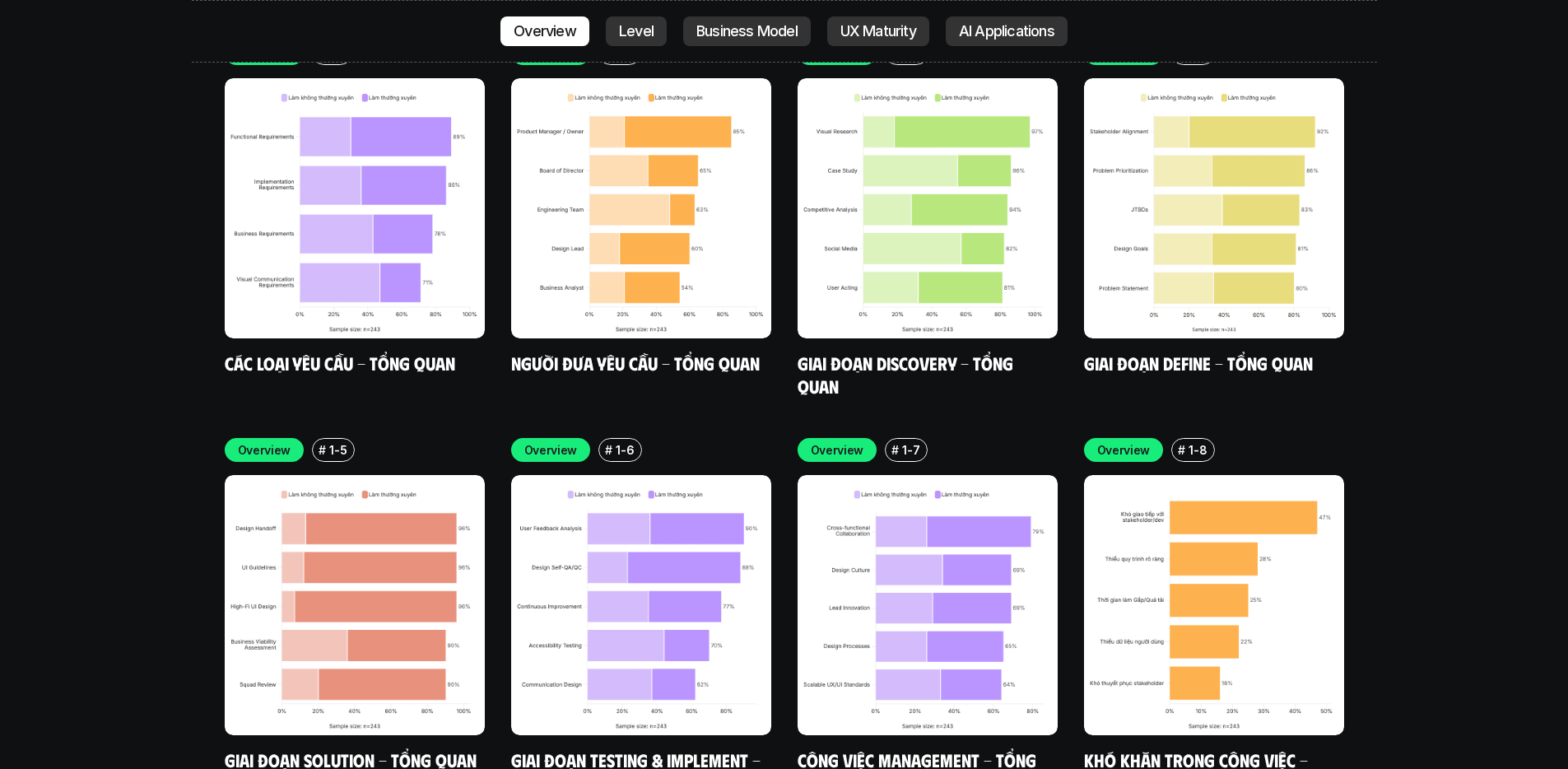
scroll to position [4677, 0]
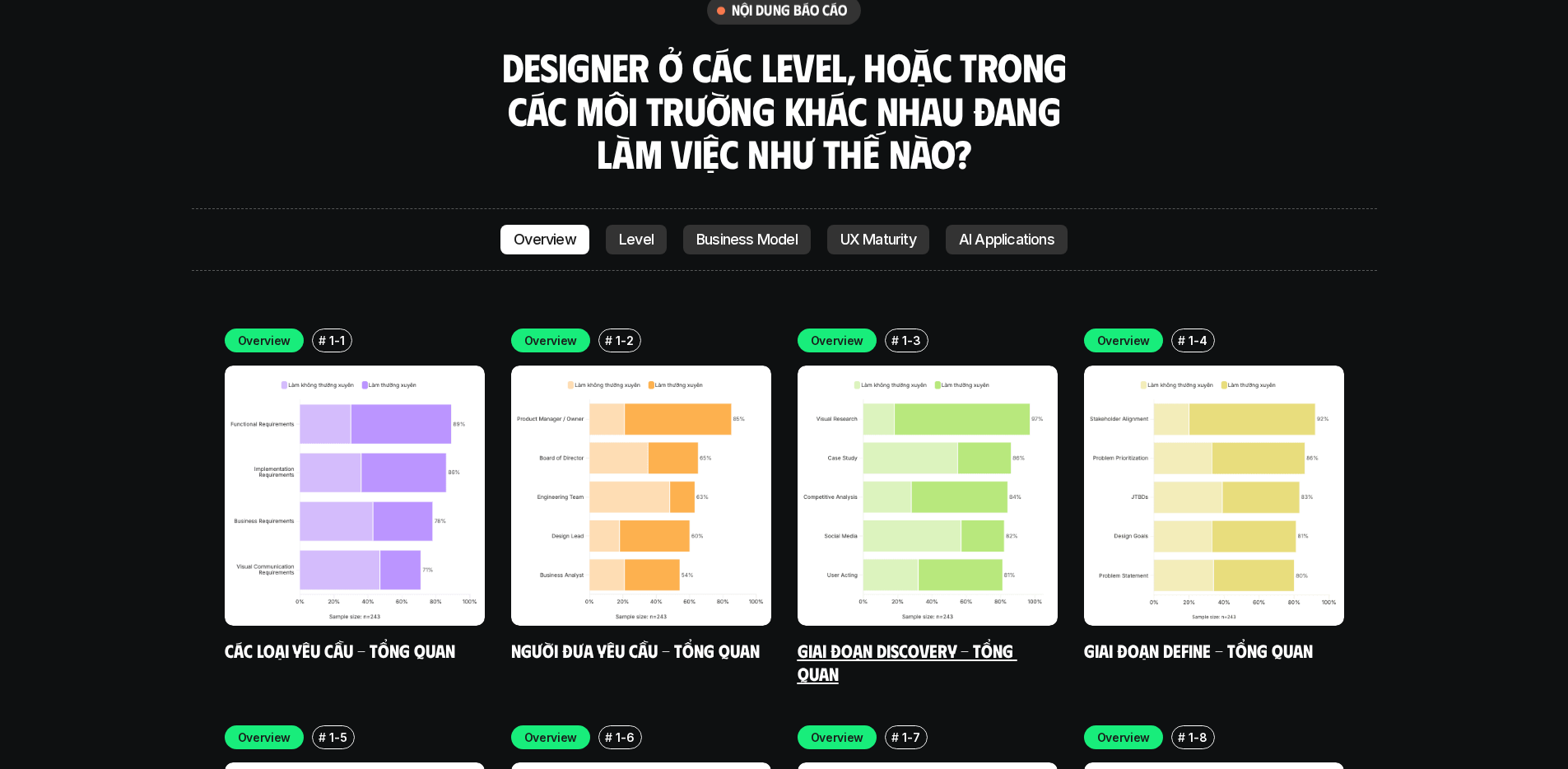
click at [930, 423] on img at bounding box center [927, 495] width 260 height 260
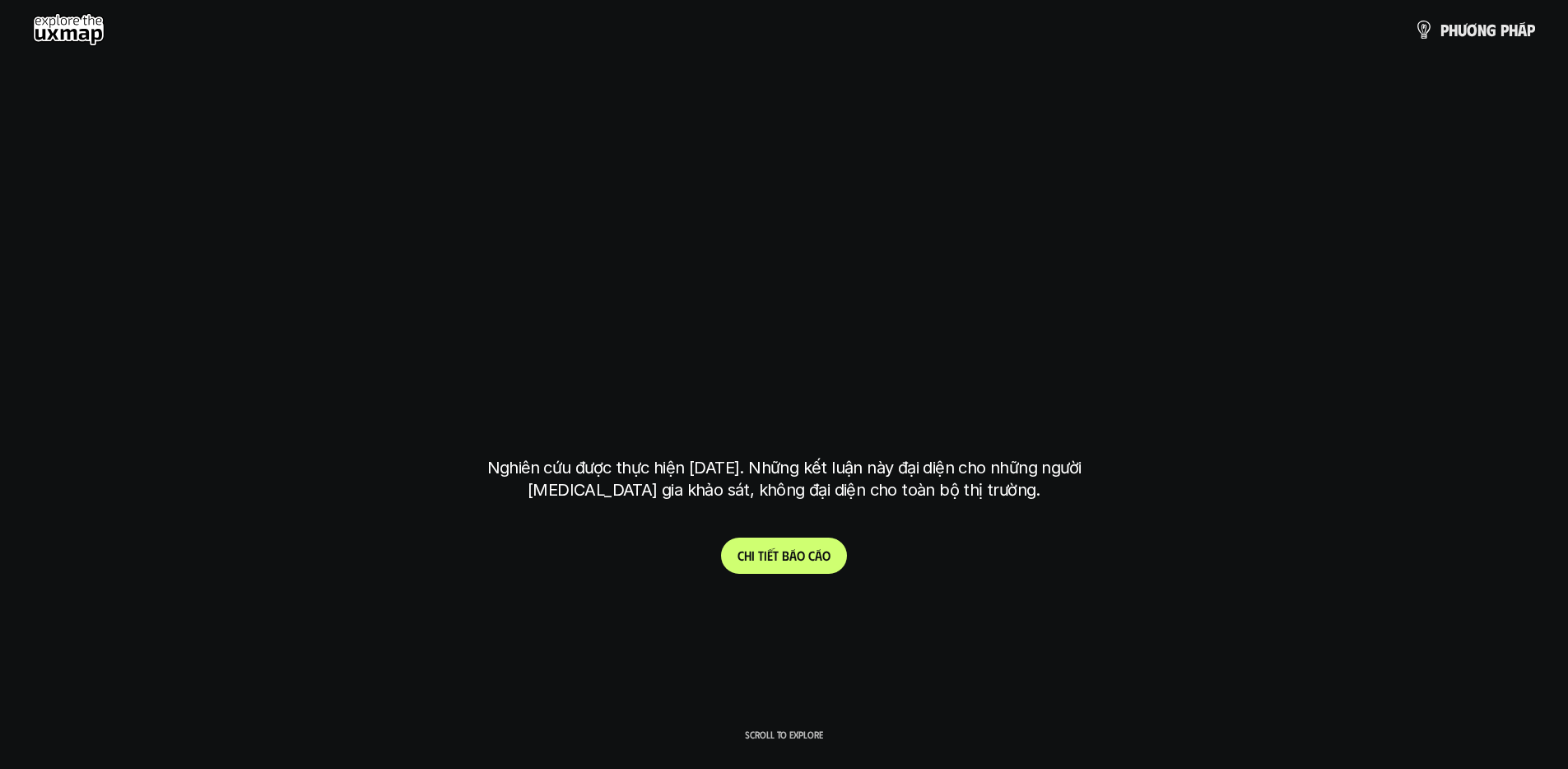
scroll to position [6836, 0]
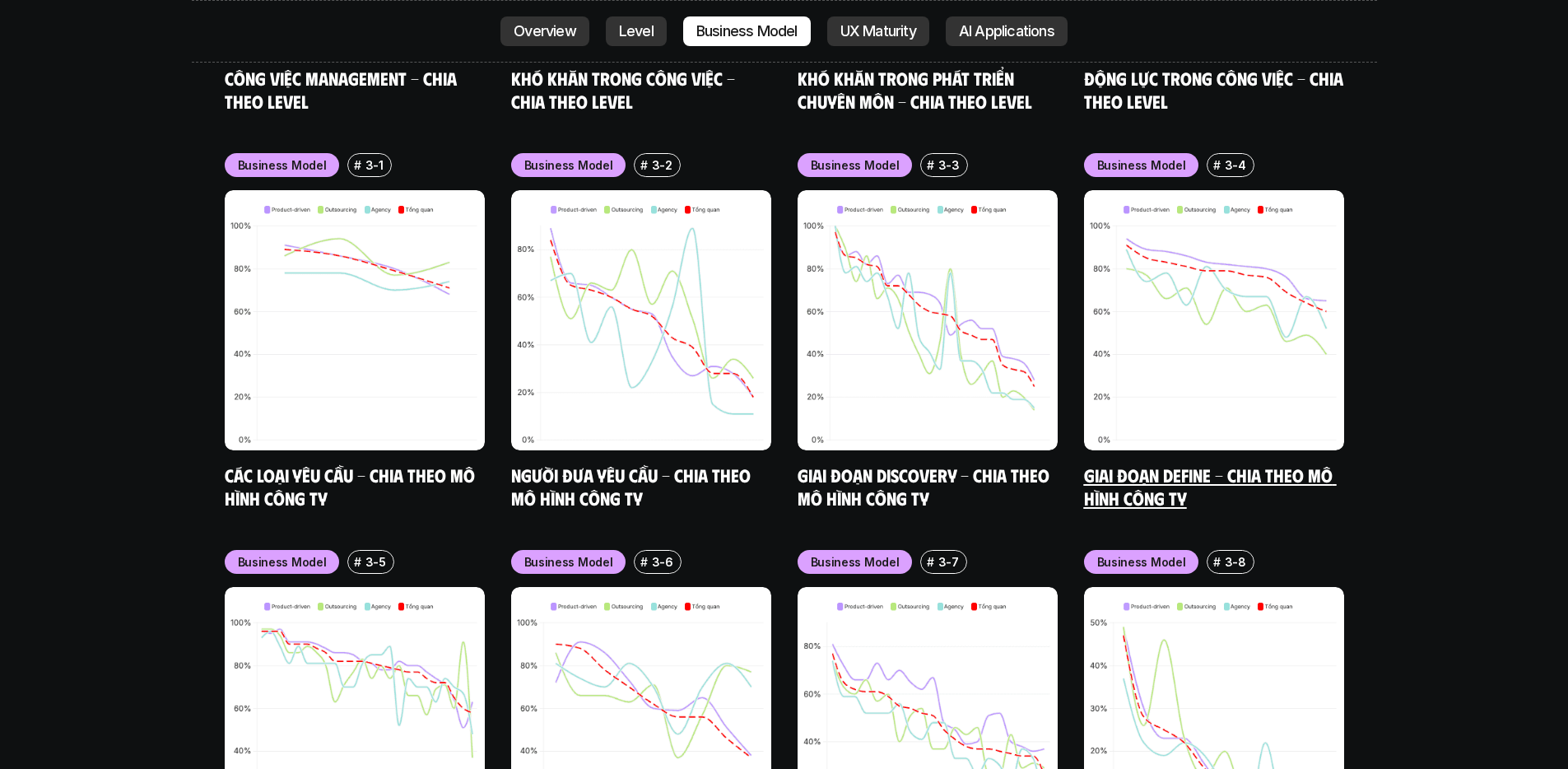
click at [1219, 300] on img at bounding box center [1214, 320] width 260 height 260
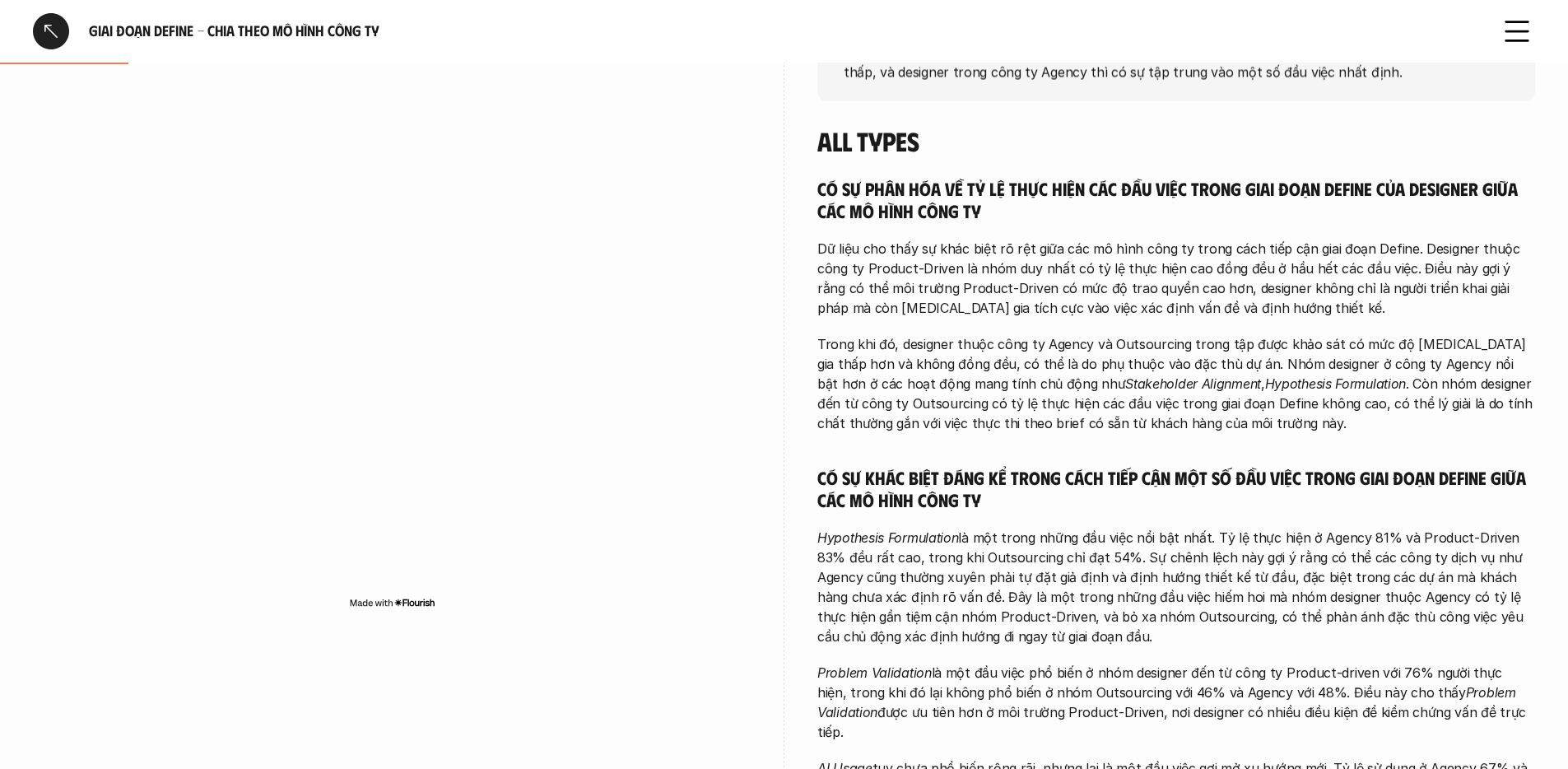
scroll to position [364, 0]
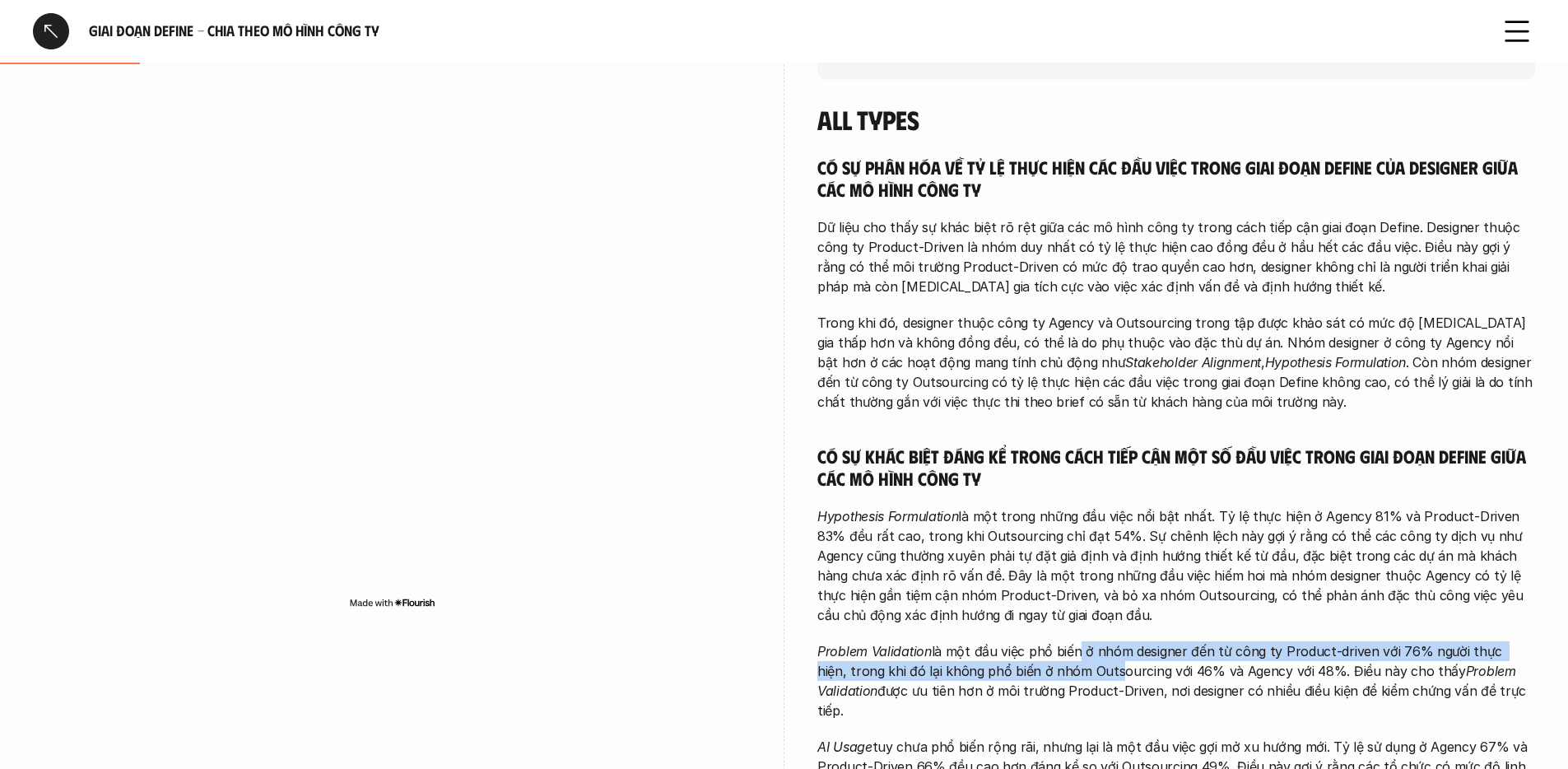
drag, startPoint x: 1074, startPoint y: 650, endPoint x: 1075, endPoint y: 663, distance: 13.0
click at [1075, 663] on p "Problem Validation là một đầu việc phổ biến ở nhóm designer đến từ công ty Prod…" at bounding box center [1176, 680] width 718 height 79
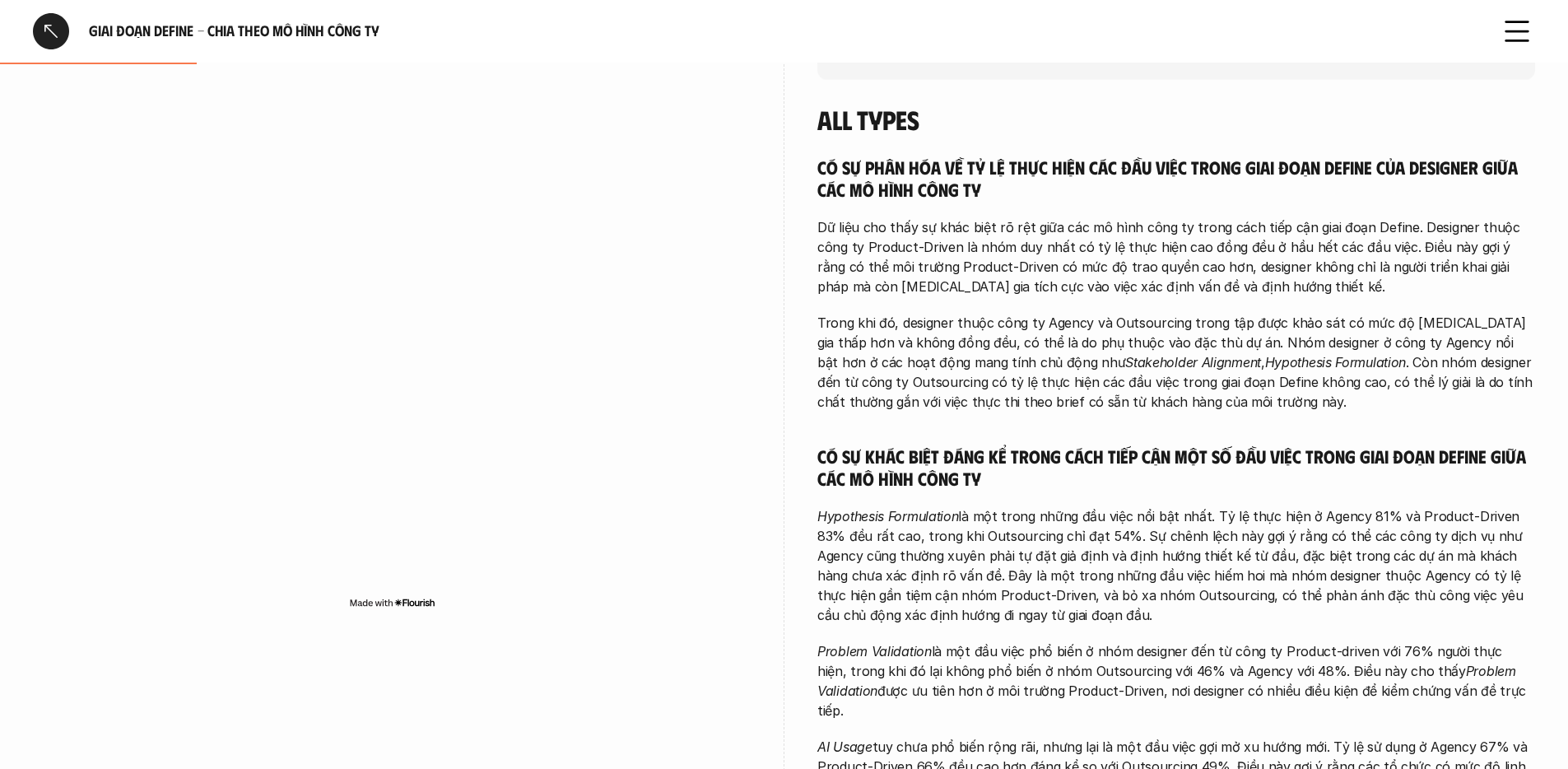
scroll to position [472, 0]
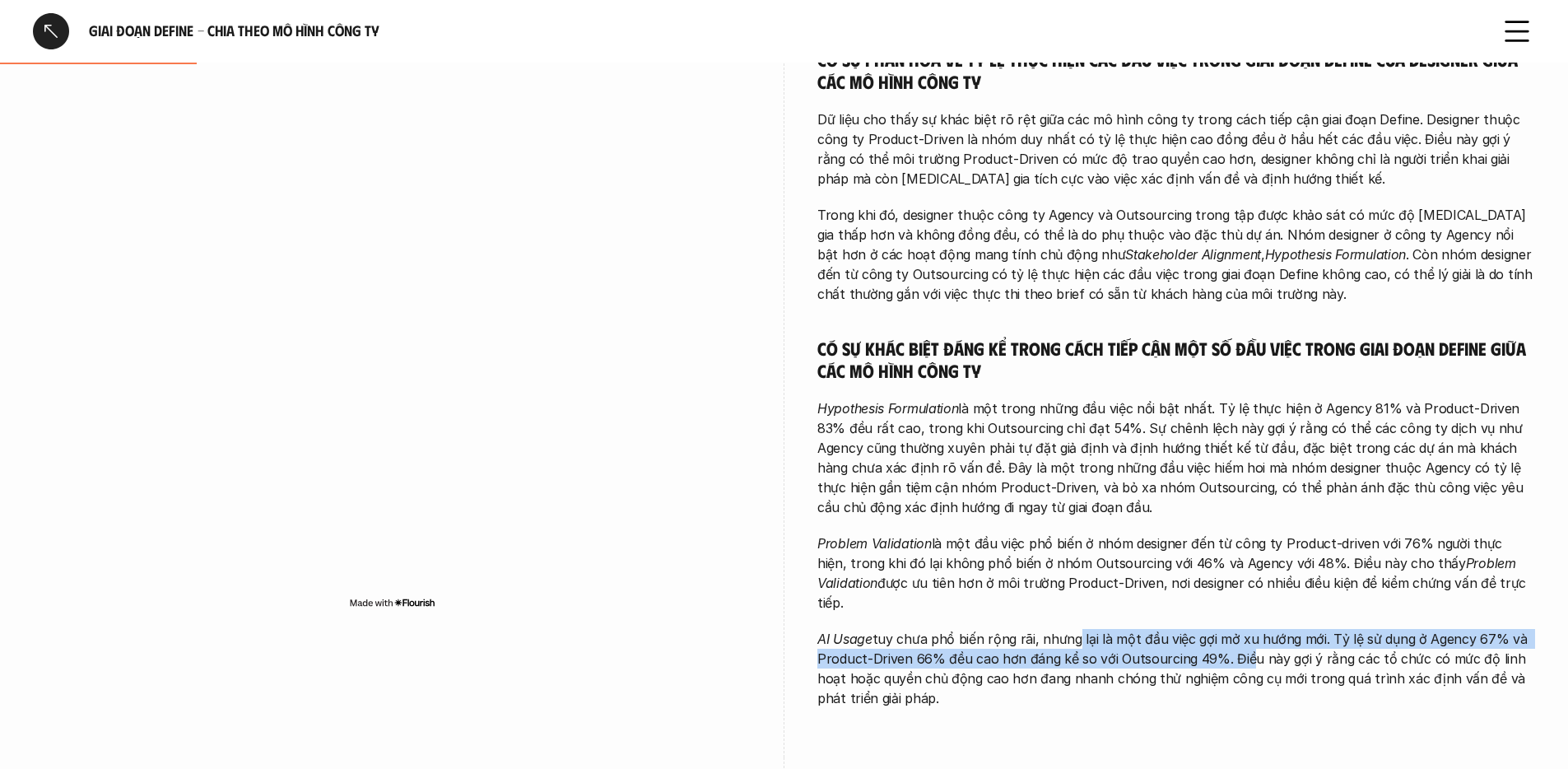
drag, startPoint x: 1073, startPoint y: 623, endPoint x: 1239, endPoint y: 634, distance: 166.4
click at [1239, 634] on p "AI Usage tuy chưa phổ biến rộng rãi, nhưng lại là một đầu việc gợi mở xu hướng …" at bounding box center [1176, 668] width 718 height 79
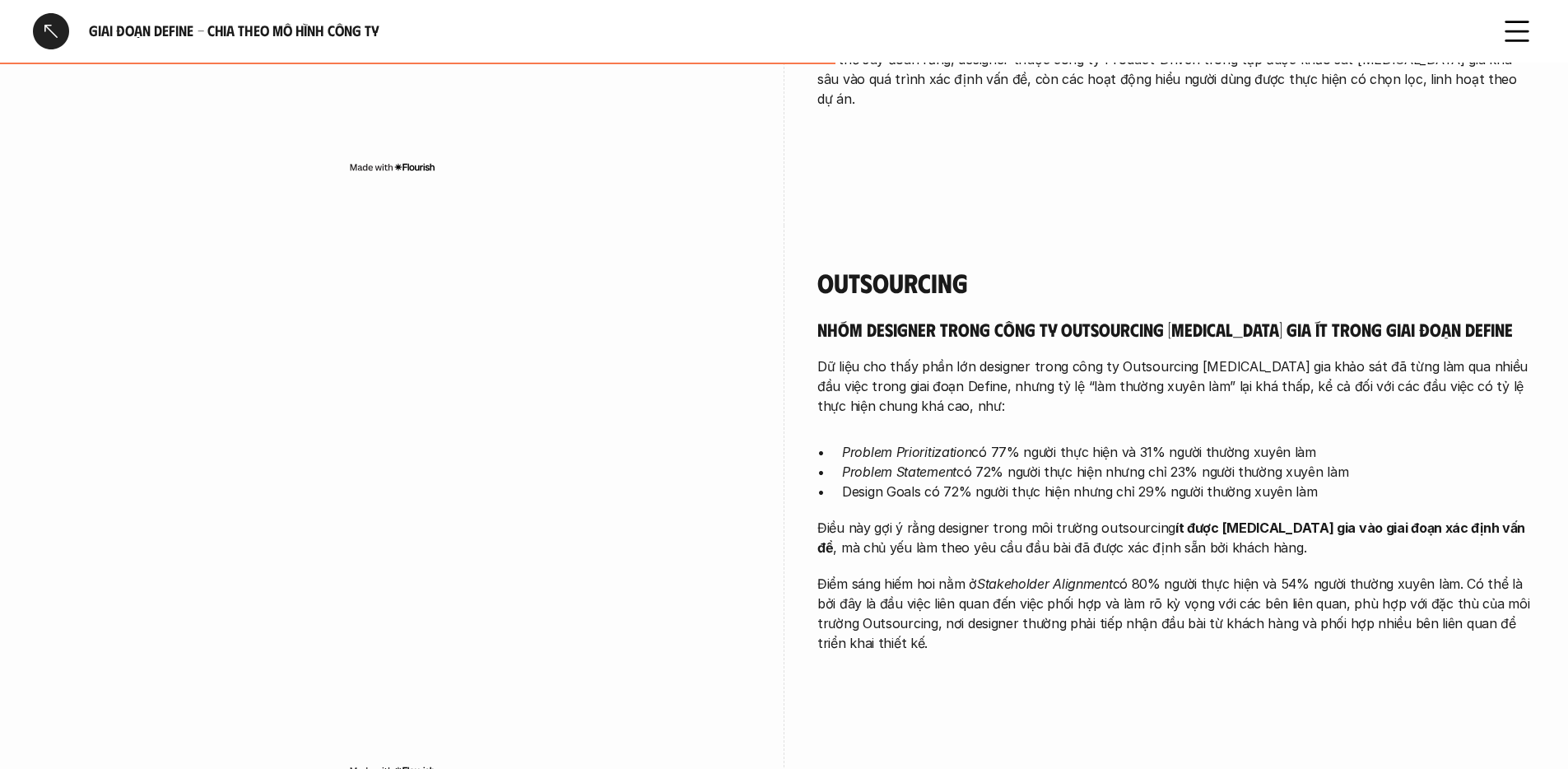
scroll to position [1682, 0]
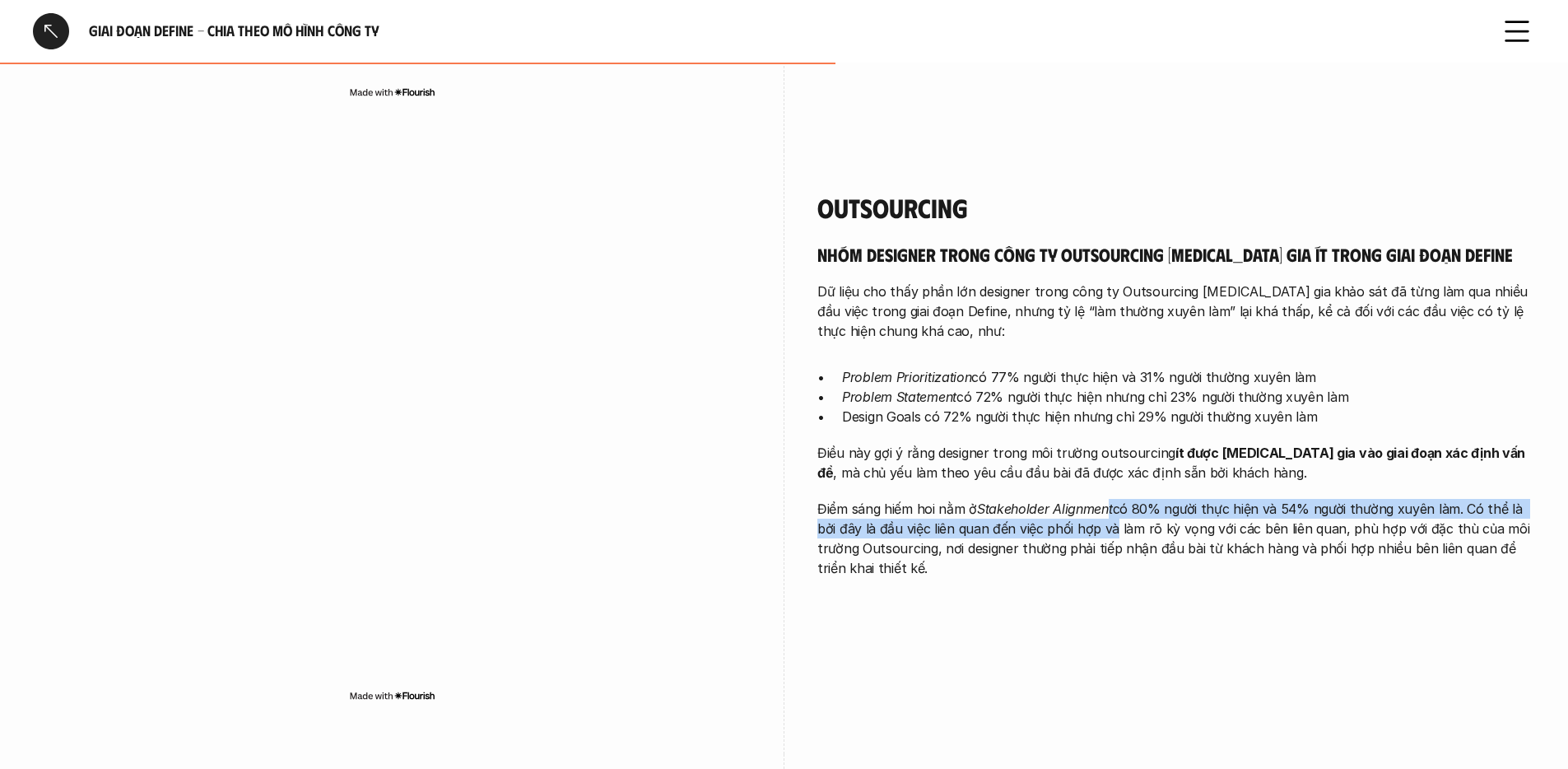
drag, startPoint x: 1111, startPoint y: 488, endPoint x: 1107, endPoint y: 511, distance: 23.3
click at [1107, 511] on p "Điểm sáng hiếm hoi nằm ở Stakeholder Alignment có 80% người thực hiện và 54% ng…" at bounding box center [1176, 538] width 718 height 79
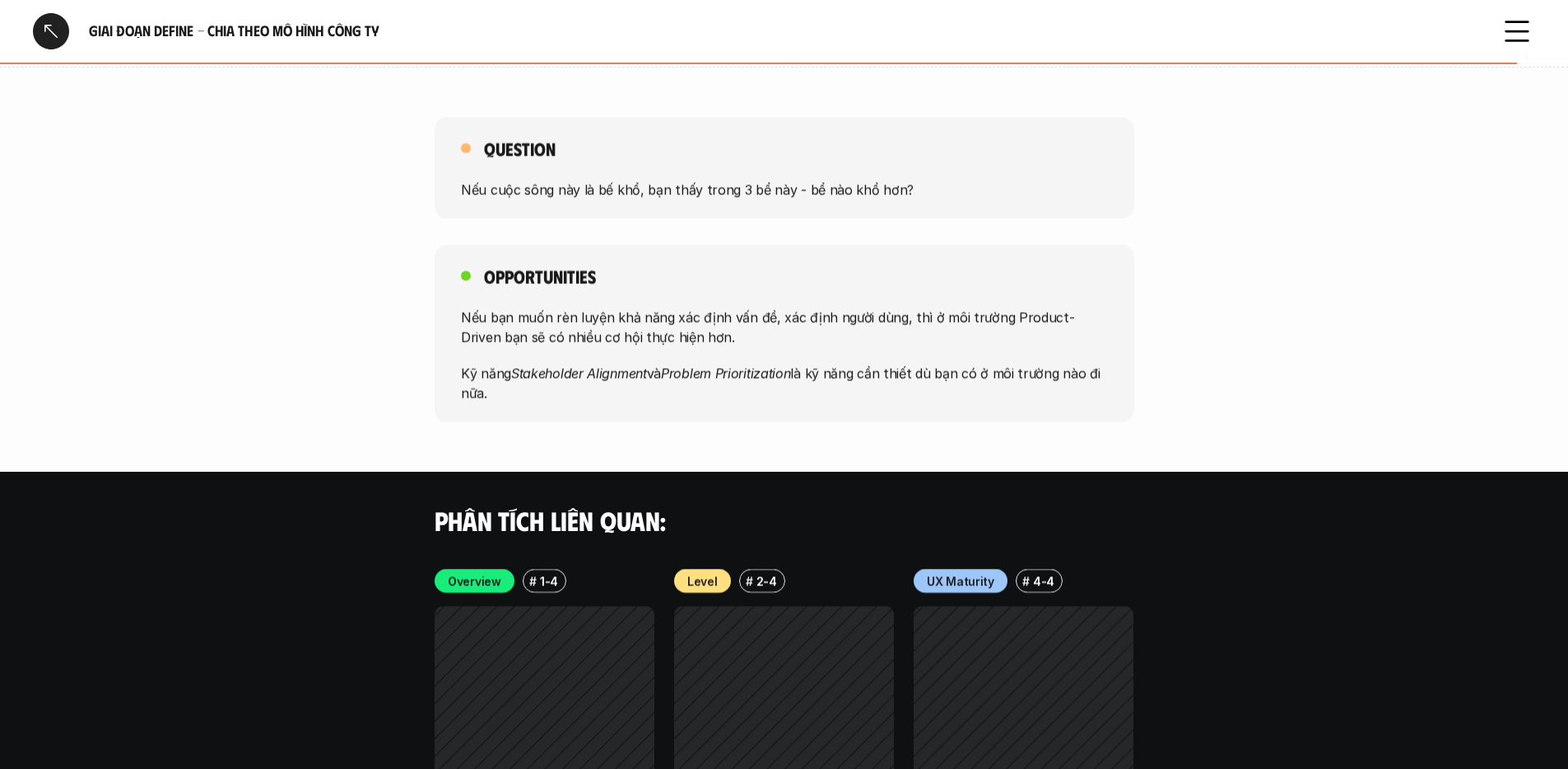
scroll to position [3160, 0]
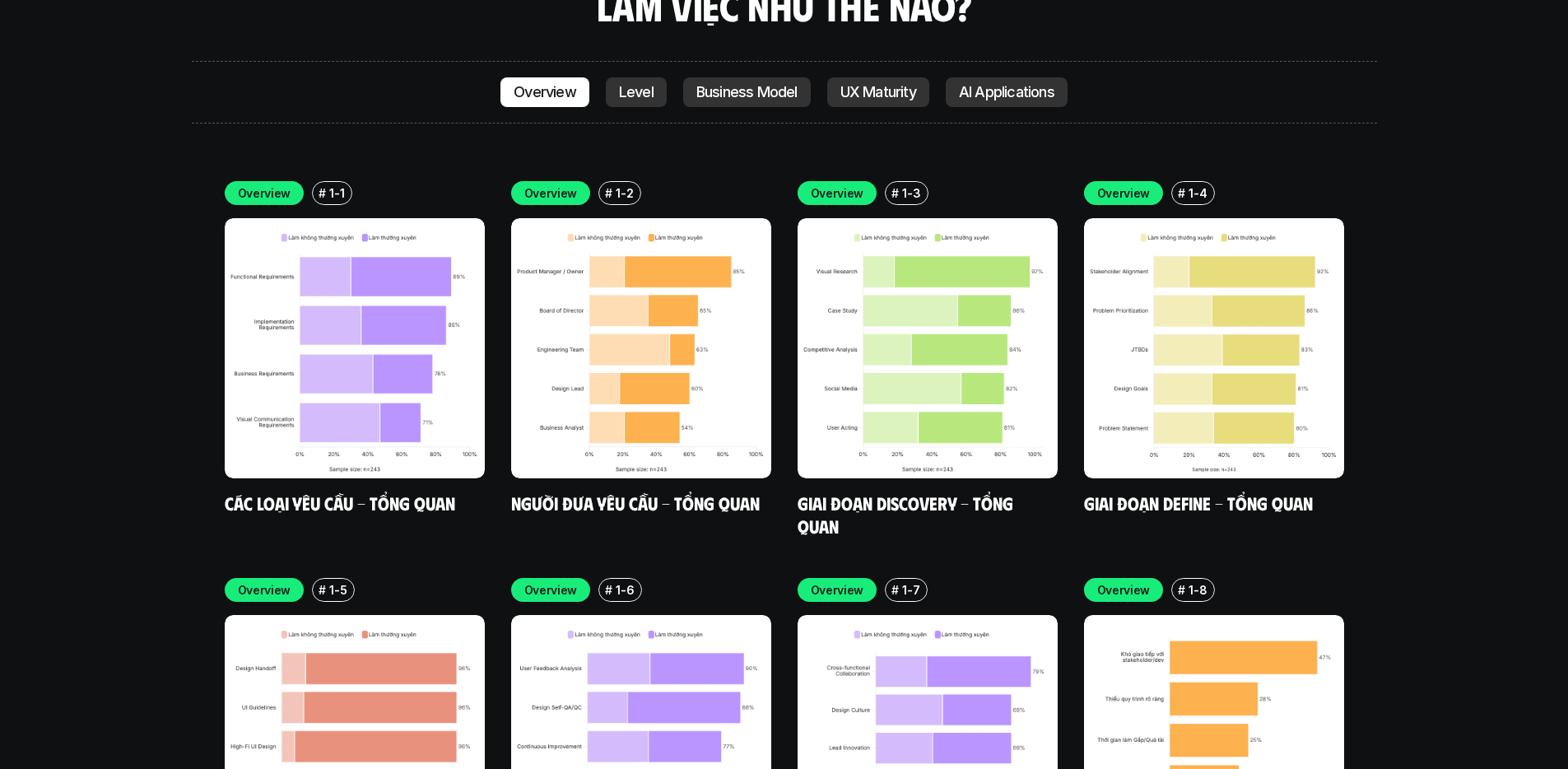
scroll to position [4945, 0]
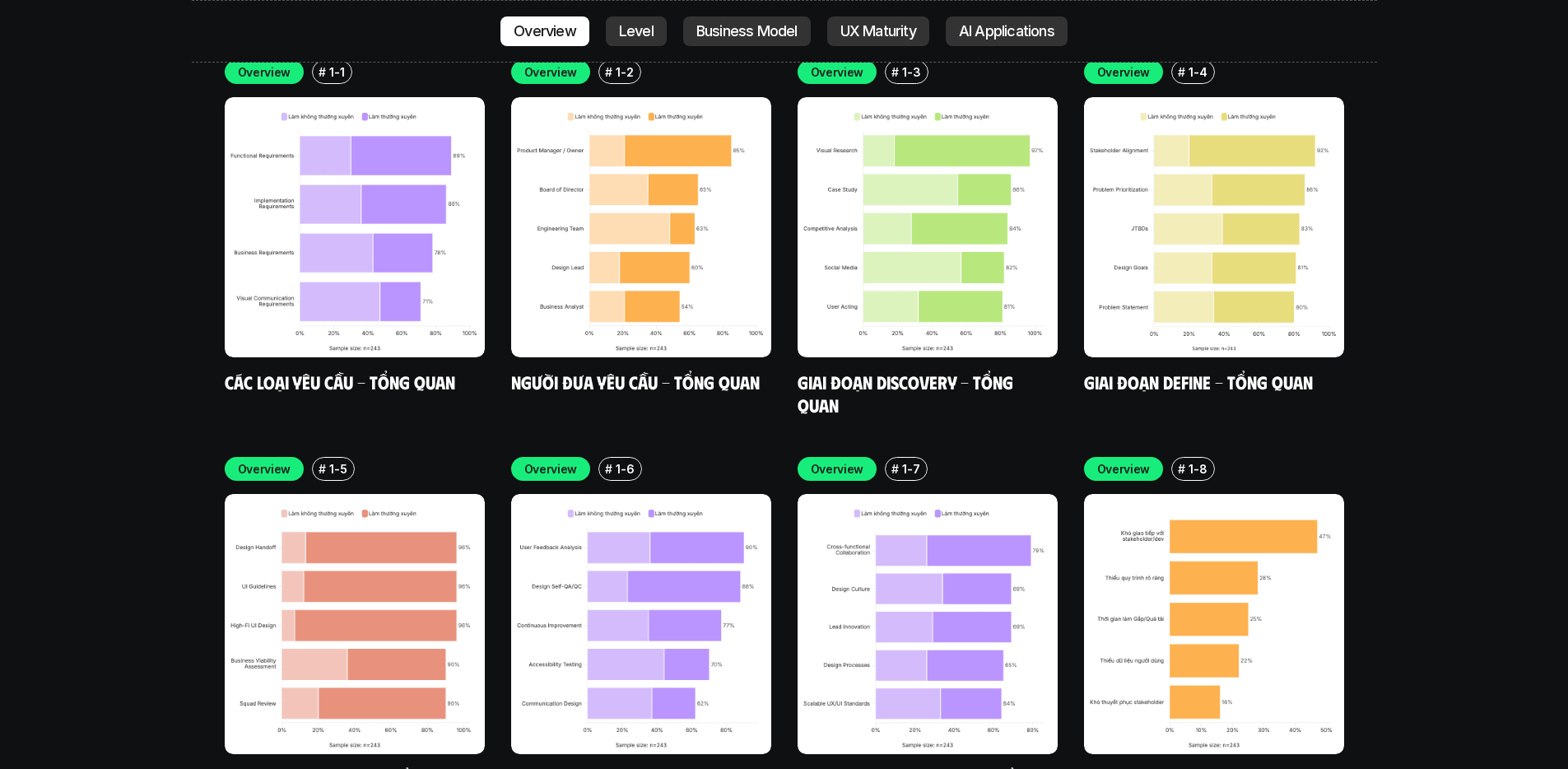
click at [412, 767] on link "Giai đoạn Solution - Tổng quan" at bounding box center [351, 779] width 252 height 23
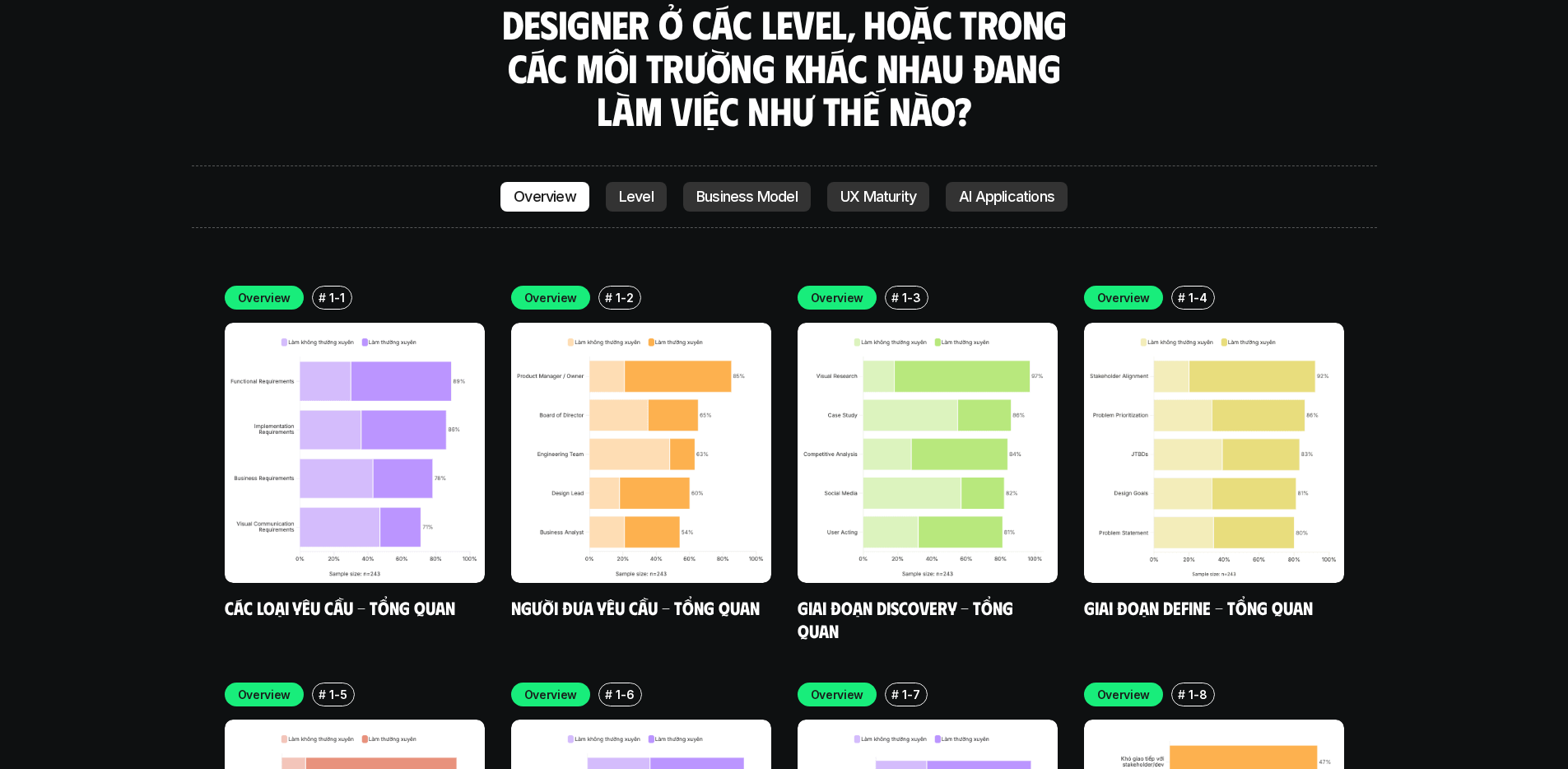
scroll to position [4983, 0]
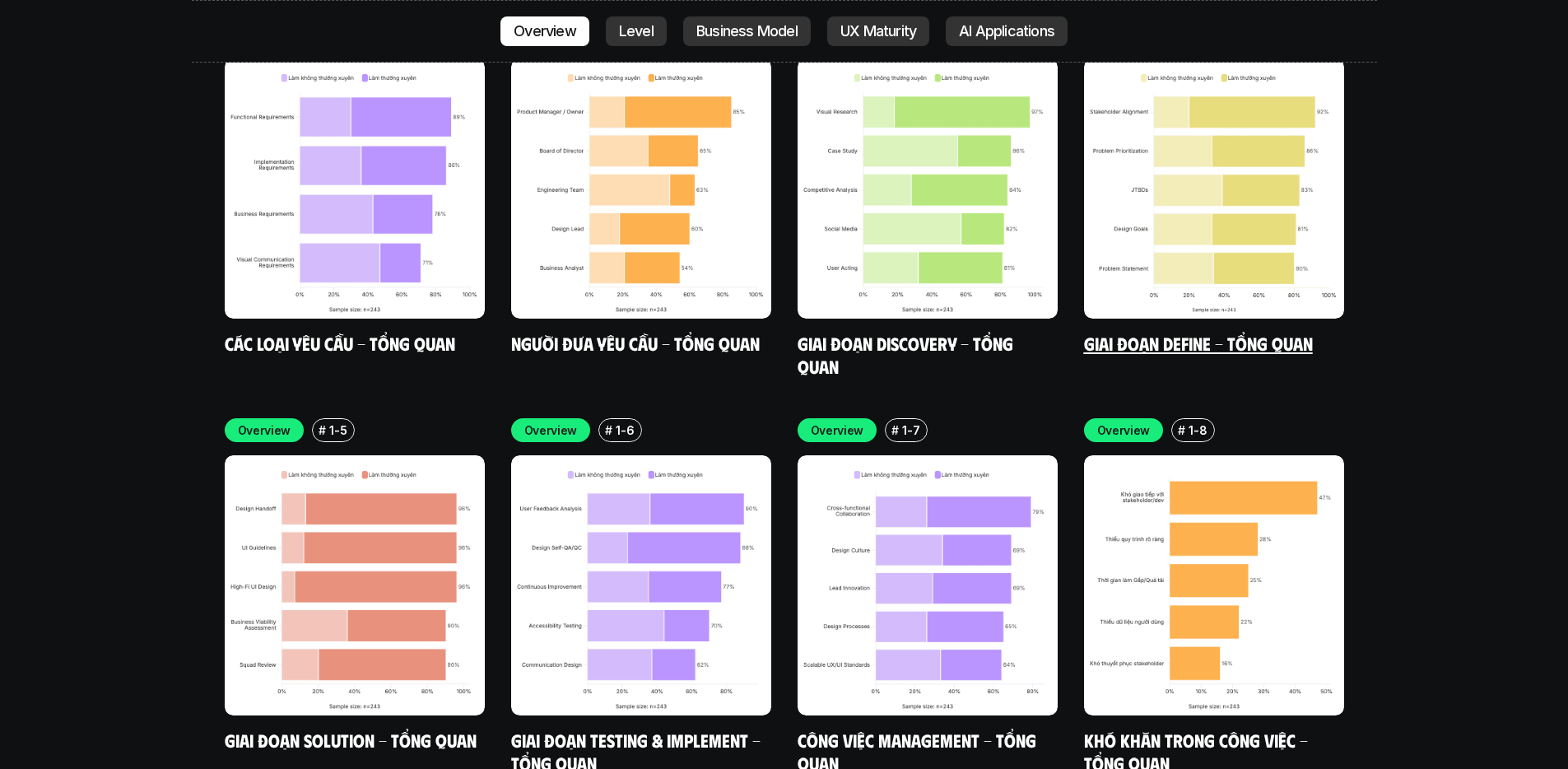
click at [1256, 251] on div "Overview # 1-4 Giai đoạn Define - Tổng quan" at bounding box center [1214, 189] width 260 height 334
click at [1217, 332] on link "Giai đoạn Define - Tổng quan" at bounding box center [1198, 343] width 228 height 23
click at [342, 634] on img at bounding box center [354, 585] width 260 height 260
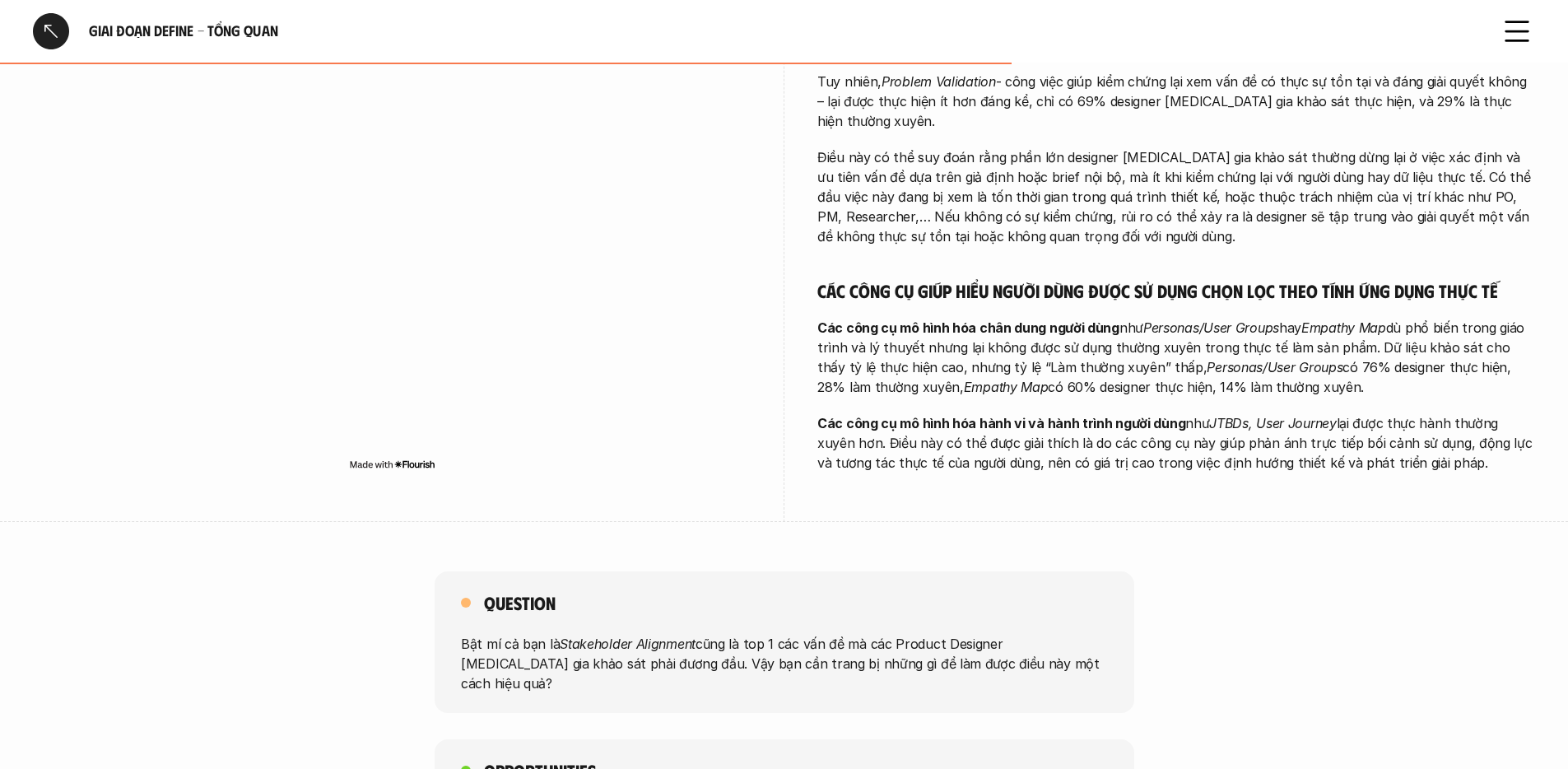
scroll to position [621, 0]
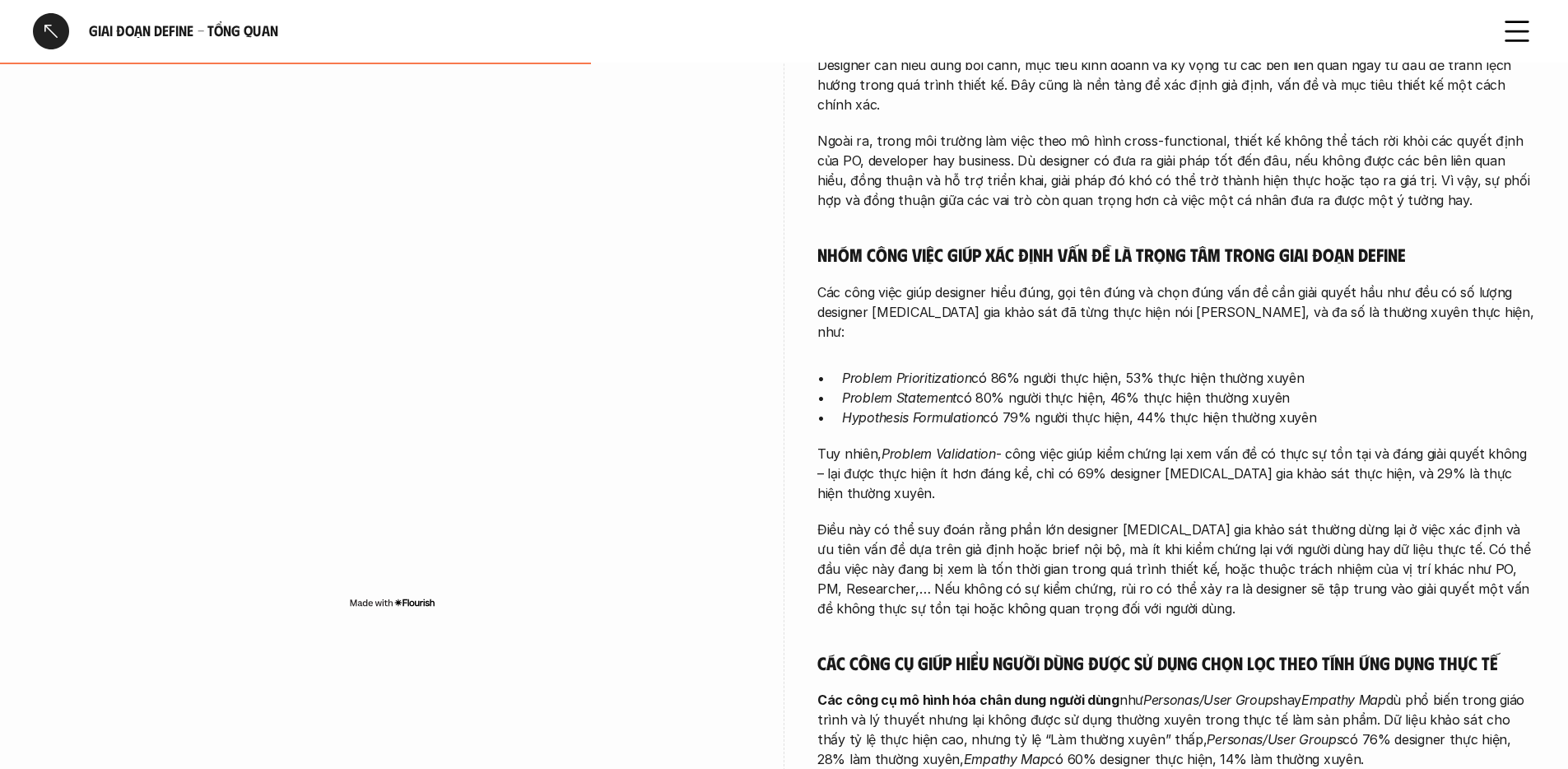
click at [1112, 431] on div "Stakeholder Alignment là hoạt động được thực hiện phổ biến và thường xuyên nhất…" at bounding box center [1176, 361] width 718 height 966
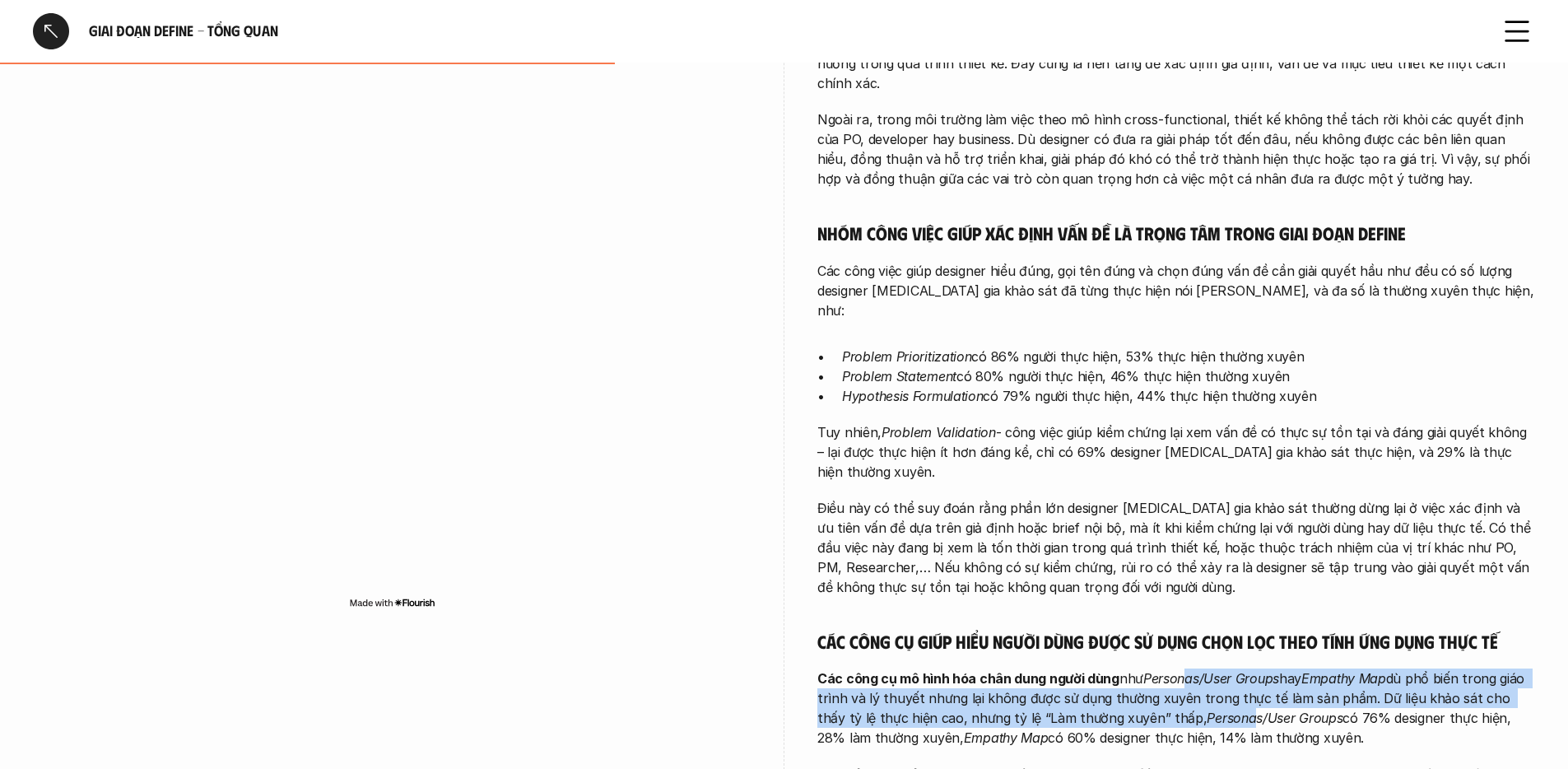
drag, startPoint x: 1184, startPoint y: 599, endPoint x: 1197, endPoint y: 631, distance: 34.5
click at [1197, 668] on p "Các công cụ mô hình hóa chân dung người dùng như Personas/User Groups hay Empat…" at bounding box center [1176, 707] width 718 height 79
click at [1207, 710] on em "Personas/User Groups" at bounding box center [1274, 718] width 136 height 17
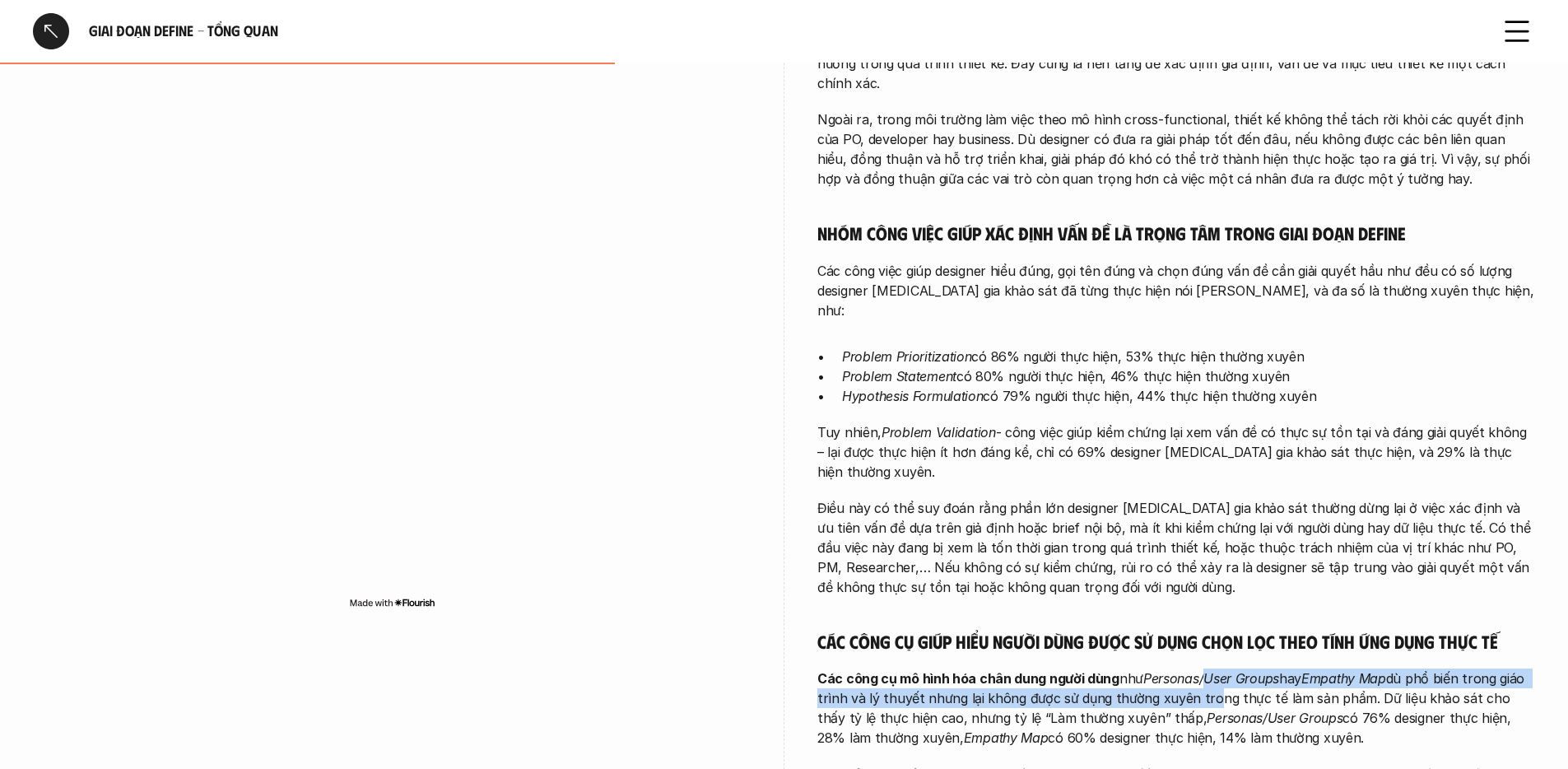
drag, startPoint x: 1207, startPoint y: 604, endPoint x: 1199, endPoint y: 621, distance: 18.8
click at [1200, 668] on p "Các công cụ mô hình hóa chân dung người dùng như Personas/User Groups hay Empat…" at bounding box center [1176, 707] width 718 height 79
click at [1199, 668] on p "Các công cụ mô hình hóa chân dung người dùng như Personas/User Groups hay Empat…" at bounding box center [1176, 707] width 718 height 79
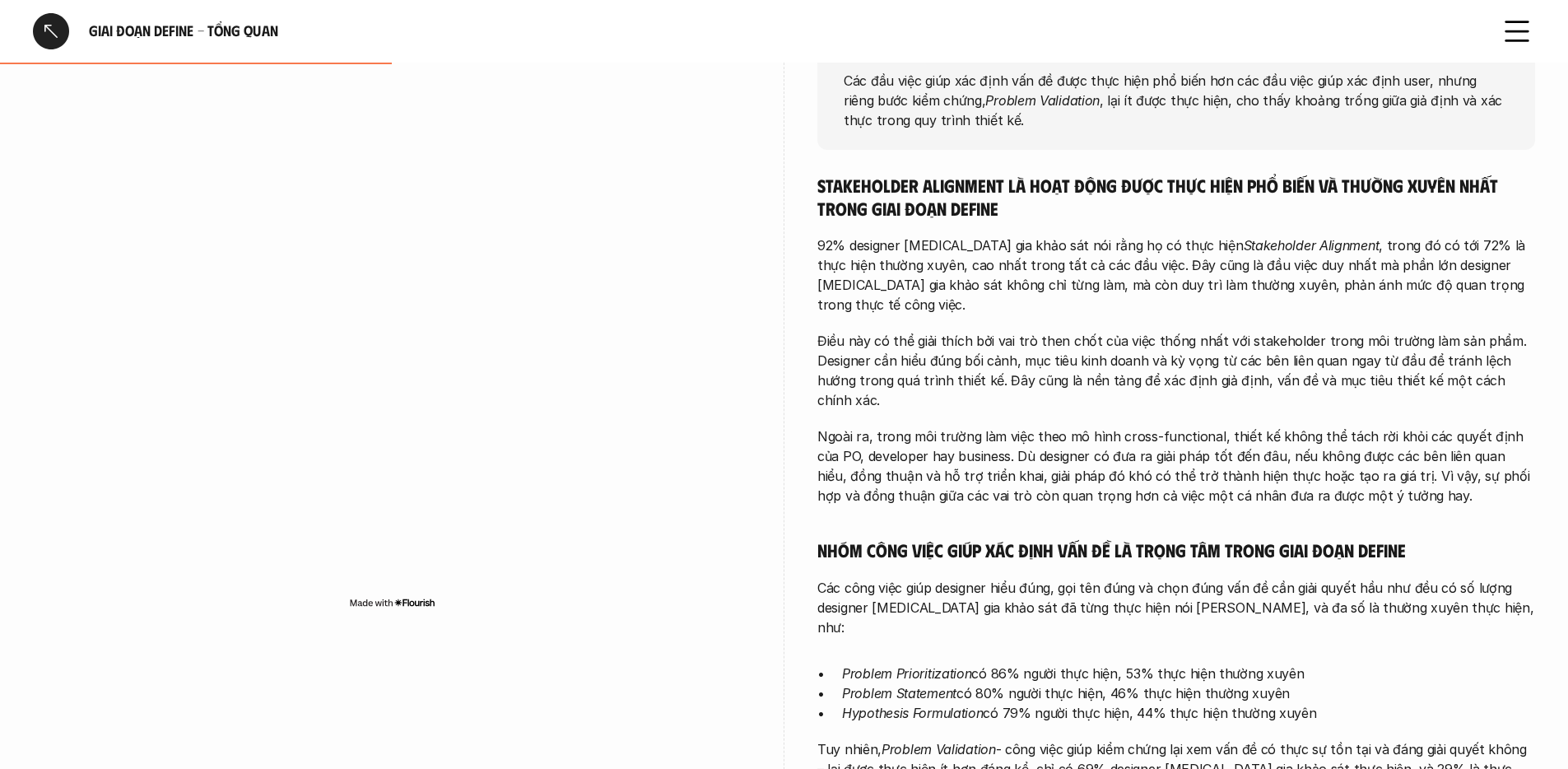
scroll to position [529, 0]
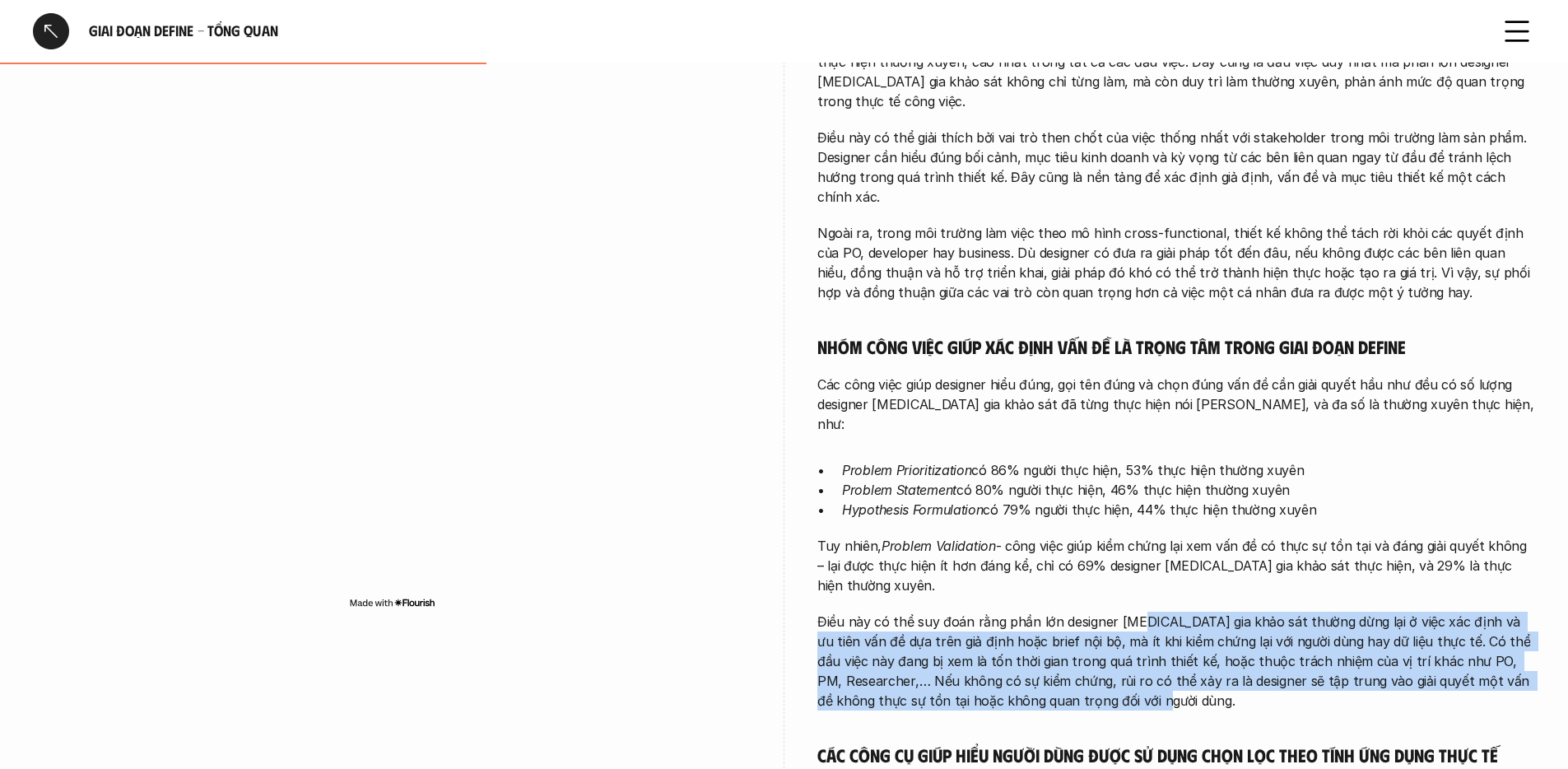
drag, startPoint x: 1135, startPoint y: 544, endPoint x: 1279, endPoint y: 614, distance: 160.1
click at [1279, 614] on p "Điều này có thể suy đoán rằng phần lớn designer tham gia khảo sát thường dừng l…" at bounding box center [1176, 661] width 718 height 99
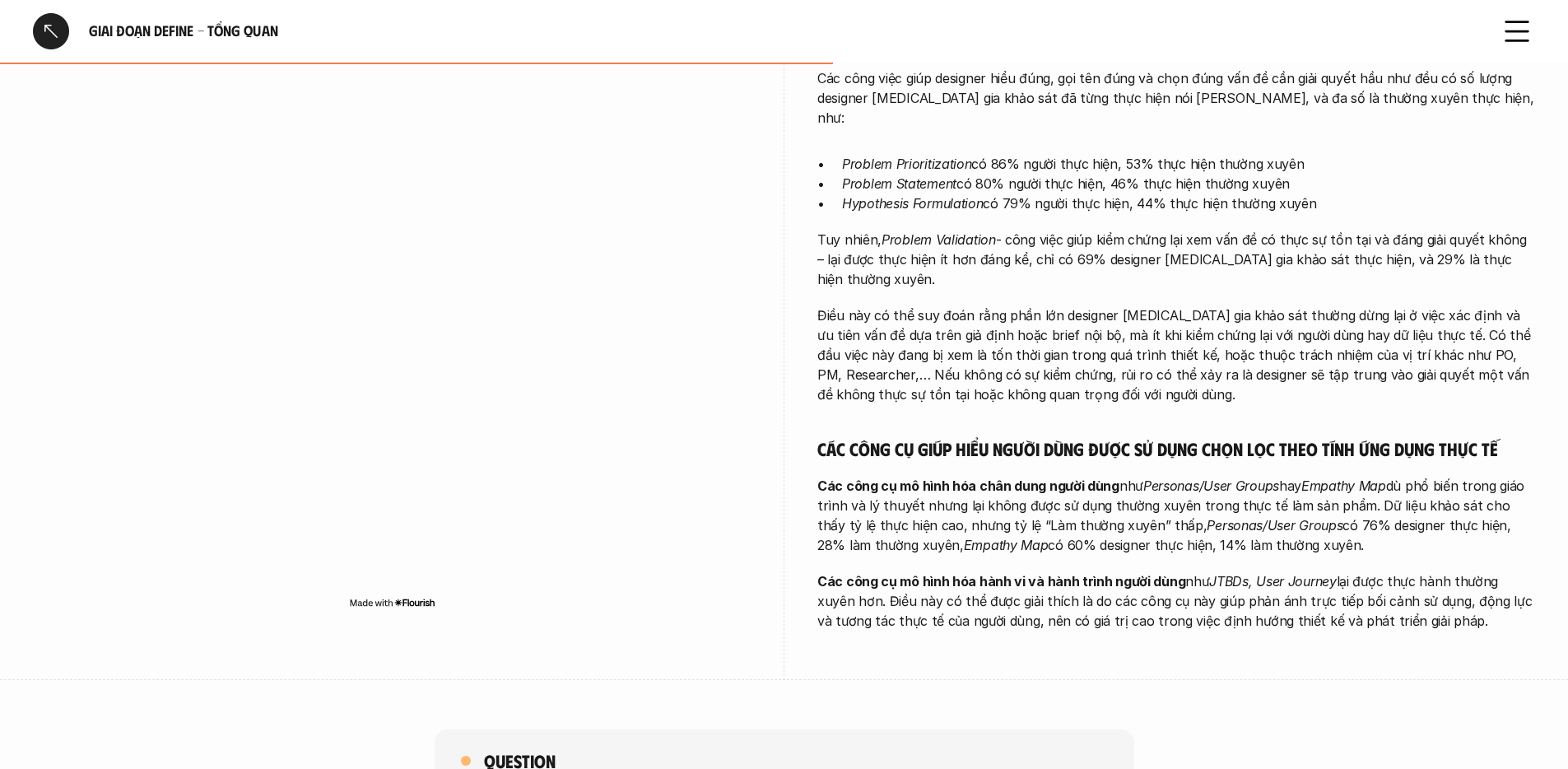
scroll to position [1027, 0]
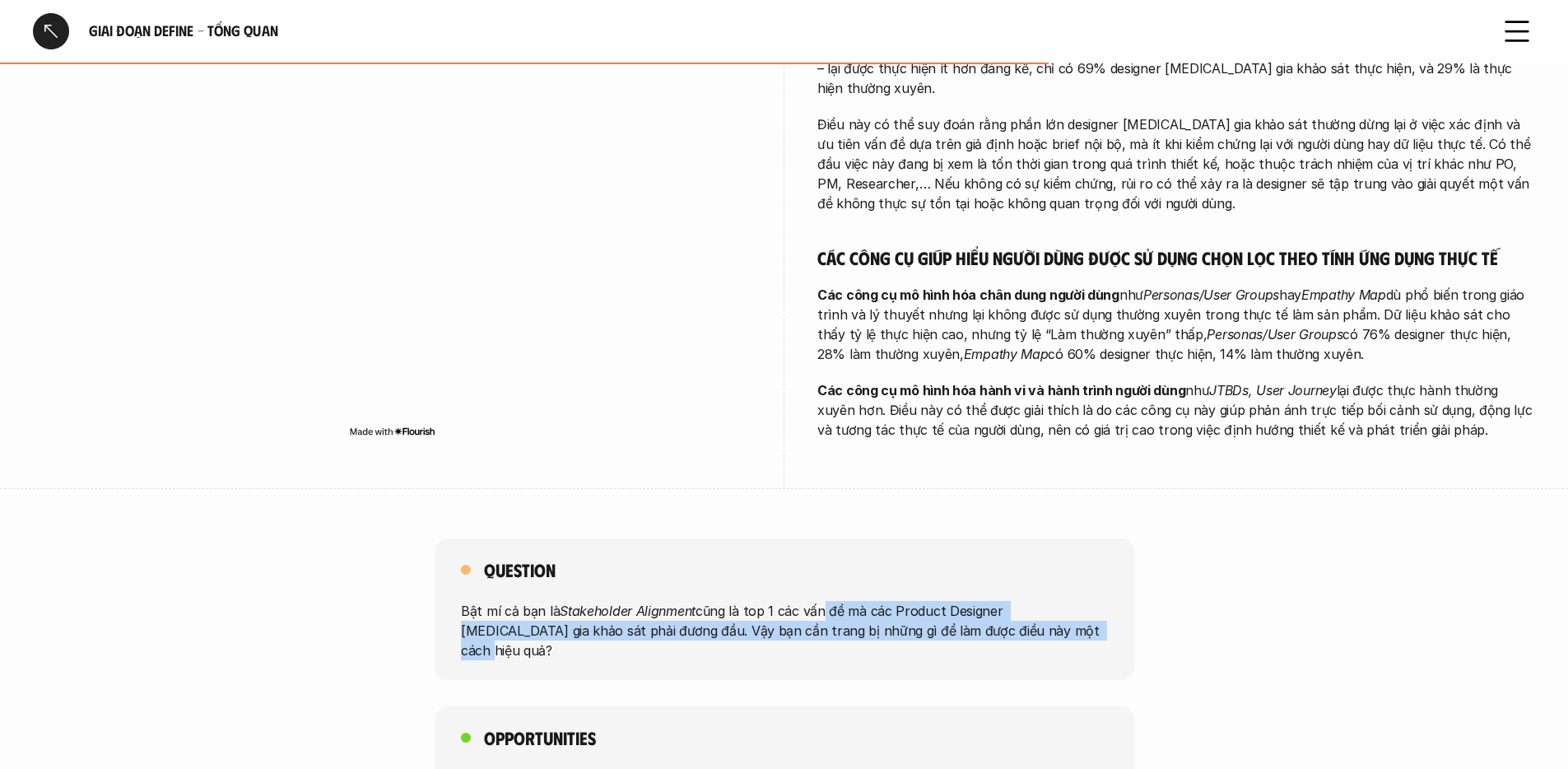
drag, startPoint x: 853, startPoint y: 540, endPoint x: 1013, endPoint y: 554, distance: 160.6
click at [1013, 601] on p "Bật mí cả bạn là Stakeholder Alignment cũng là top 1 các vấn đề mà các Product …" at bounding box center [784, 631] width 647 height 59
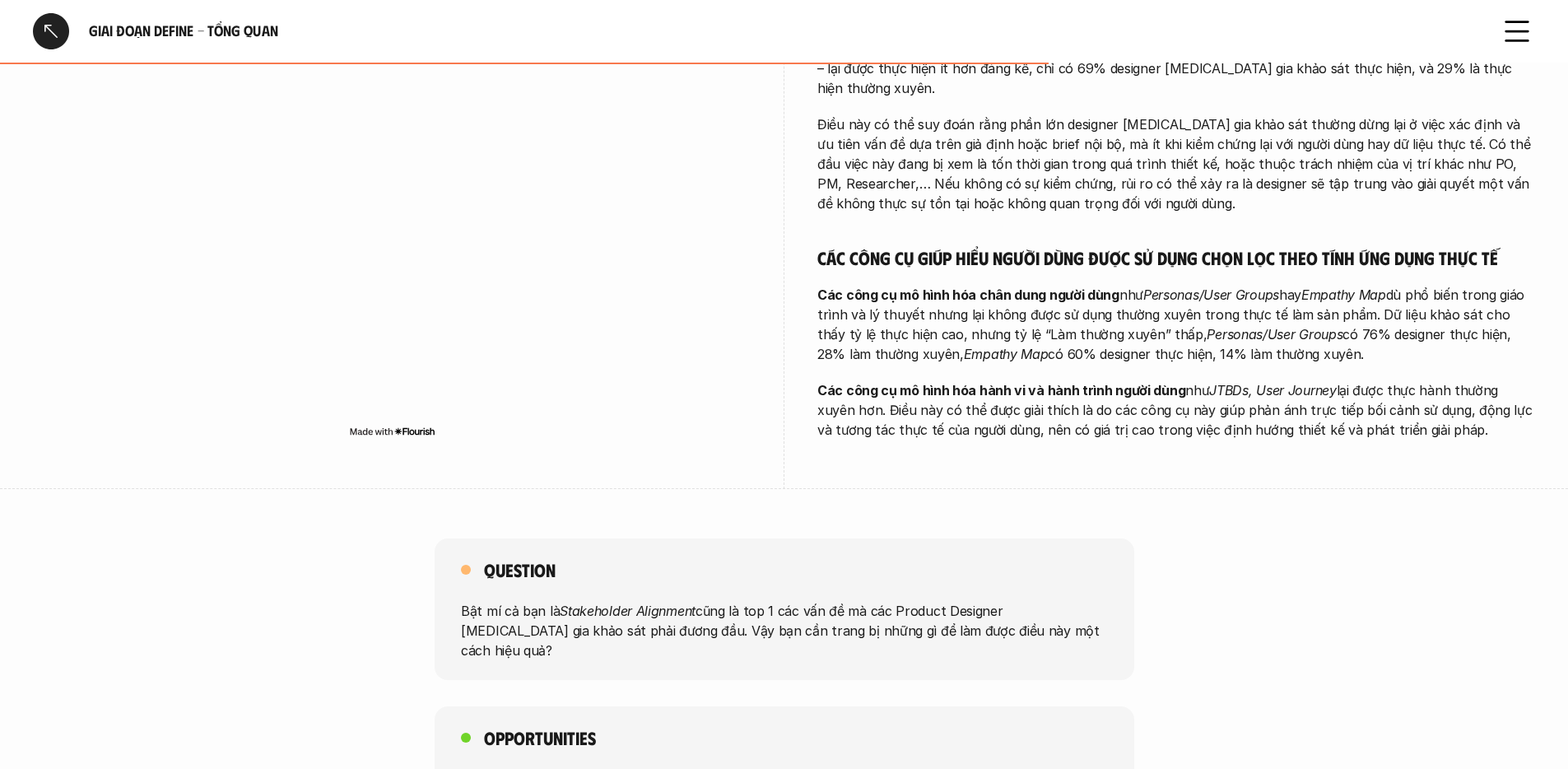
scroll to position [1082, 0]
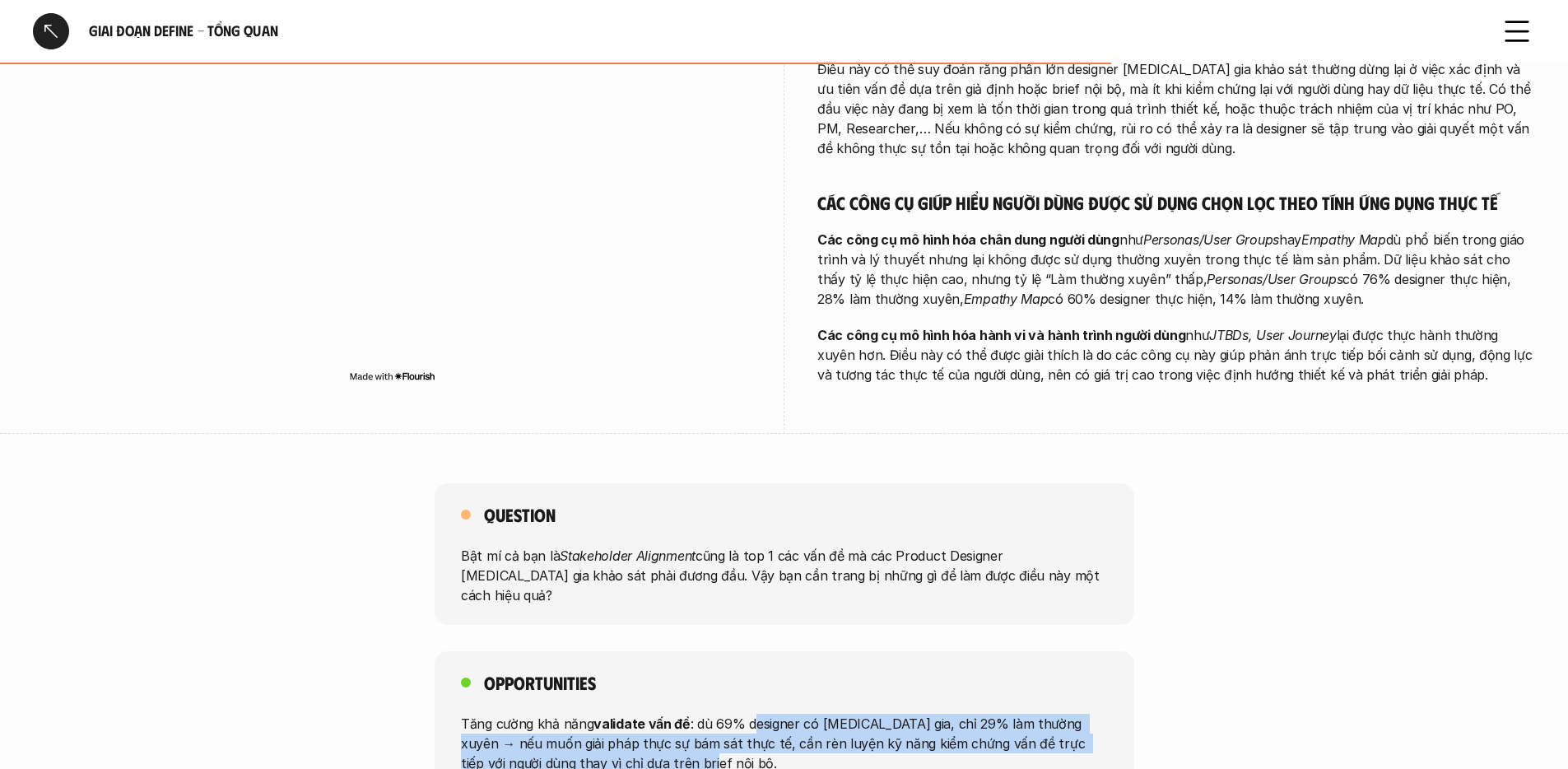
drag, startPoint x: 752, startPoint y: 619, endPoint x: 863, endPoint y: 660, distance: 118.3
click at [863, 713] on p "Tăng cường khả năng validate vấn đề : dù 69% designer có tham gia, chỉ 29% làm …" at bounding box center [784, 743] width 647 height 59
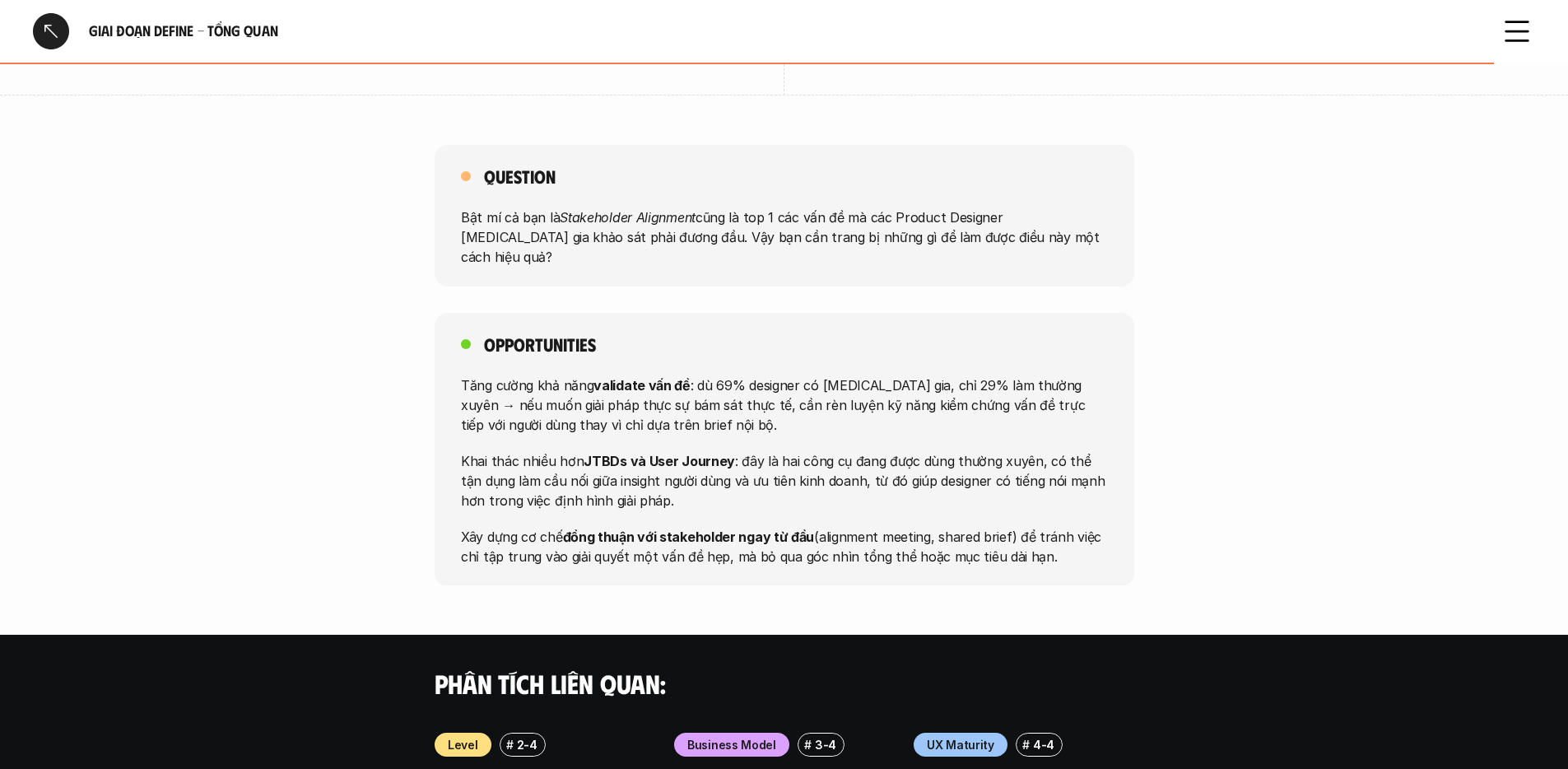
scroll to position [1505, 0]
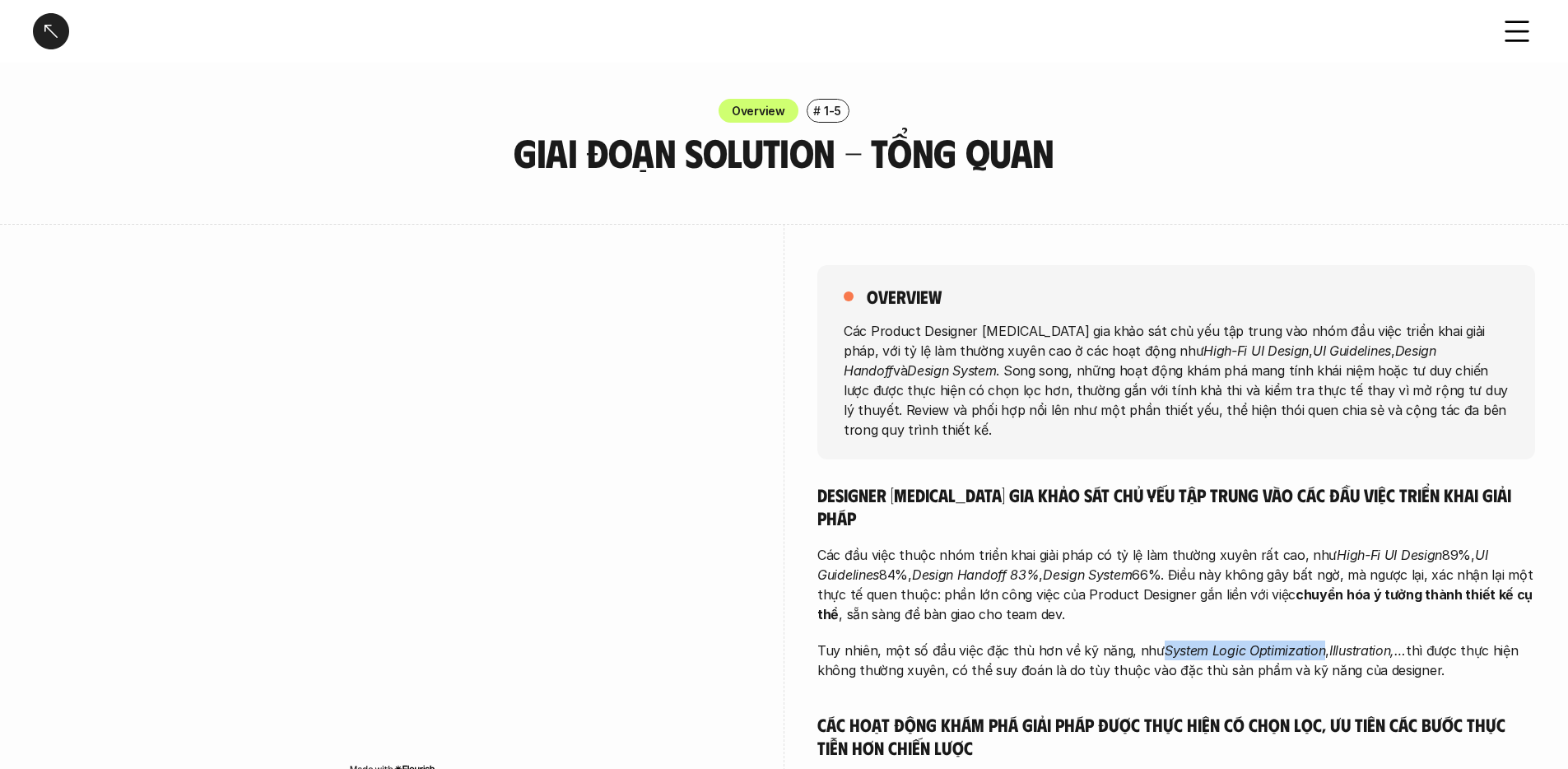
drag, startPoint x: 1156, startPoint y: 607, endPoint x: 1316, endPoint y: 604, distance: 160.0
click at [1316, 640] on p "Tuy nhiên, một số đầu việc đặc thù hơn về kỹ năng, như System Logic Optimizatio…" at bounding box center [1176, 660] width 718 height 39
click at [906, 545] on p "Các đầu việc thuộc nhóm triển khai giải pháp có tỷ lệ làm thường xuyên rất cao,…" at bounding box center [1176, 584] width 718 height 79
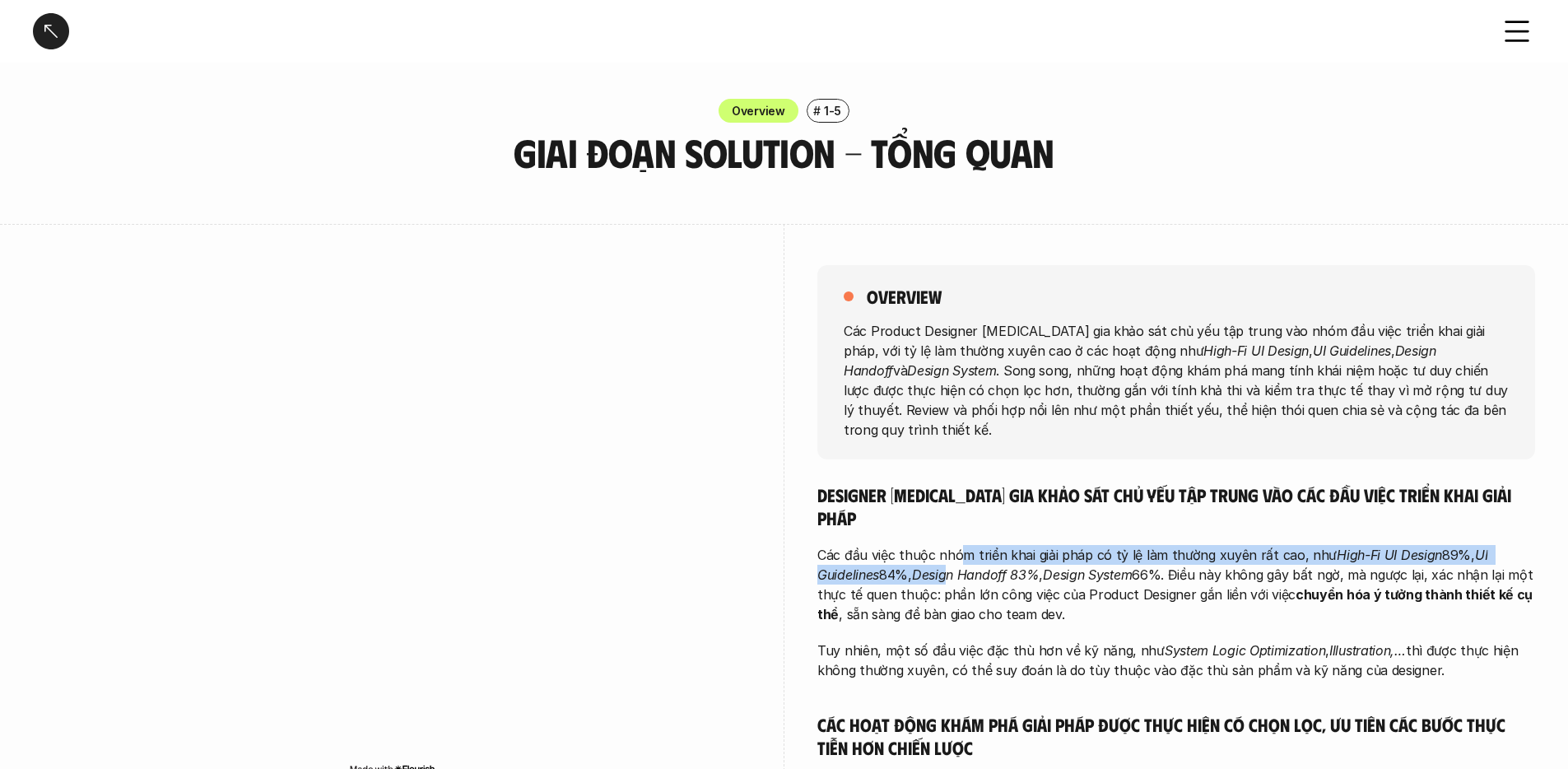
drag, startPoint x: 962, startPoint y: 511, endPoint x: 955, endPoint y: 528, distance: 18.4
click at [955, 545] on p "Các đầu việc thuộc nhóm triển khai giải pháp có tỷ lệ làm thường xuyên rất cao,…" at bounding box center [1176, 584] width 718 height 79
click at [955, 567] on em "Design Handoff 83%" at bounding box center [976, 574] width 128 height 17
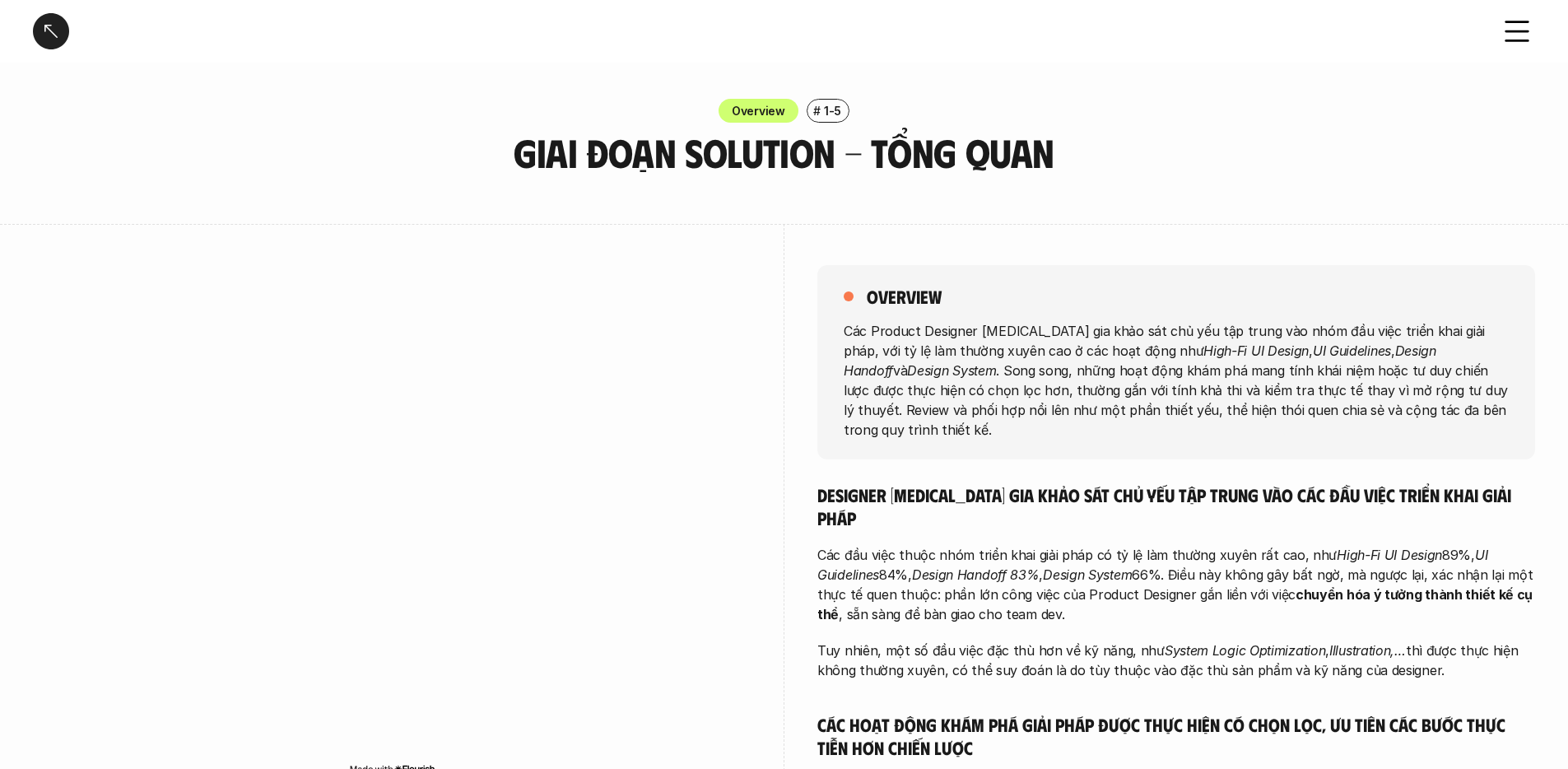
scroll to position [22, 0]
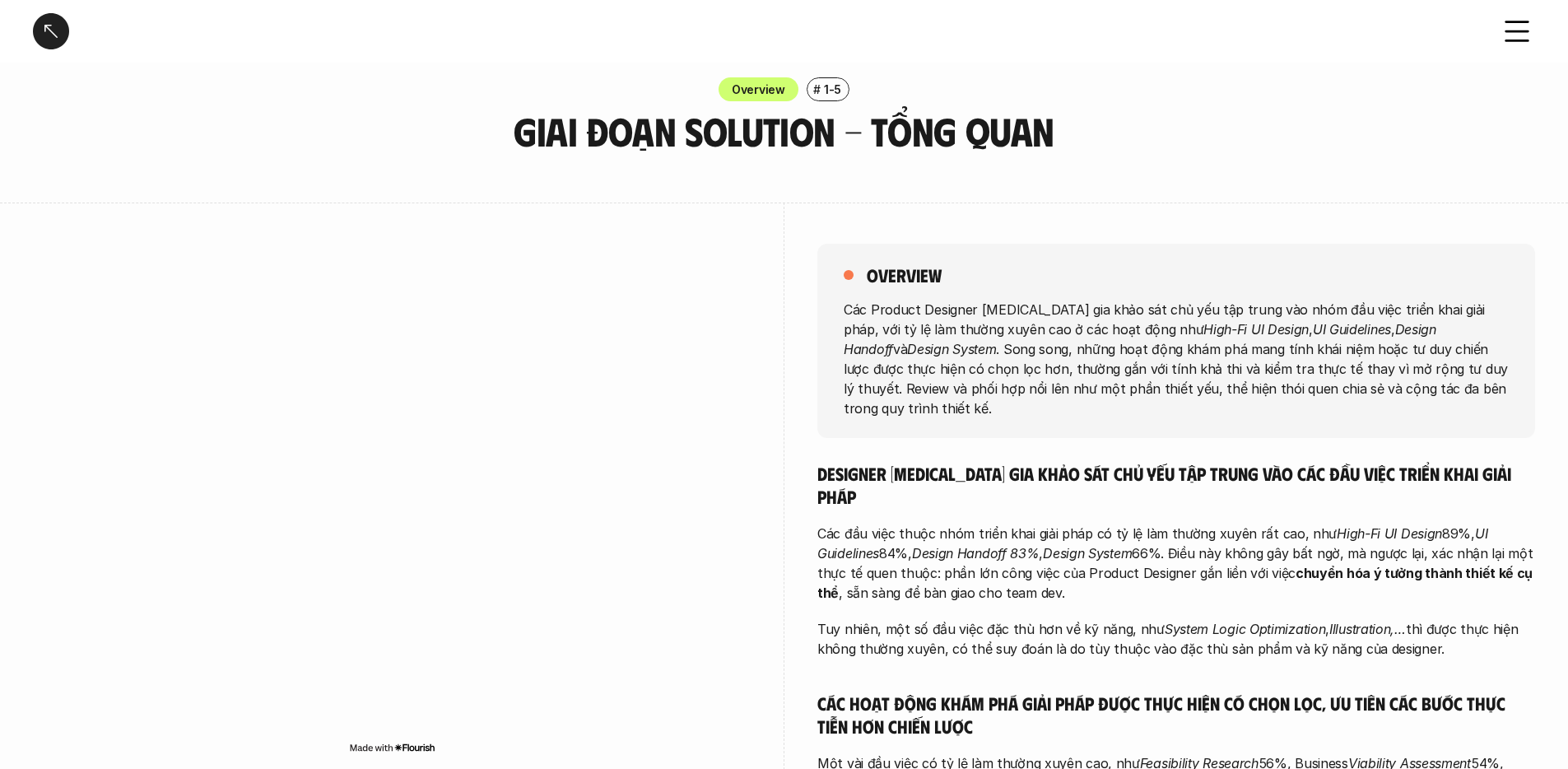
click at [1133, 620] on p "Tuy nhiên, một số đầu việc đặc thù hơn về kỹ năng, như System Logic Optimizatio…" at bounding box center [1176, 639] width 718 height 39
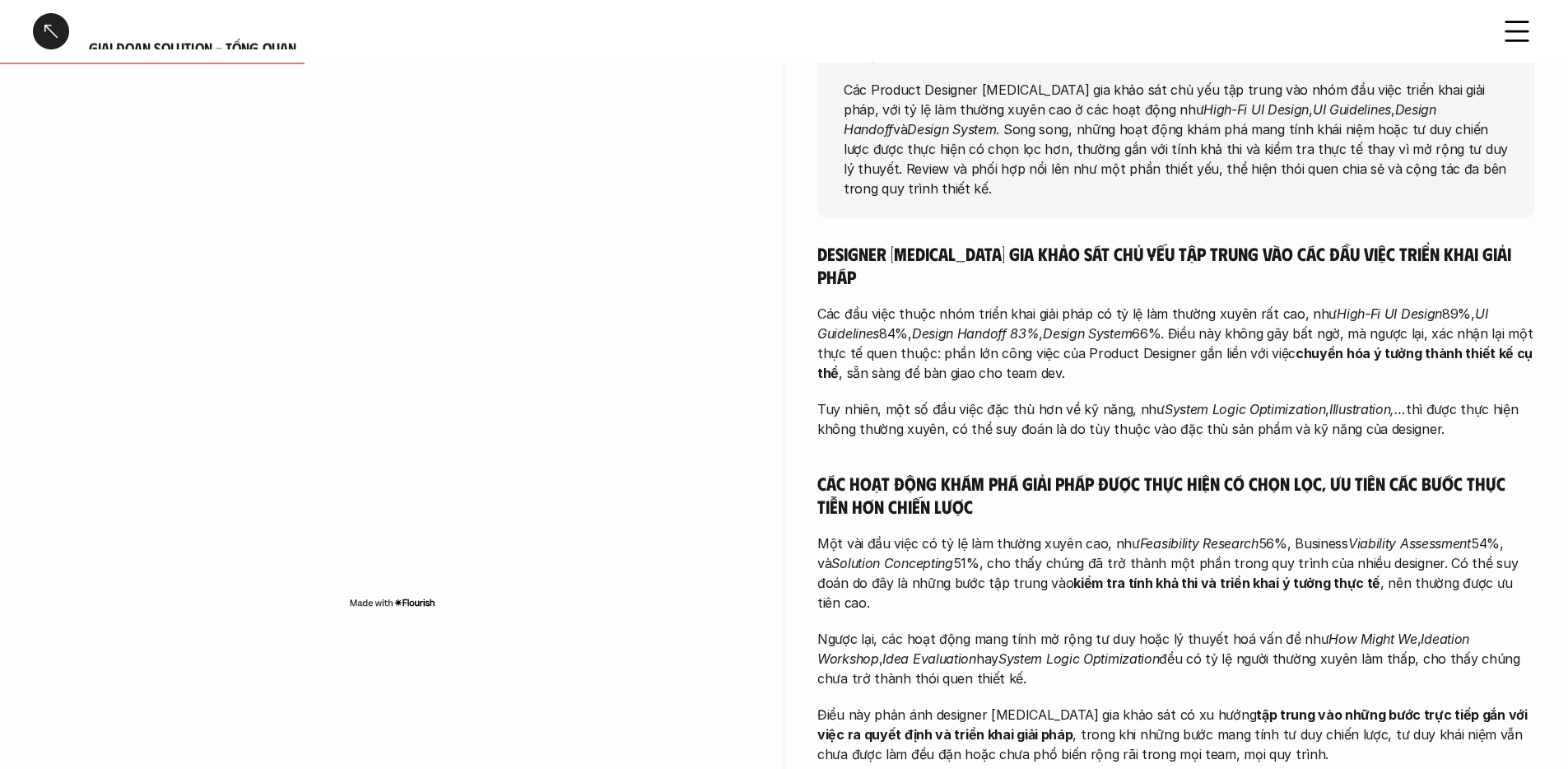
scroll to position [326, 0]
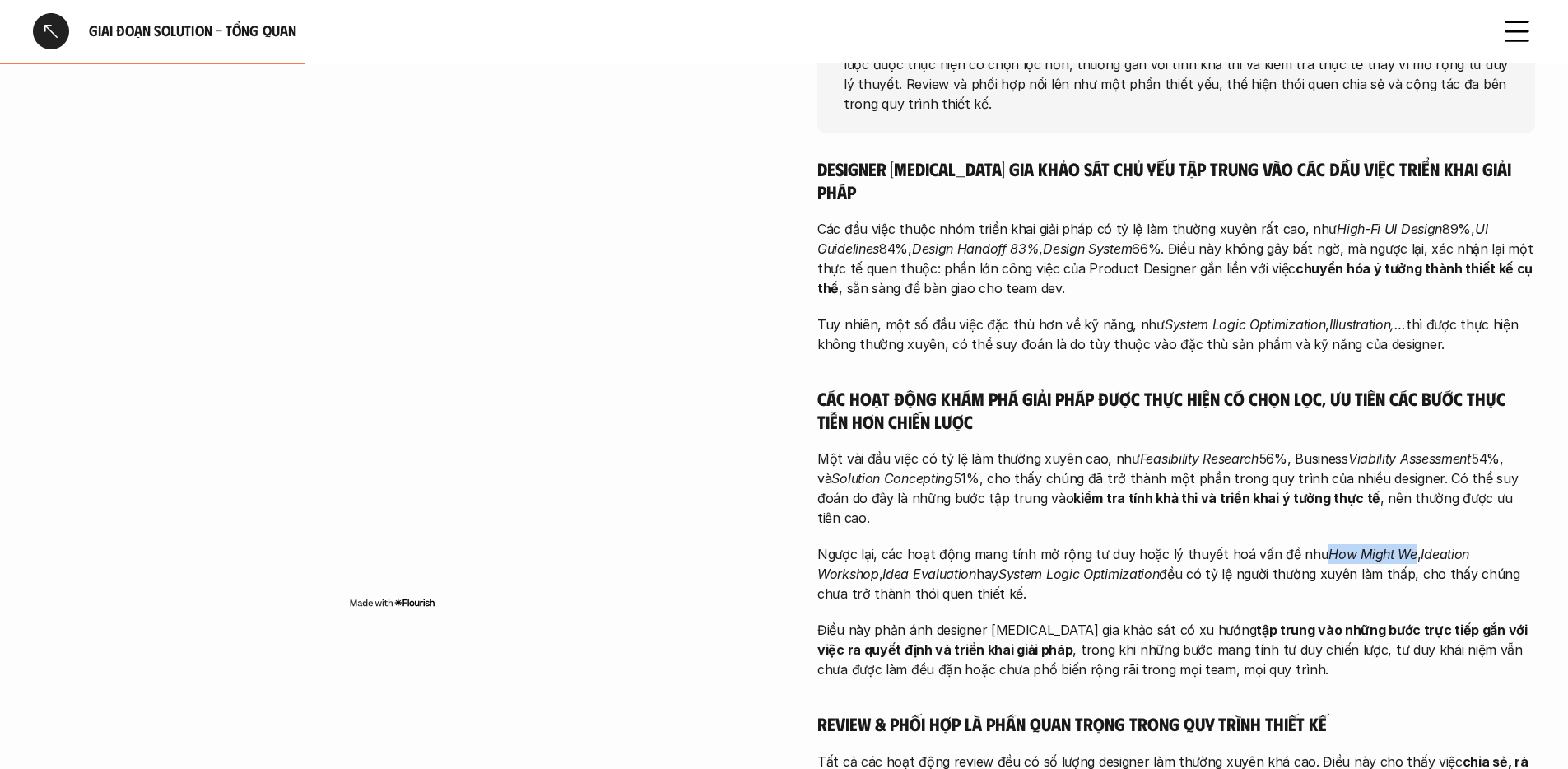
drag, startPoint x: 1313, startPoint y: 494, endPoint x: 1398, endPoint y: 488, distance: 85.2
click at [1398, 546] on em "How Might We" at bounding box center [1372, 554] width 88 height 17
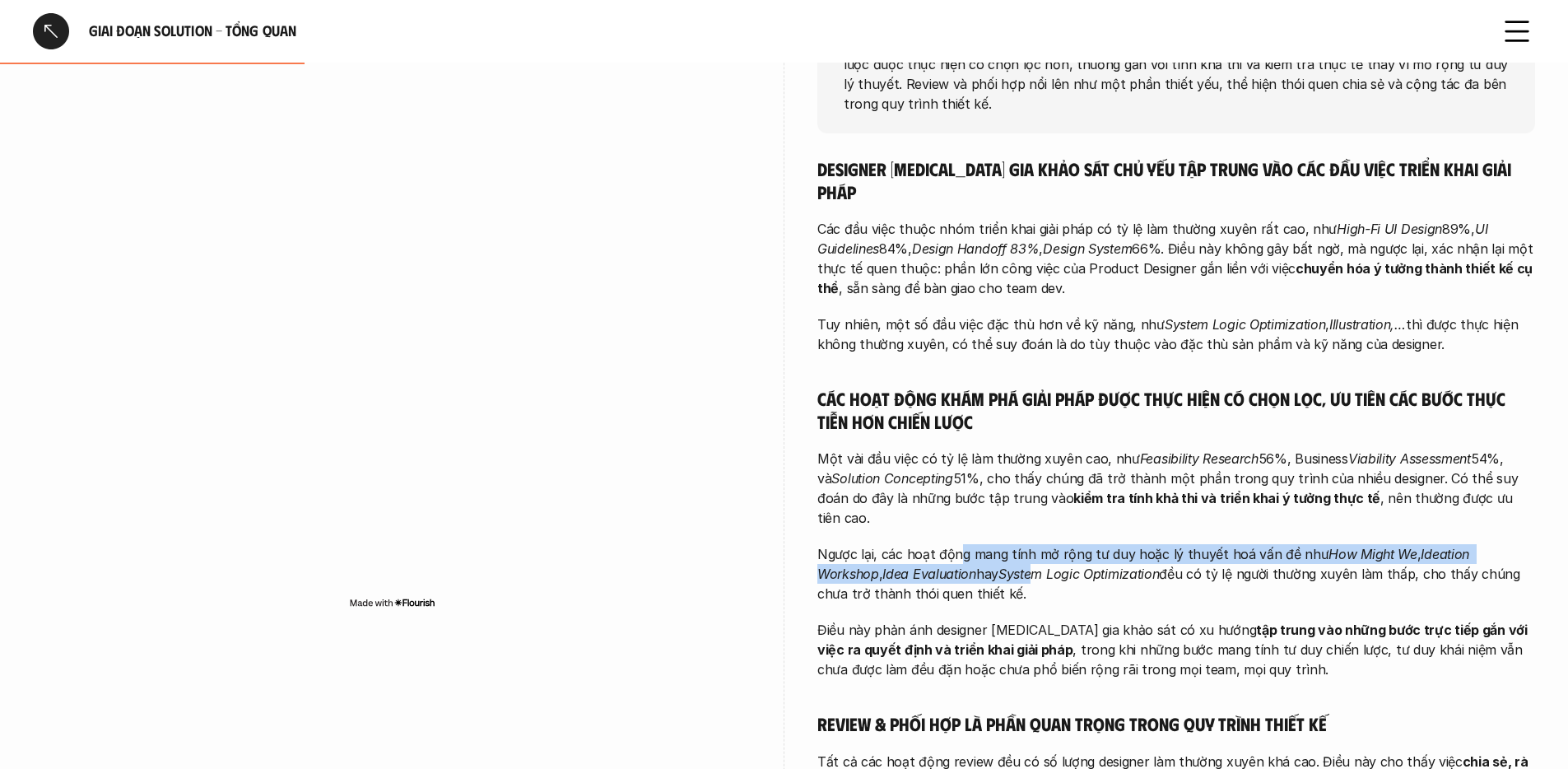
drag, startPoint x: 960, startPoint y: 492, endPoint x: 972, endPoint y: 502, distance: 15.6
click at [972, 544] on p "Ngược lại, các hoạt động mang tính mở rộng tư duy hoặc lý thuyết hoá vấn đề như…" at bounding box center [1176, 573] width 718 height 59
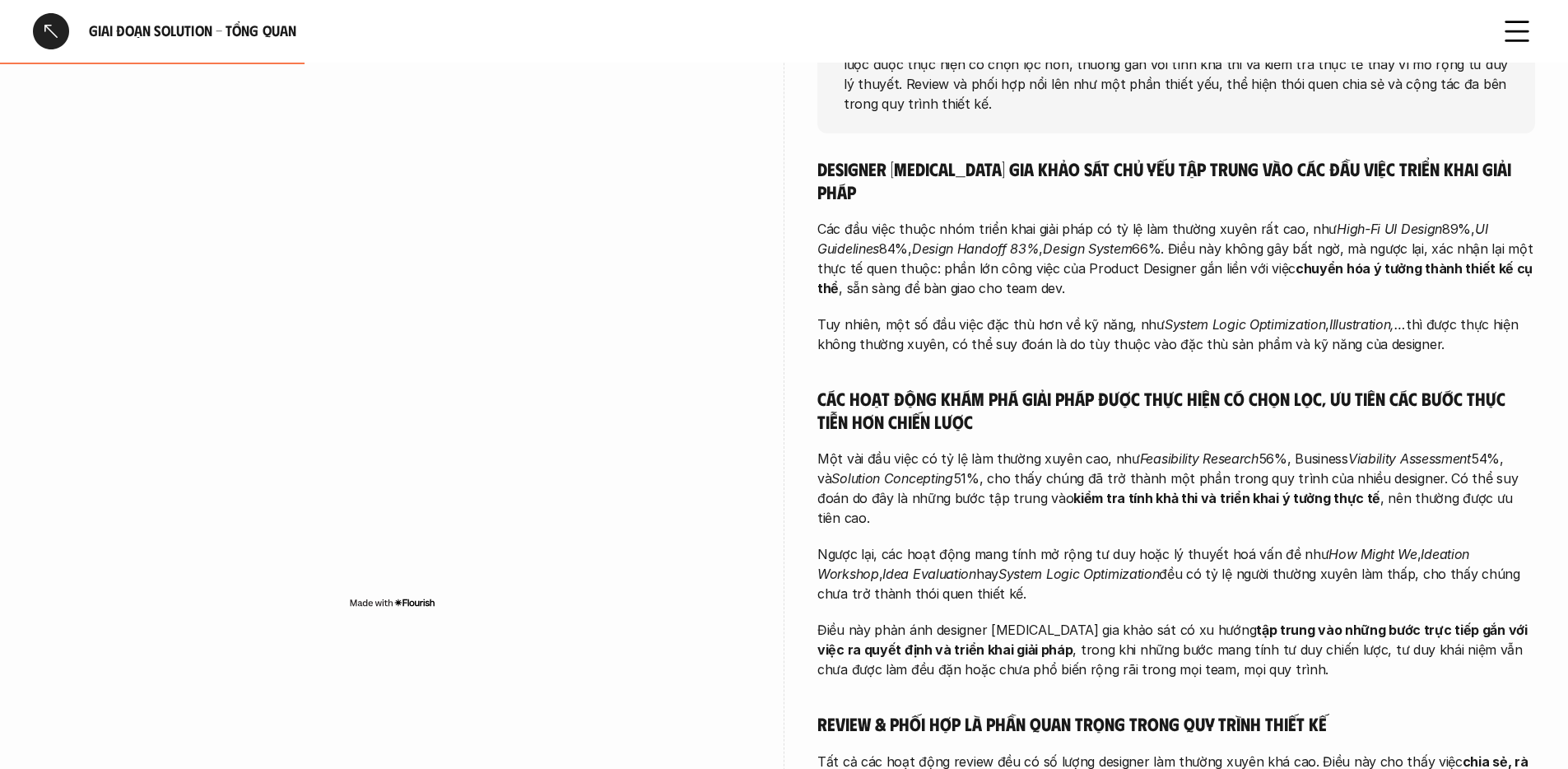
drag, startPoint x: 1107, startPoint y: 503, endPoint x: 1088, endPoint y: 540, distance: 41.6
click at [1088, 544] on p "Ngược lại, các hoạt động mang tính mở rộng tư duy hoặc lý thuyết hoá vấn đề như…" at bounding box center [1176, 573] width 718 height 59
